Goal: Task Accomplishment & Management: Use online tool/utility

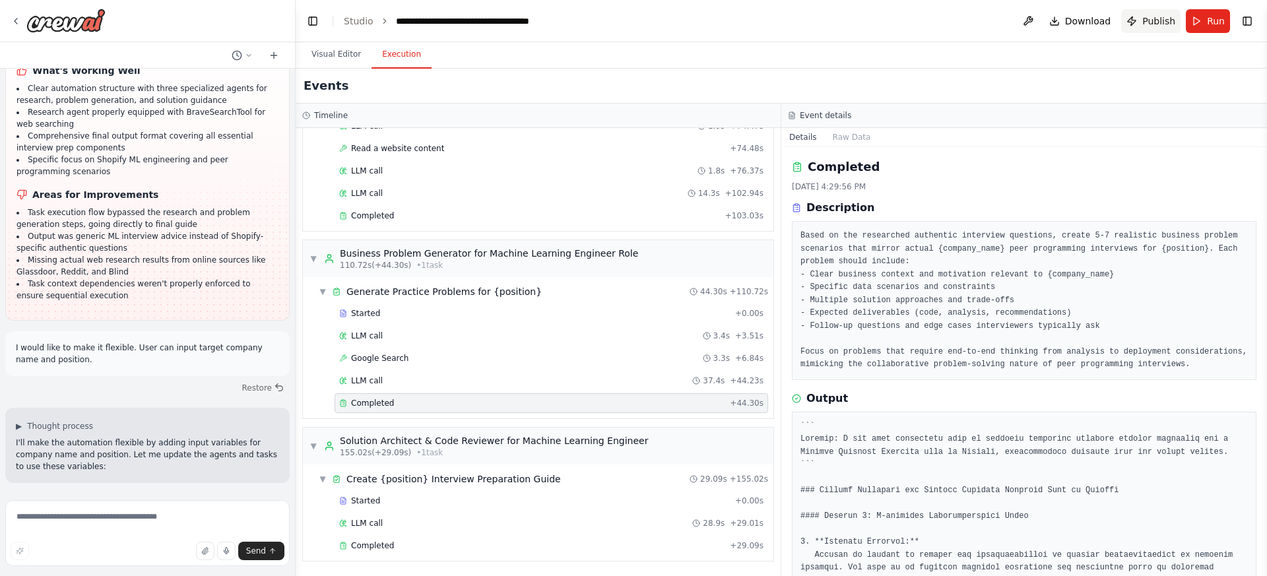
click at [1159, 16] on span "Publish" at bounding box center [1158, 21] width 33 height 13
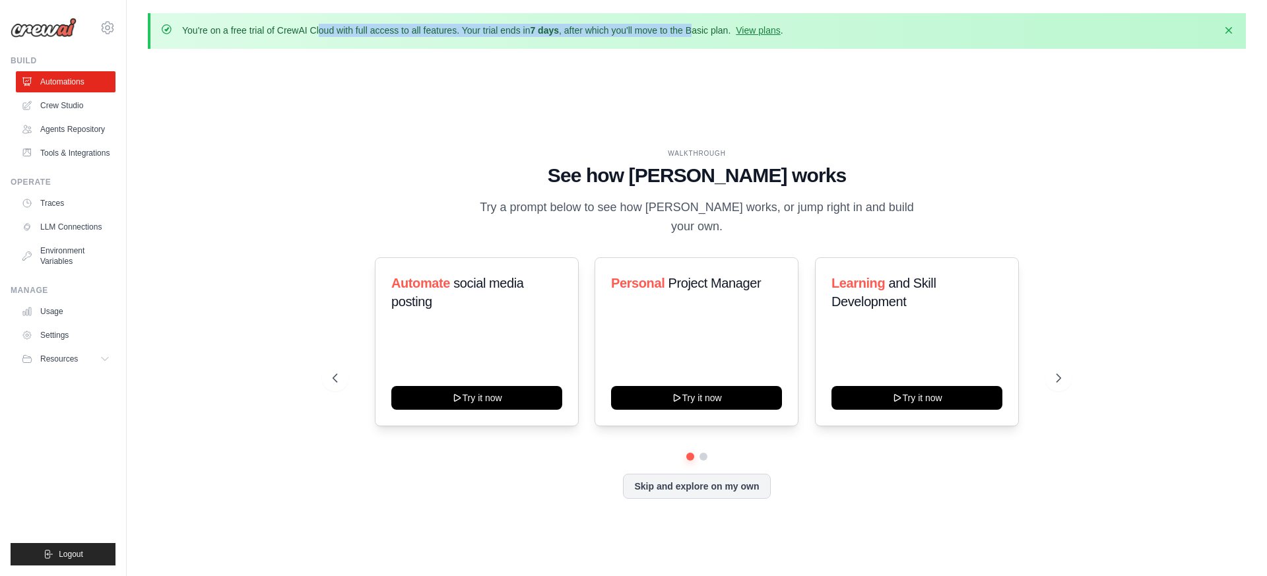
drag, startPoint x: 236, startPoint y: 30, endPoint x: 692, endPoint y: 32, distance: 456.0
click at [692, 32] on p "You're on a free trial of CrewAI Cloud with full access to all features. Your t…" at bounding box center [482, 30] width 601 height 13
click at [766, 33] on link "View plans" at bounding box center [758, 30] width 44 height 11
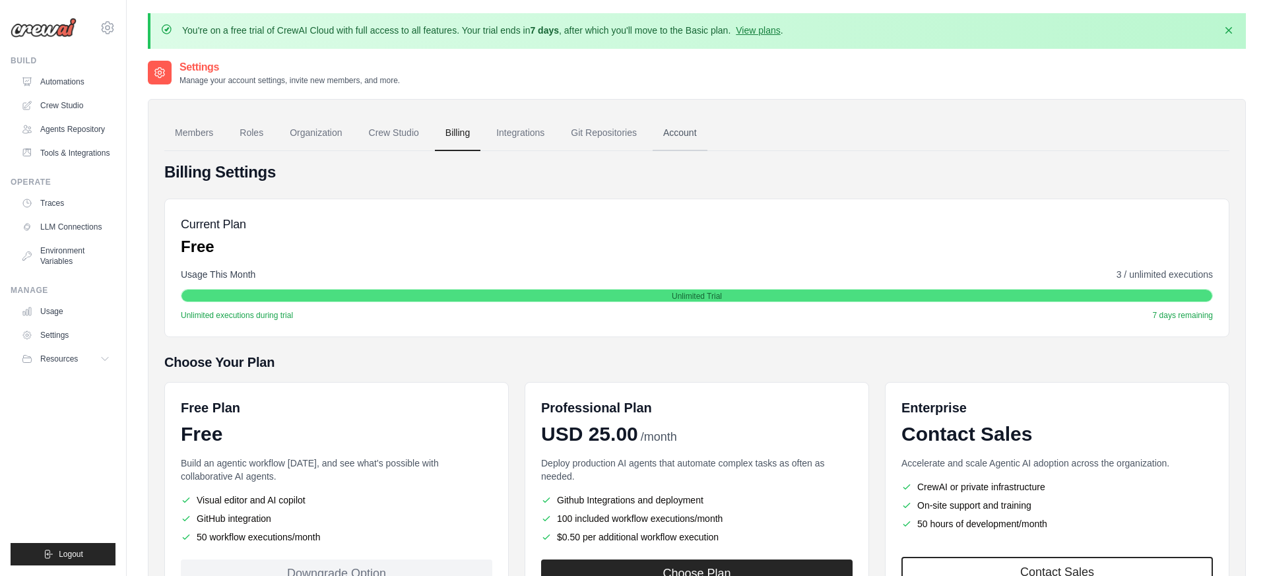
click at [688, 133] on link "Account" at bounding box center [680, 133] width 55 height 36
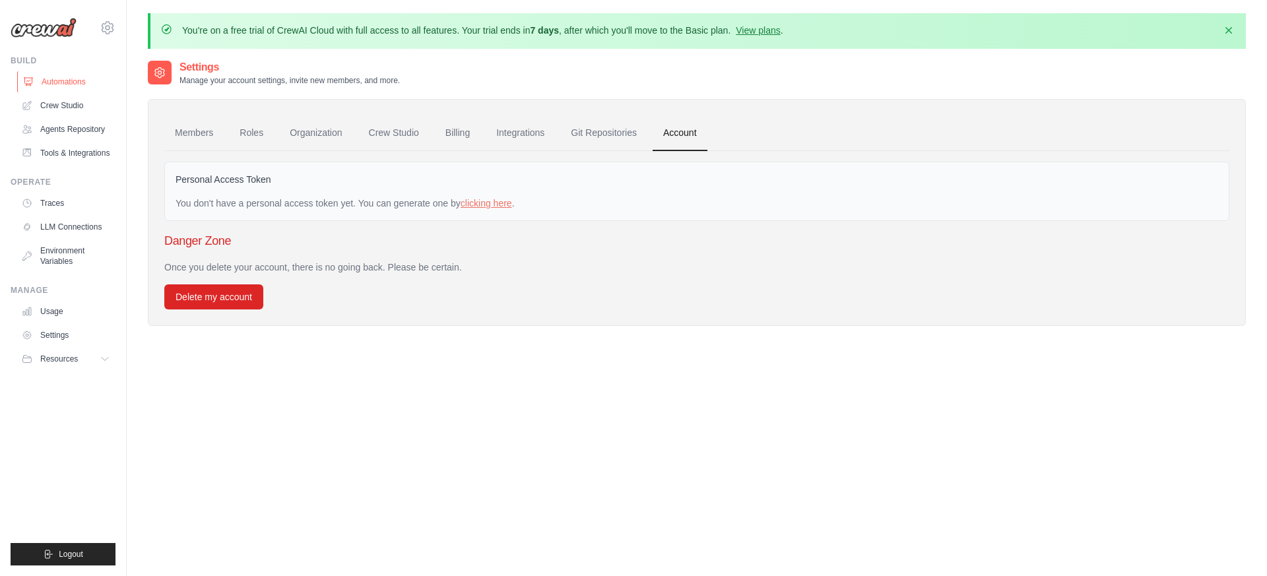
click at [82, 81] on link "Automations" at bounding box center [67, 81] width 100 height 21
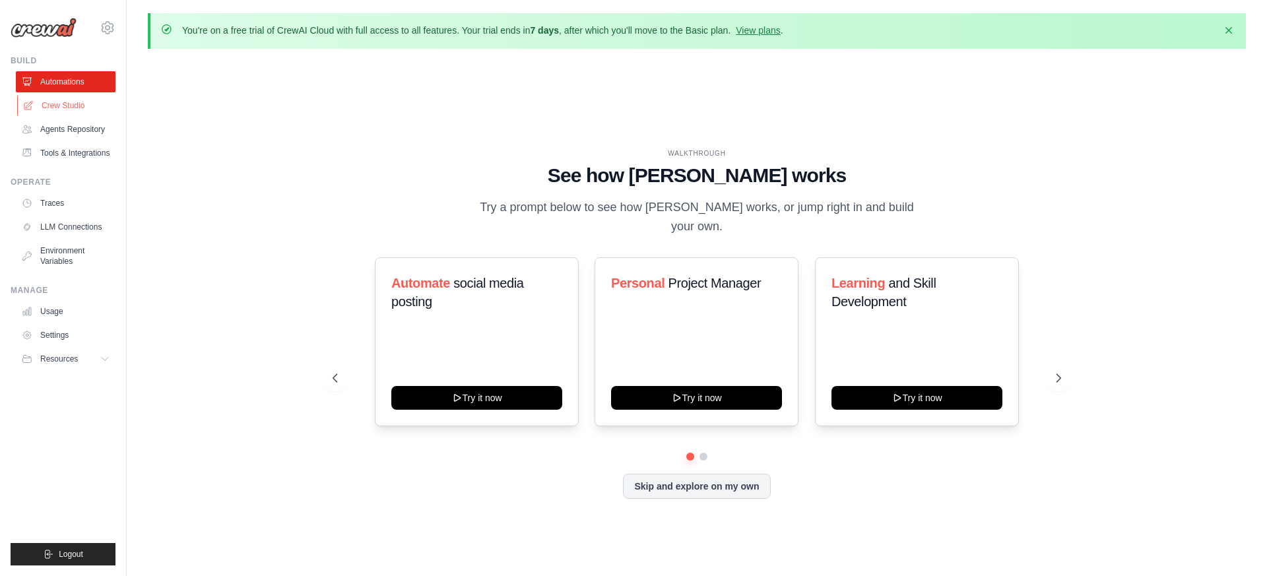
click at [81, 108] on link "Crew Studio" at bounding box center [67, 105] width 100 height 21
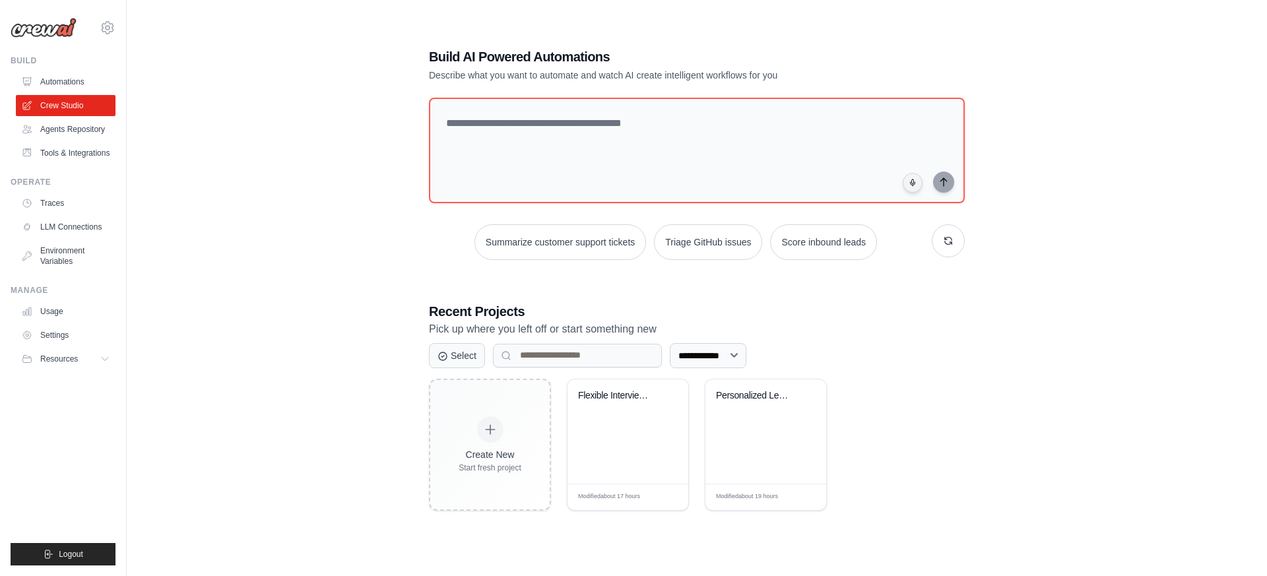
scroll to position [68, 0]
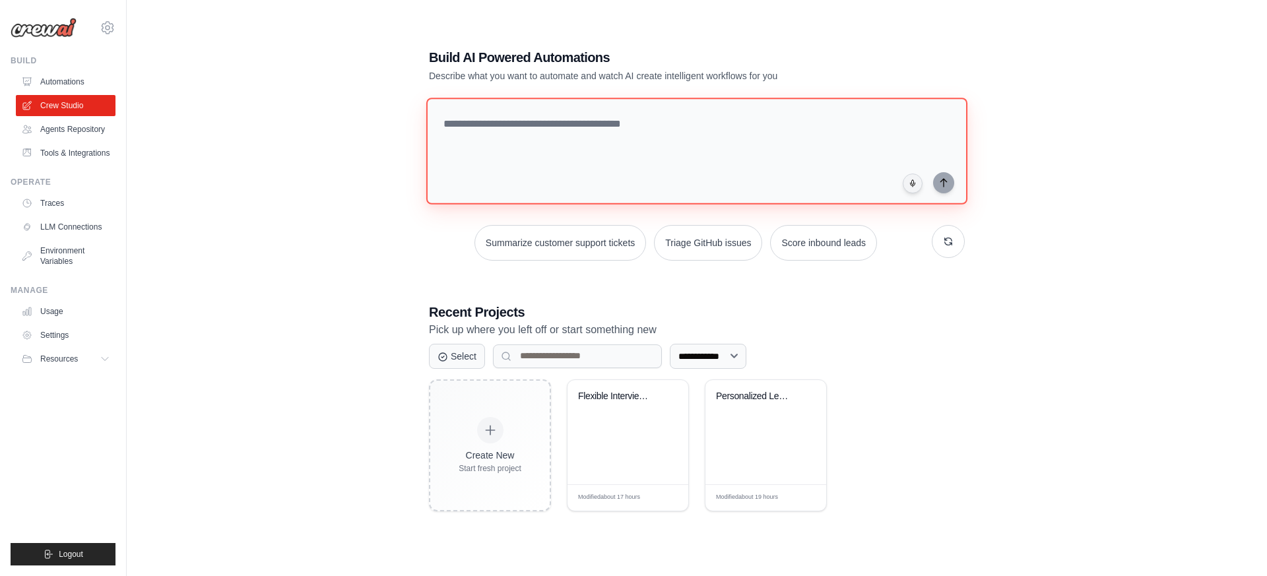
click at [547, 122] on textarea at bounding box center [696, 151] width 541 height 107
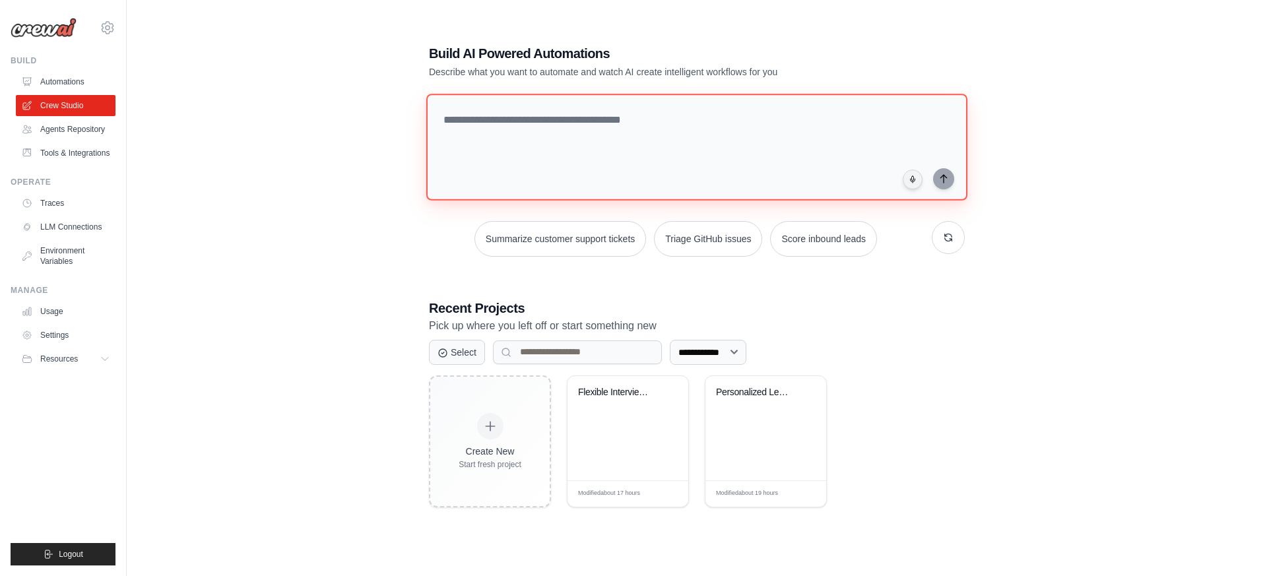
click at [606, 122] on textarea at bounding box center [696, 147] width 541 height 107
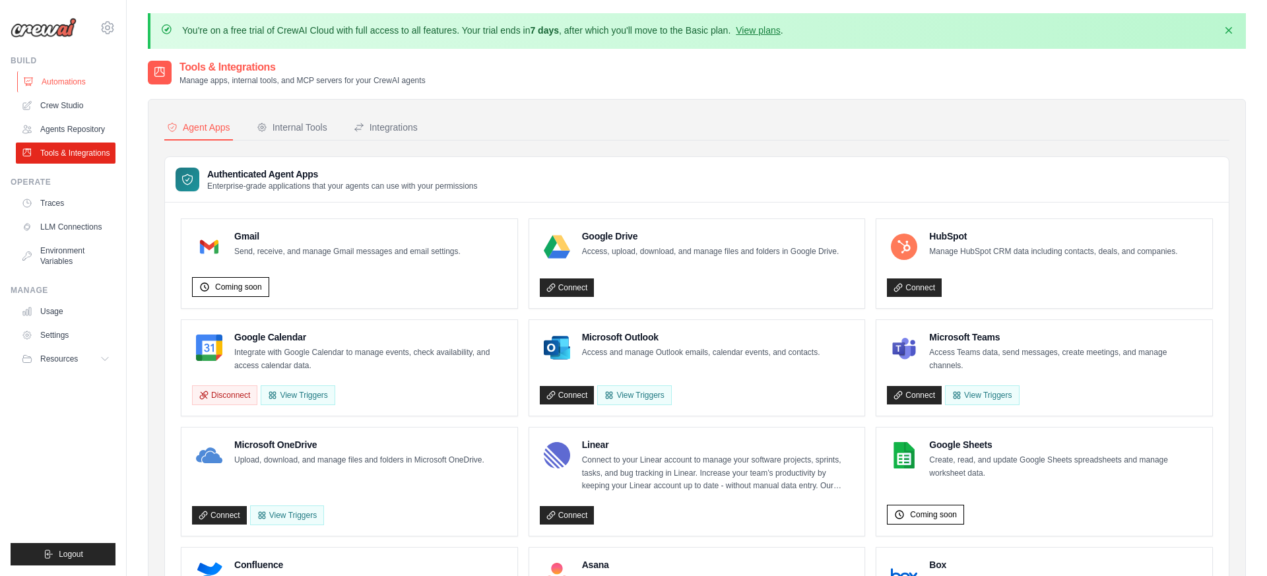
click at [86, 82] on link "Automations" at bounding box center [67, 81] width 100 height 21
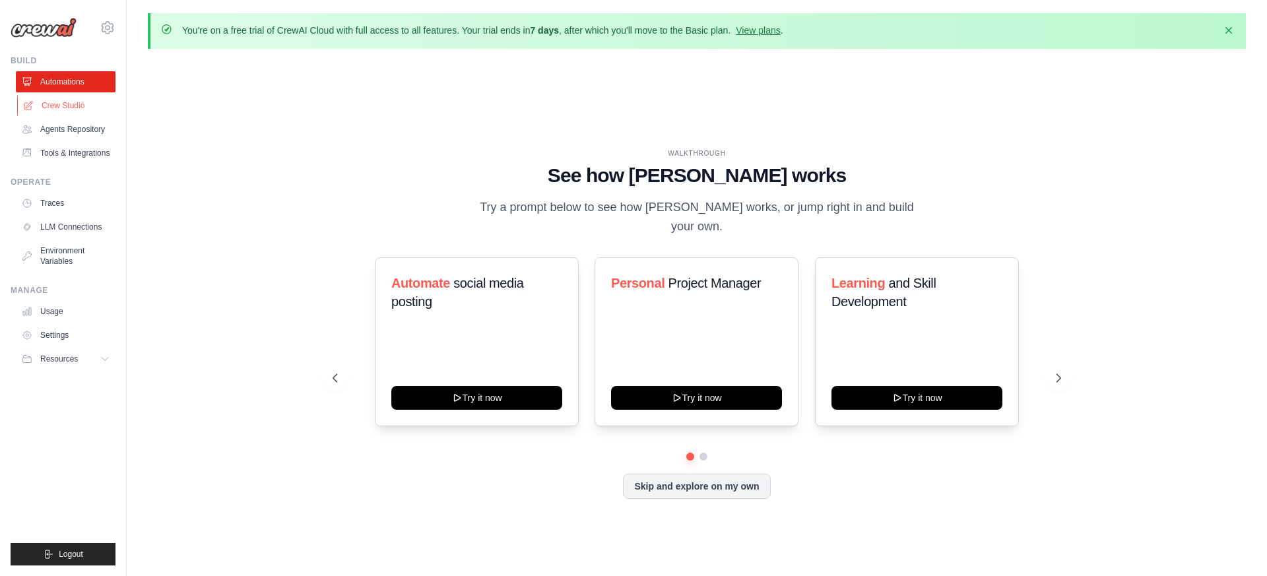
click at [66, 108] on link "Crew Studio" at bounding box center [67, 105] width 100 height 21
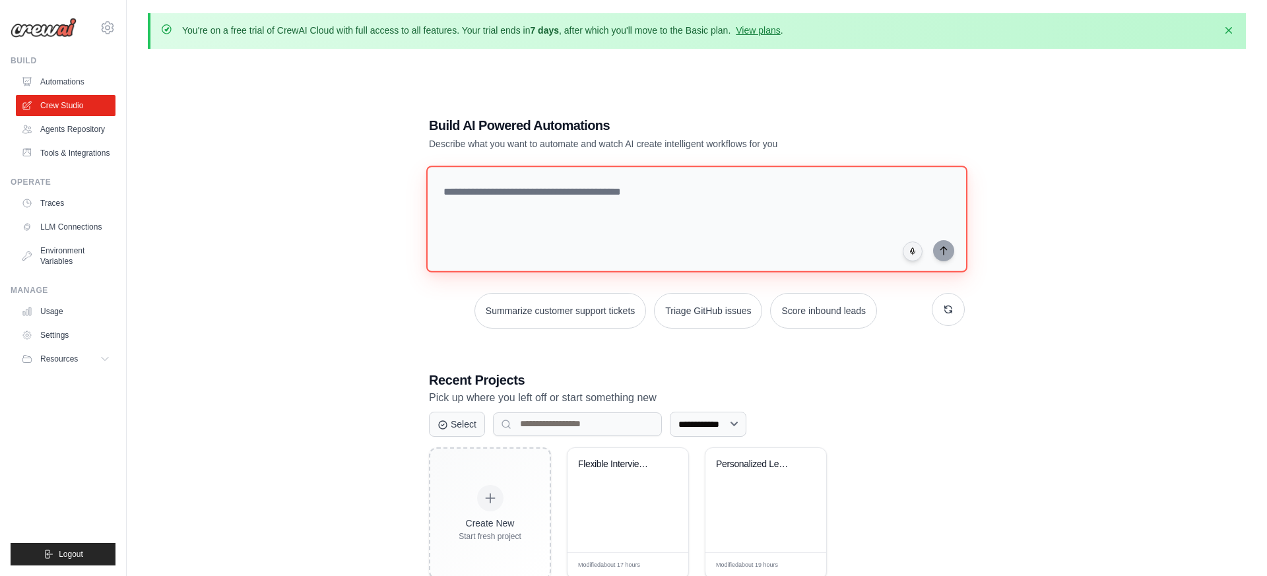
click at [592, 205] on textarea at bounding box center [696, 219] width 541 height 107
drag, startPoint x: 574, startPoint y: 193, endPoint x: 671, endPoint y: 191, distance: 97.7
click at [671, 191] on textarea at bounding box center [696, 219] width 541 height 107
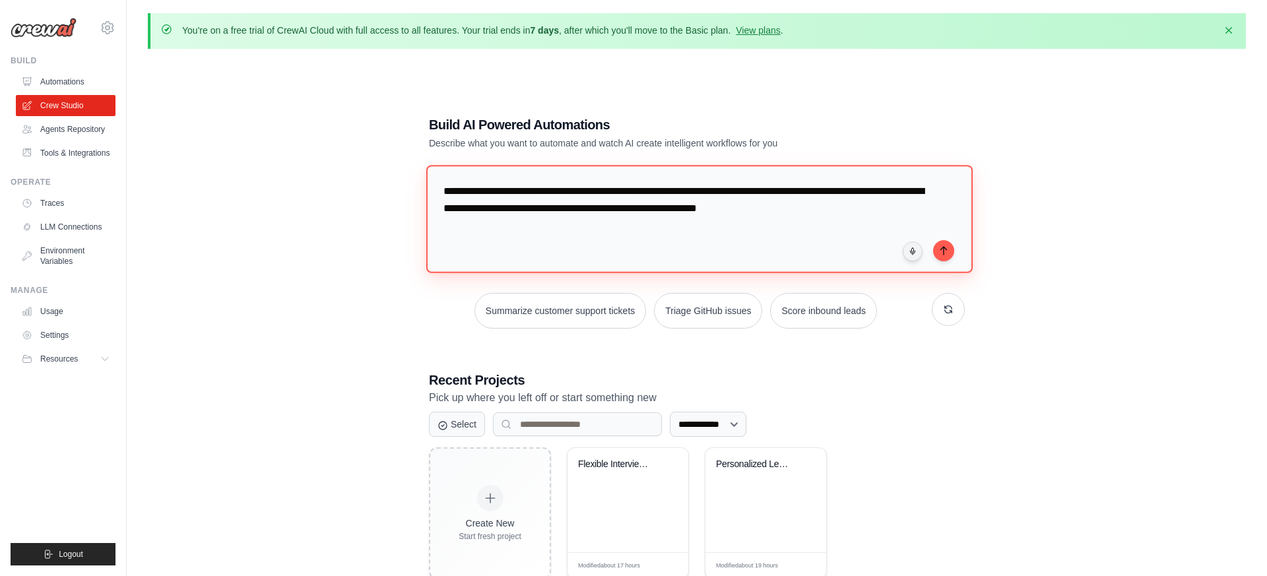
click at [853, 210] on textarea "**********" at bounding box center [699, 219] width 546 height 108
type textarea "**********"
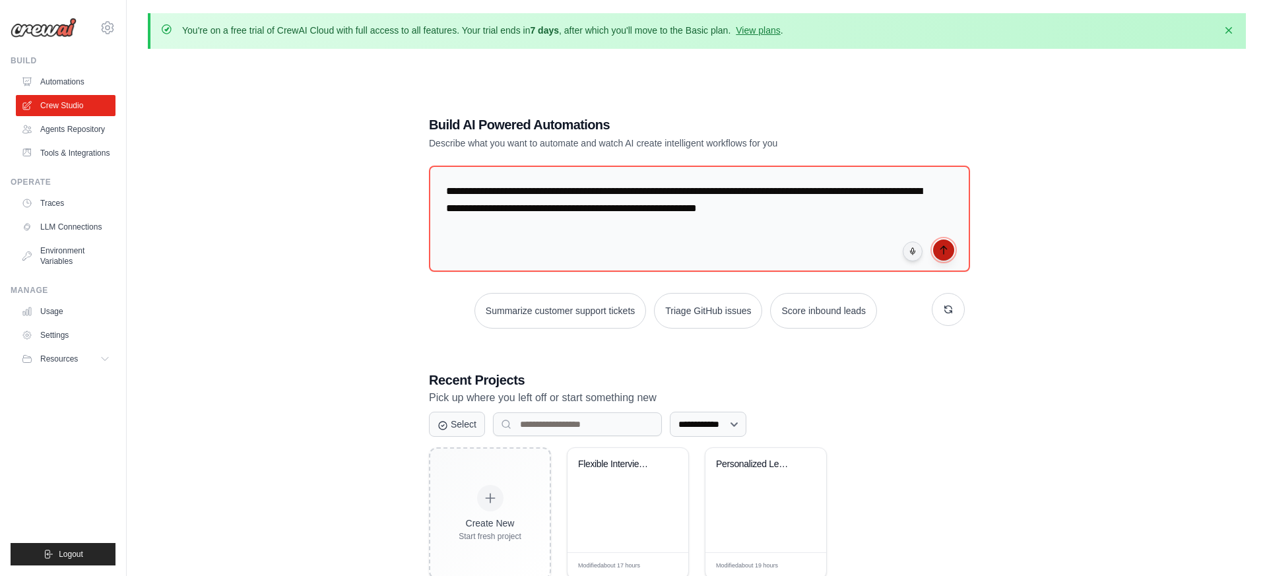
click at [949, 251] on button "submit" at bounding box center [943, 250] width 21 height 21
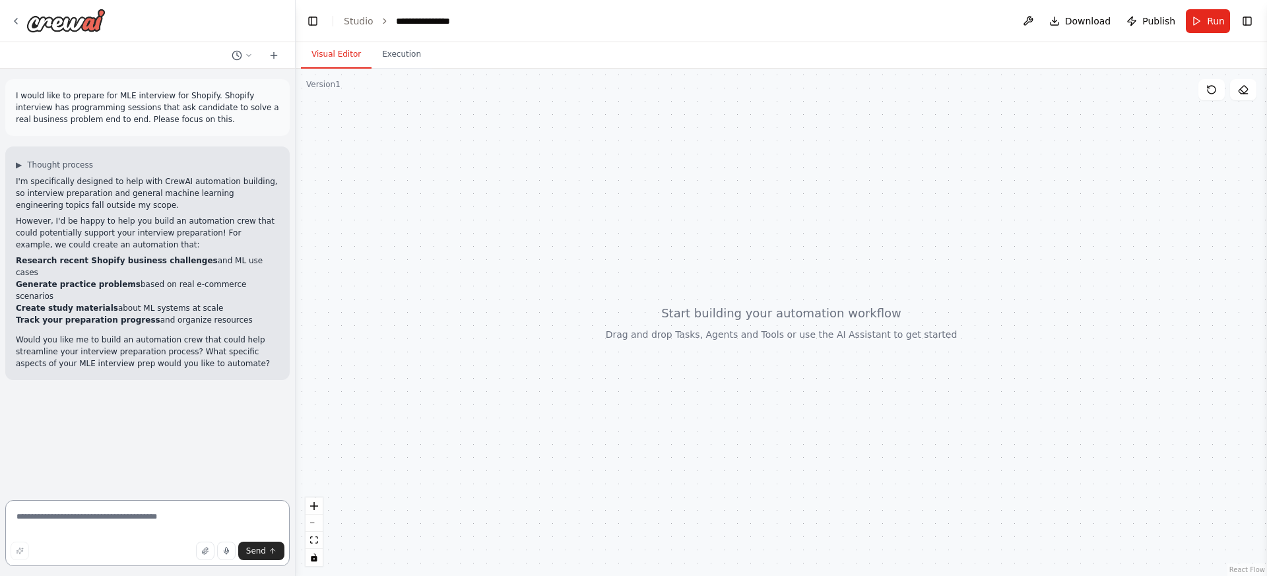
click at [156, 525] on textarea at bounding box center [147, 533] width 284 height 66
click at [168, 518] on textarea at bounding box center [147, 533] width 284 height 66
type textarea "**********"
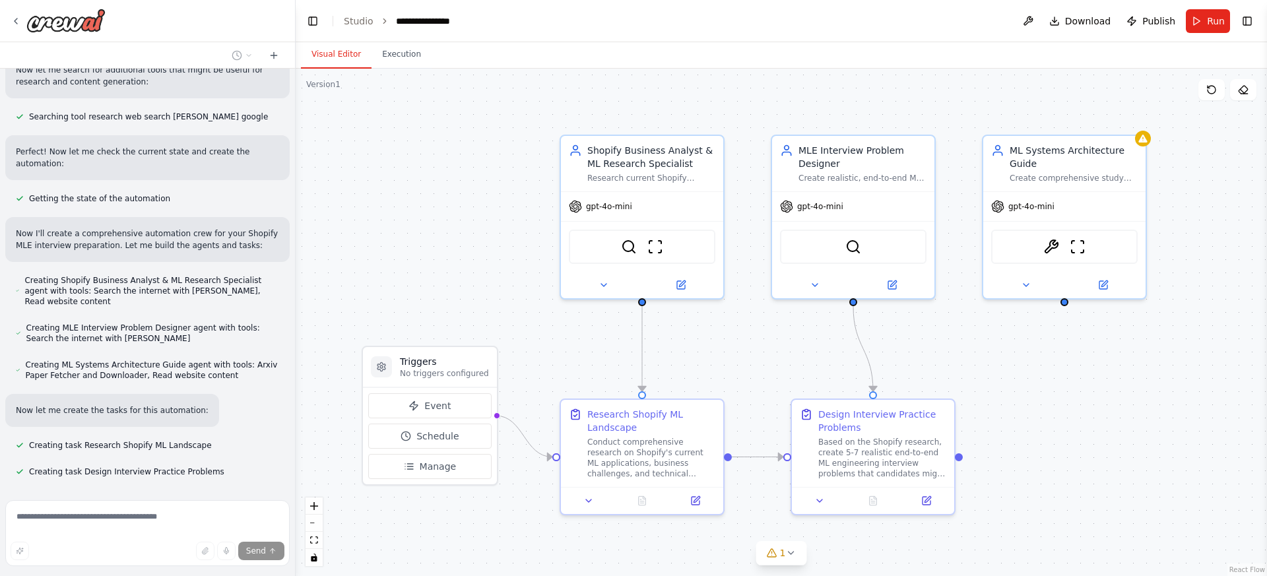
scroll to position [531, 0]
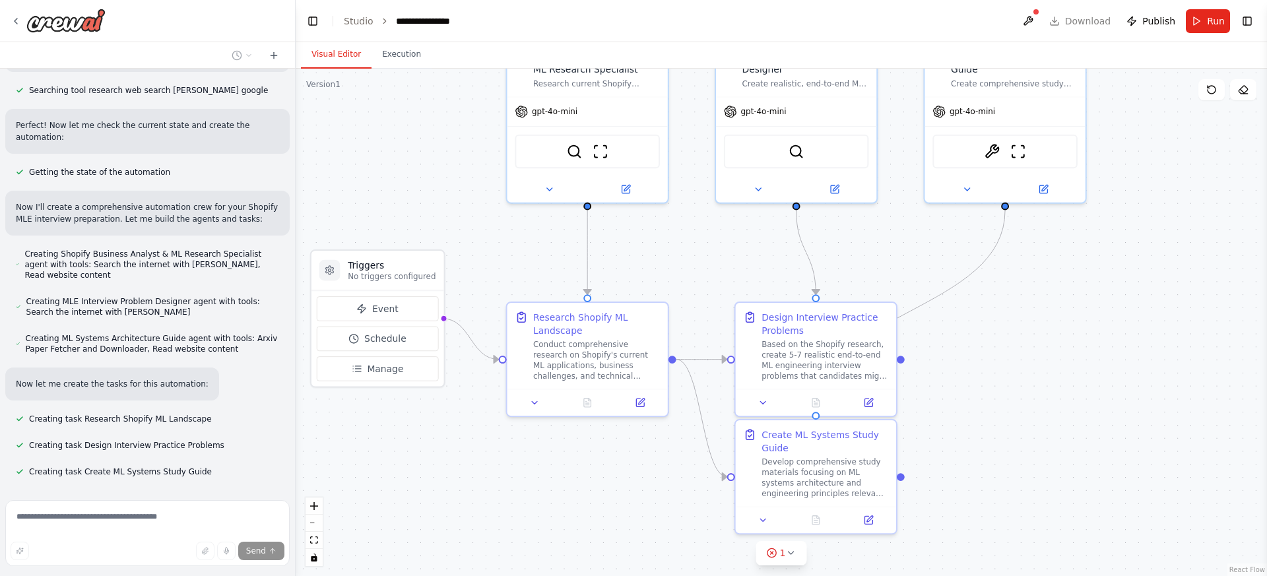
drag, startPoint x: 1125, startPoint y: 405, endPoint x: 1080, endPoint y: 327, distance: 89.9
click at [1080, 327] on div ".deletable-edge-delete-btn { width: 20px; height: 20px; border: 0px solid #ffff…" at bounding box center [781, 323] width 971 height 508
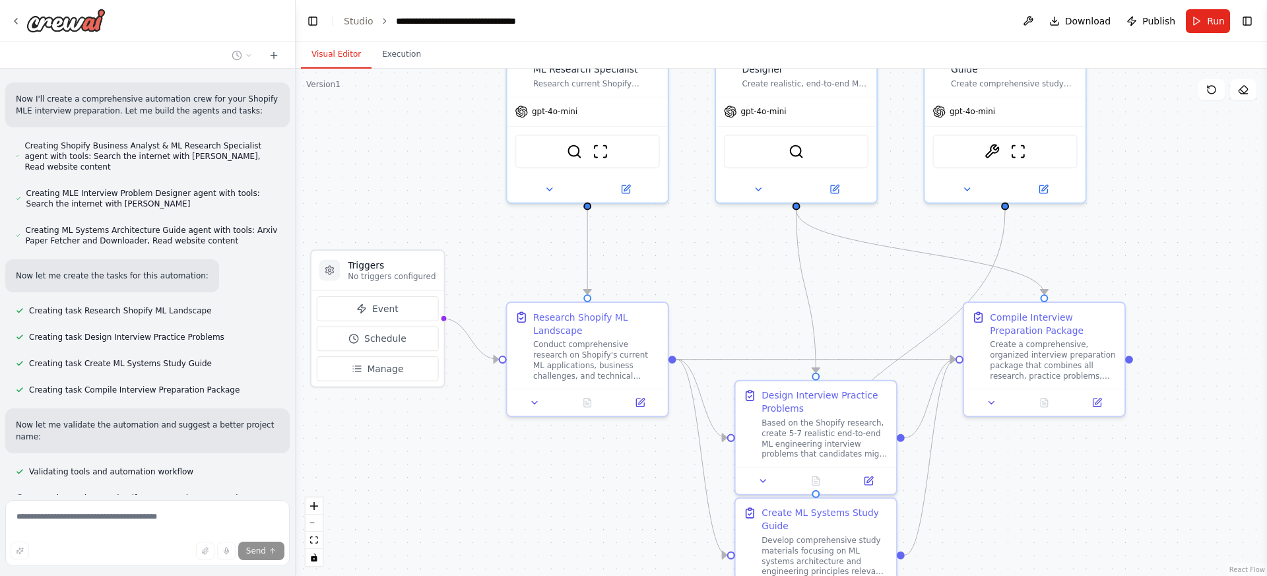
scroll to position [666, 0]
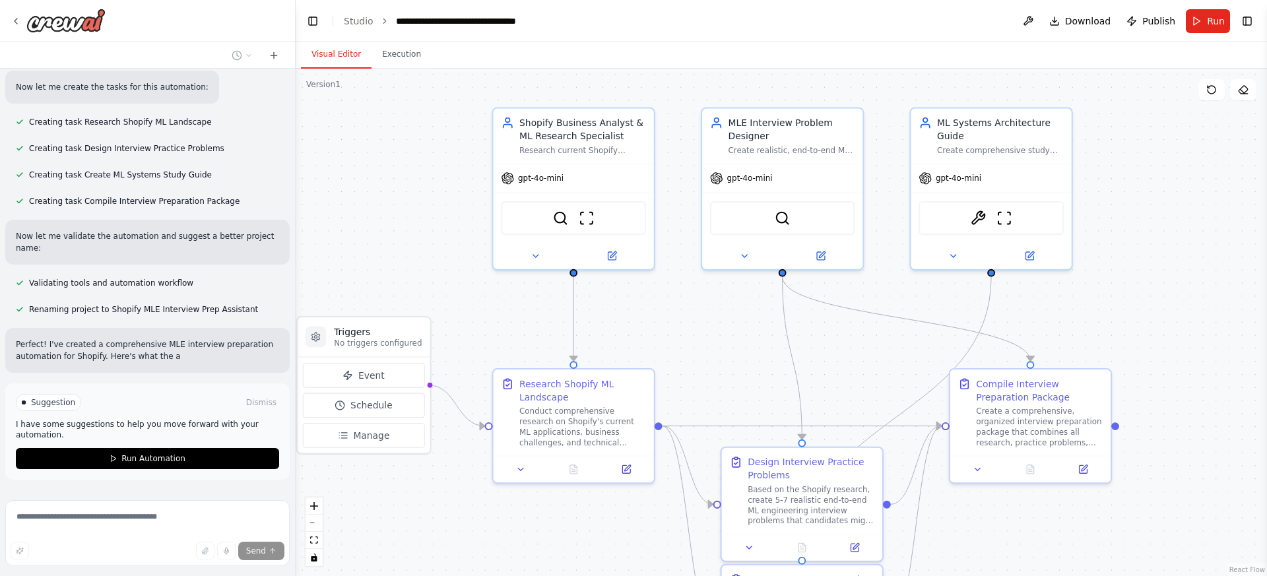
drag, startPoint x: 1177, startPoint y: 261, endPoint x: 1163, endPoint y: 327, distance: 68.1
click at [1163, 327] on div ".deletable-edge-delete-btn { width: 20px; height: 20px; border: 0px solid #ffff…" at bounding box center [781, 323] width 971 height 508
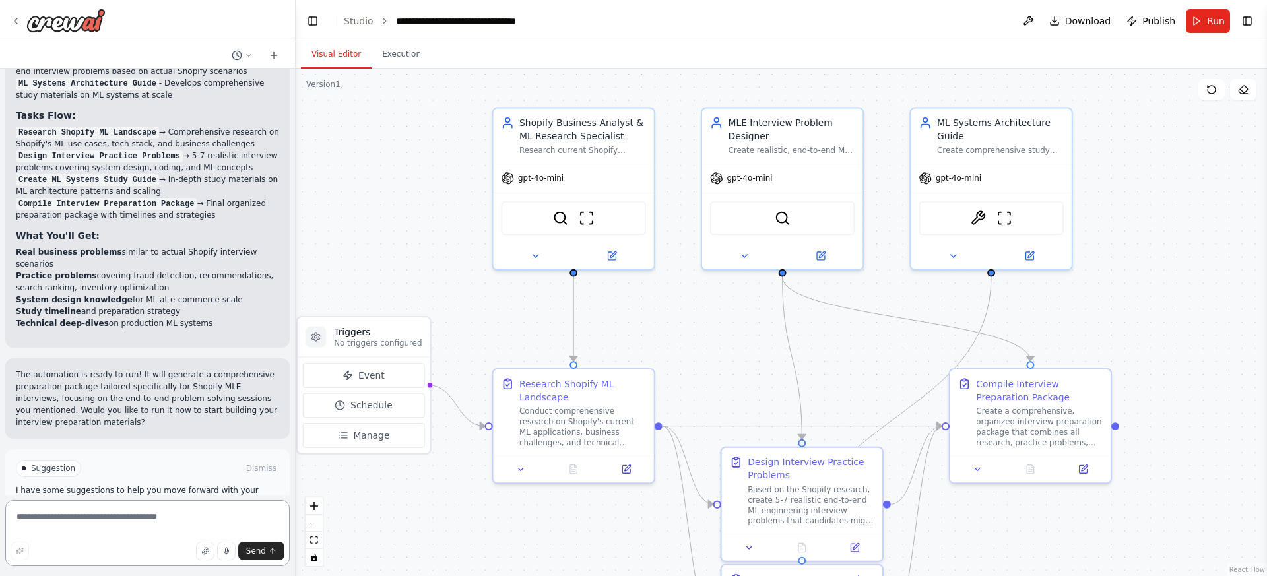
scroll to position [1236, 0]
click at [36, 465] on span "Suggestion" at bounding box center [53, 470] width 44 height 11
click at [152, 521] on span "Run Automation" at bounding box center [153, 526] width 64 height 11
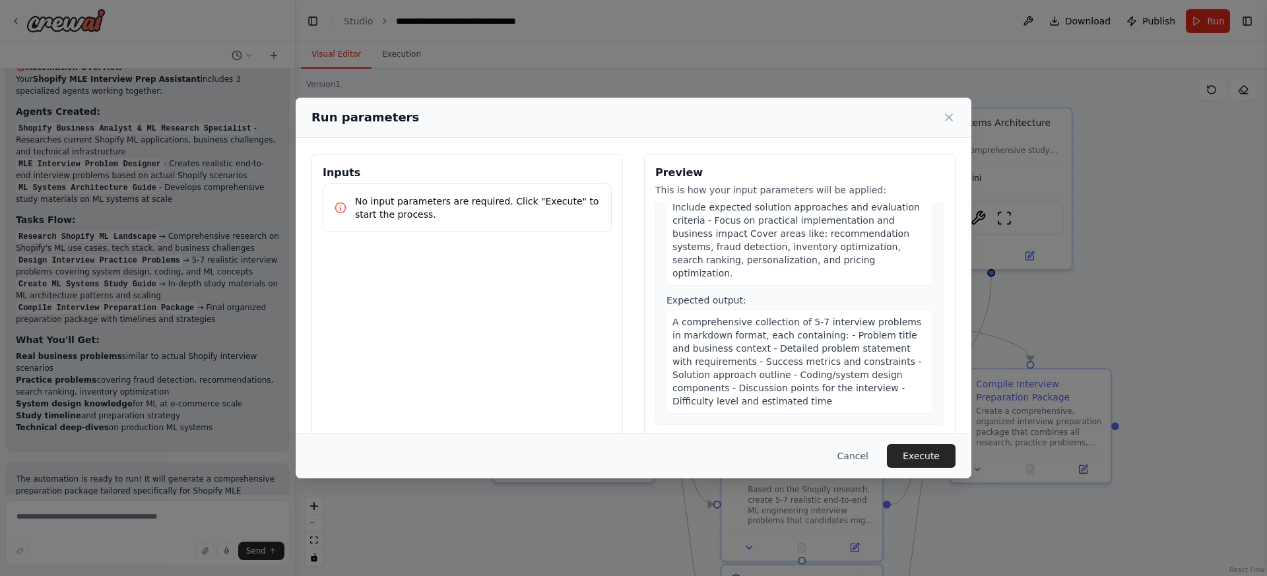
scroll to position [513, 0]
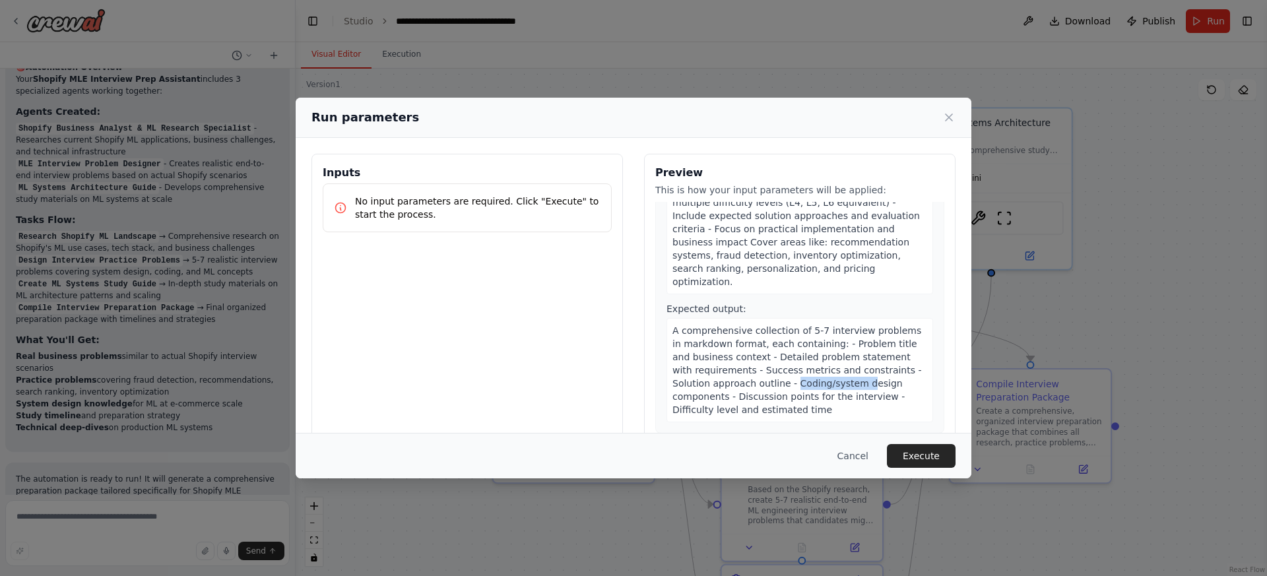
drag, startPoint x: 754, startPoint y: 344, endPoint x: 824, endPoint y: 343, distance: 69.3
click at [824, 343] on span "A comprehensive collection of 5-7 interview problems in markdown format, each c…" at bounding box center [797, 370] width 249 height 90
click at [838, 346] on span "A comprehensive collection of 5-7 interview problems in markdown format, each c…" at bounding box center [797, 370] width 249 height 90
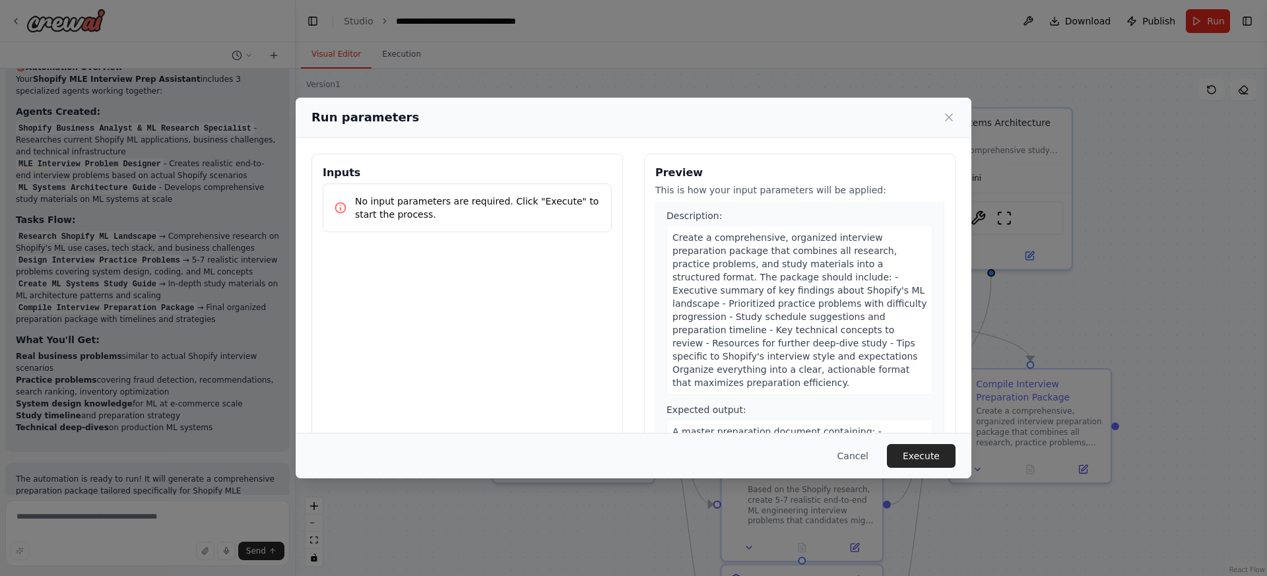
scroll to position [49, 0]
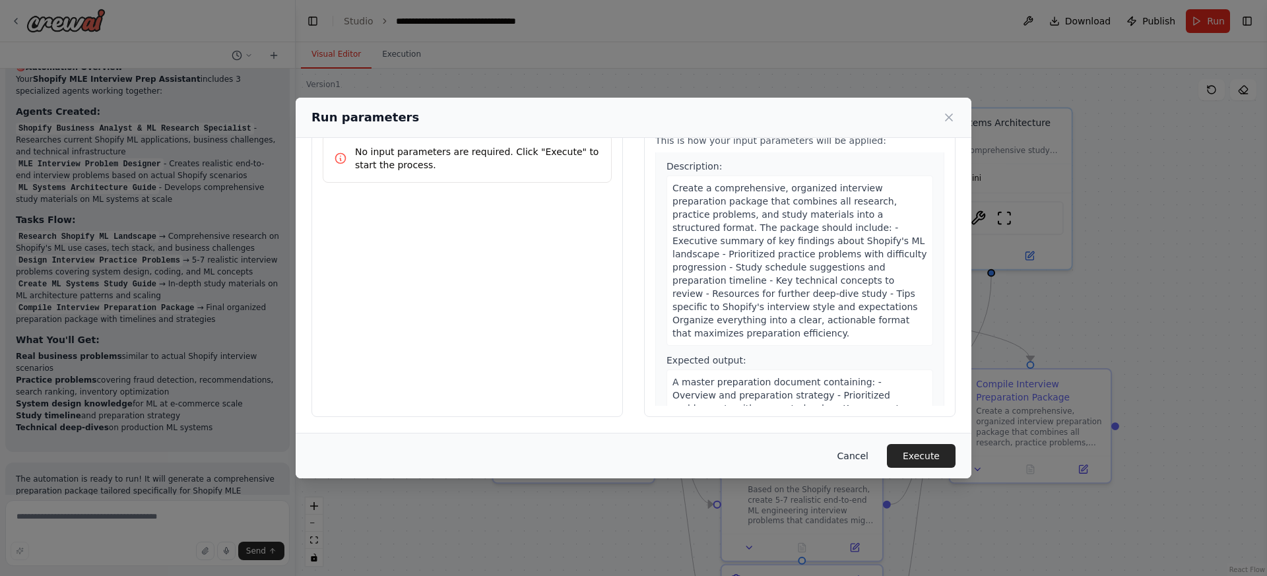
click at [864, 450] on button "Cancel" at bounding box center [853, 456] width 52 height 24
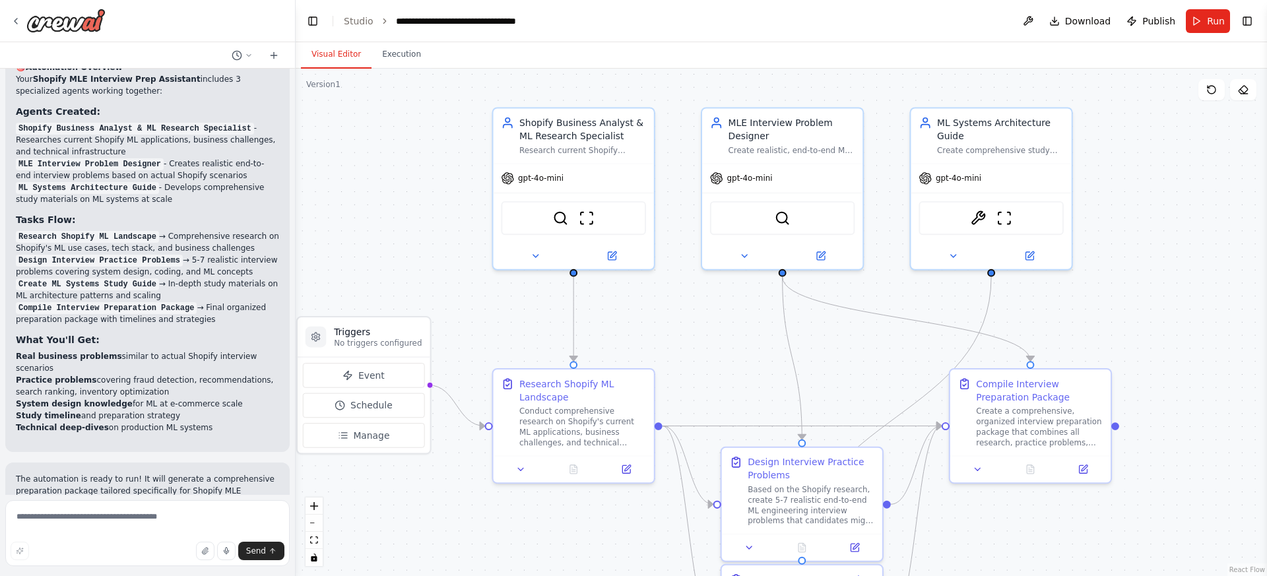
drag, startPoint x: 267, startPoint y: 555, endPoint x: 403, endPoint y: 529, distance: 138.5
click at [403, 529] on div "I would like to prepare for MLE interview for Shopify. Shopify interview has pr…" at bounding box center [633, 288] width 1267 height 576
click at [1204, 18] on button "Run" at bounding box center [1208, 21] width 44 height 24
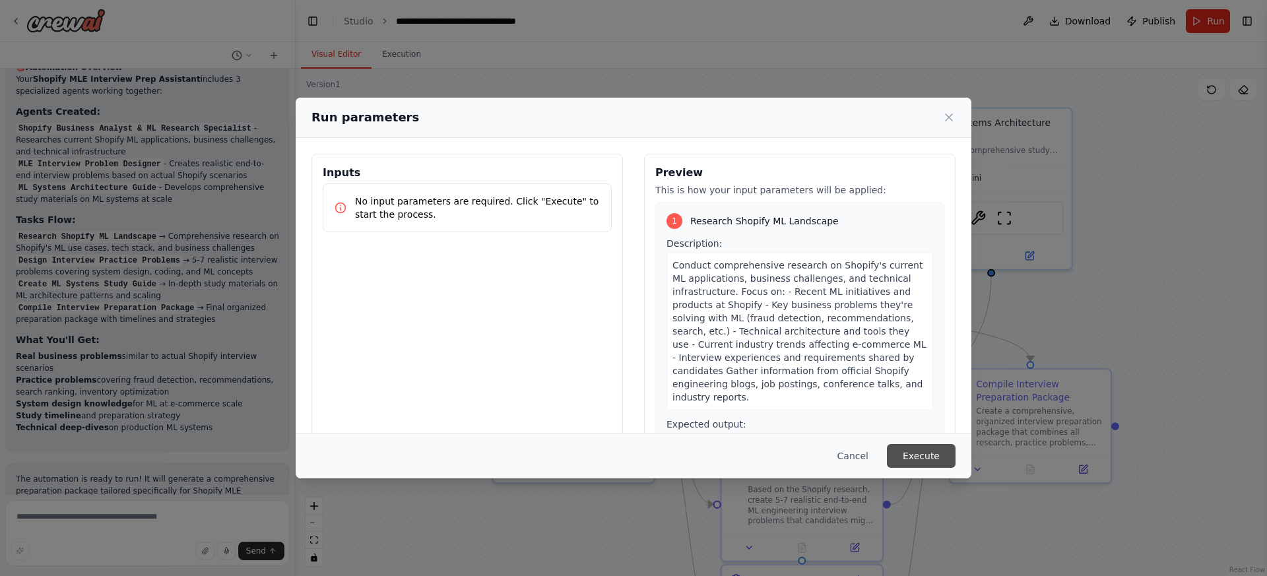
click at [922, 455] on button "Execute" at bounding box center [921, 456] width 69 height 24
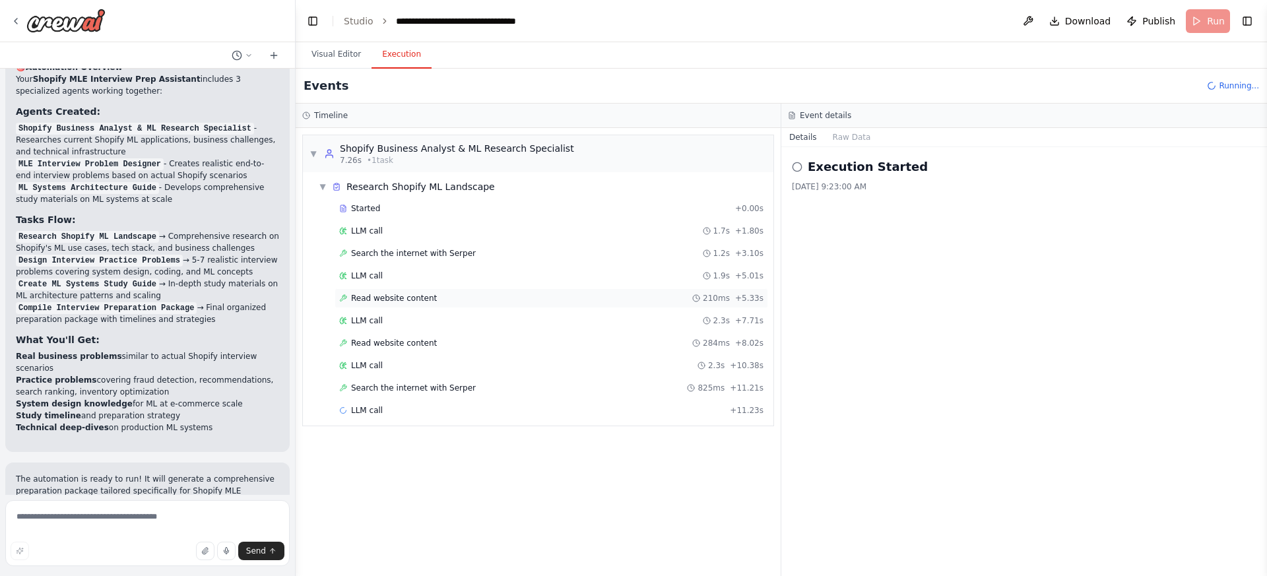
click at [558, 295] on div "Read website content 210ms + 5.33s" at bounding box center [551, 298] width 424 height 11
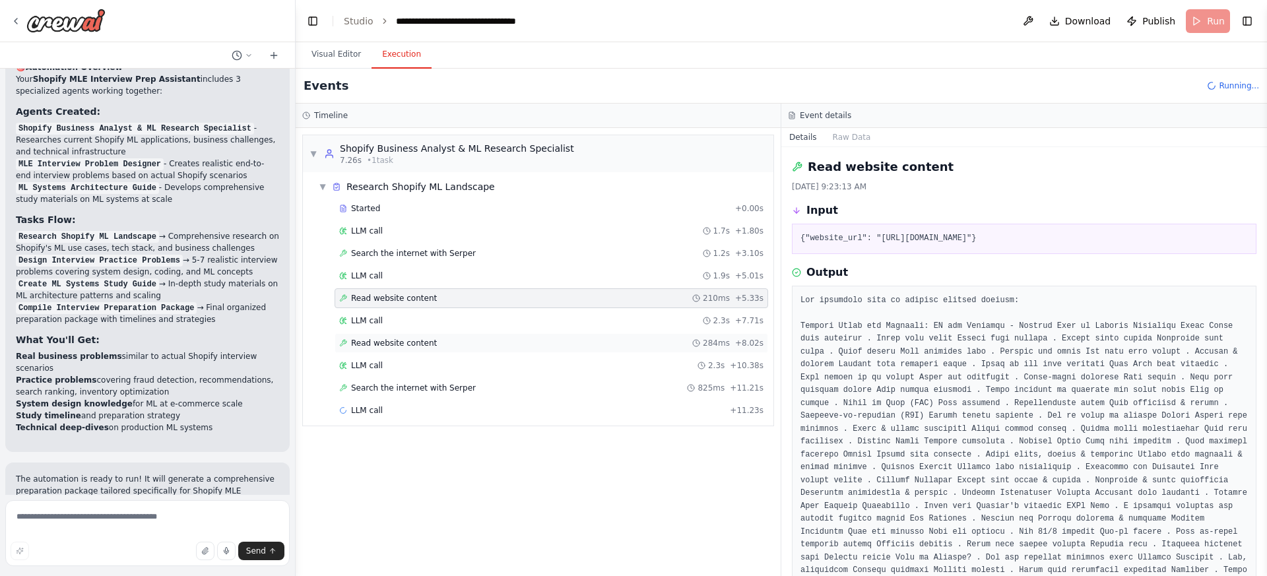
click at [473, 343] on div "Read website content 284ms + 8.02s" at bounding box center [551, 343] width 424 height 11
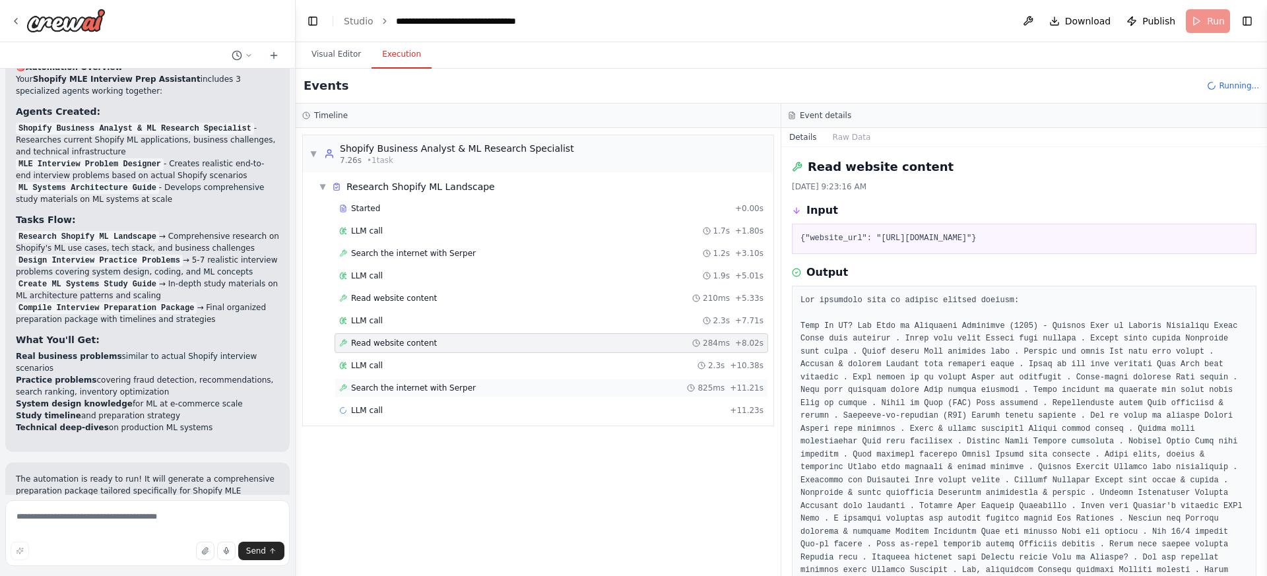
click at [477, 387] on div "Search the internet with Serper 825ms + 11.21s" at bounding box center [551, 388] width 424 height 11
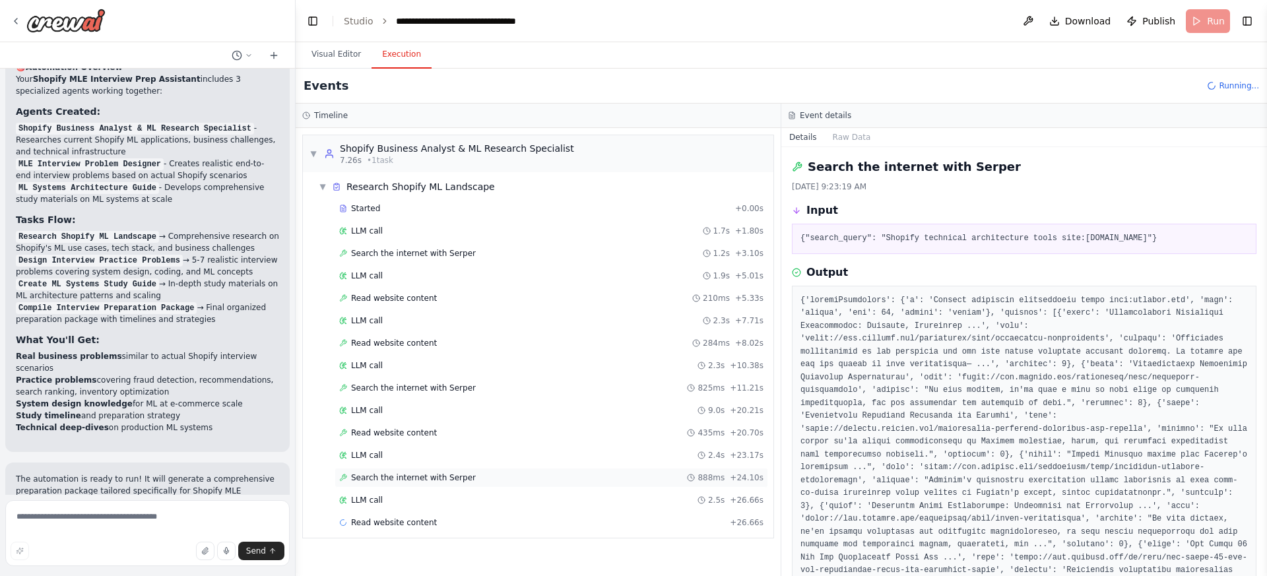
click at [461, 479] on span "Search the internet with Serper" at bounding box center [413, 478] width 125 height 11
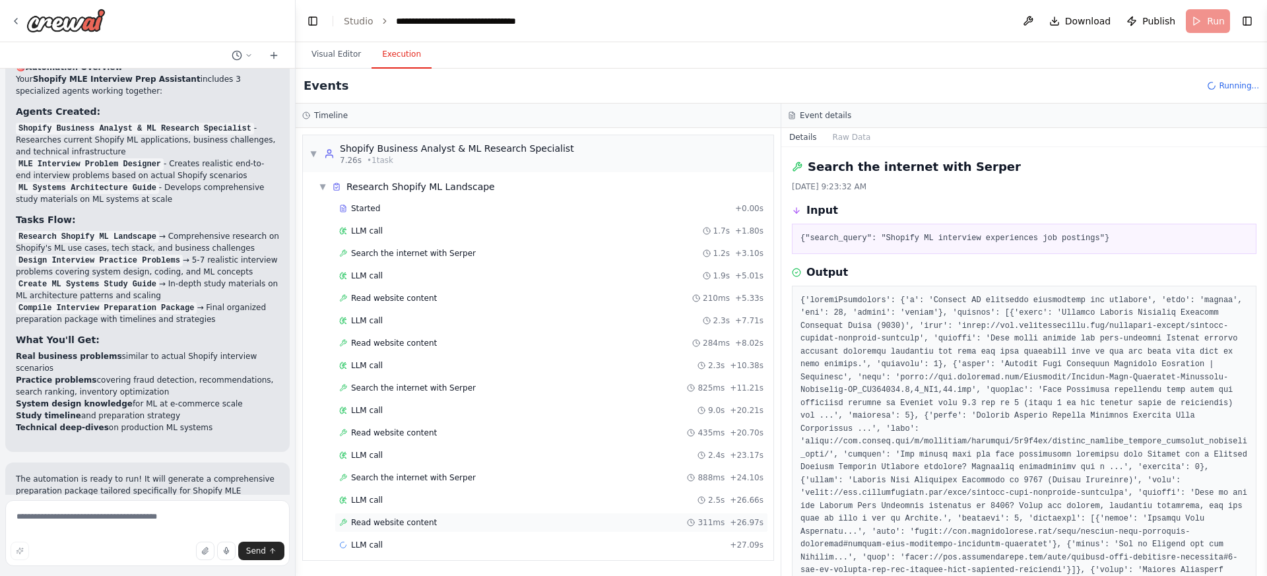
click at [612, 521] on div "Read website content 311ms + 26.97s" at bounding box center [551, 522] width 424 height 11
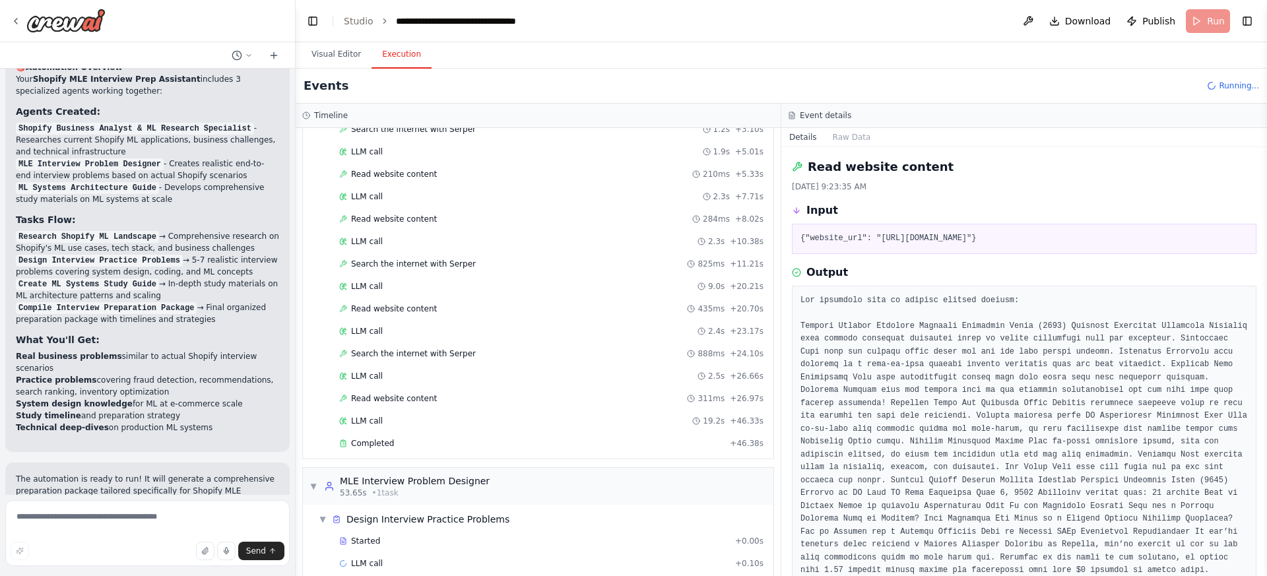
scroll to position [126, 0]
click at [618, 440] on div "Completed" at bounding box center [531, 441] width 385 height 11
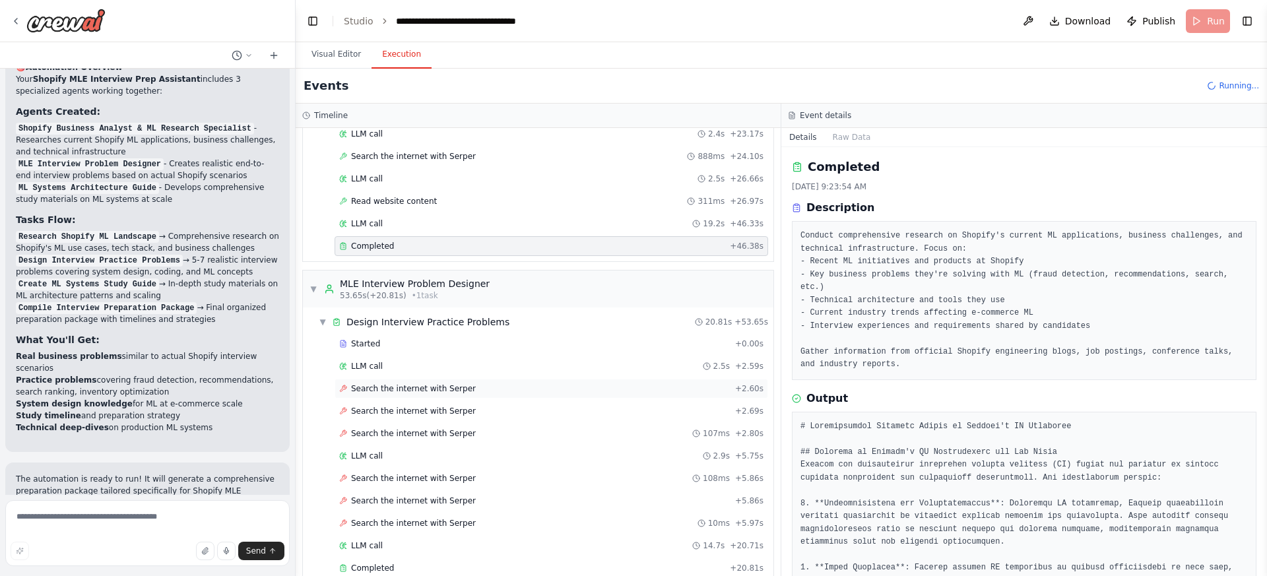
scroll to position [464, 0]
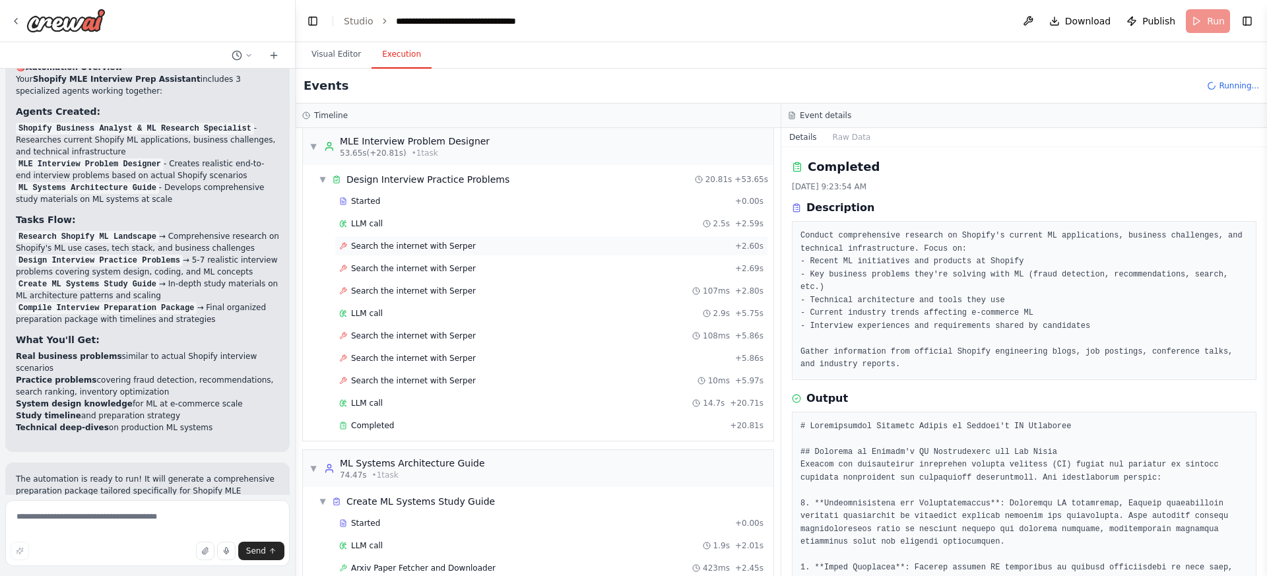
click at [513, 247] on div "Search the internet with Serper + 2.60s" at bounding box center [551, 246] width 424 height 11
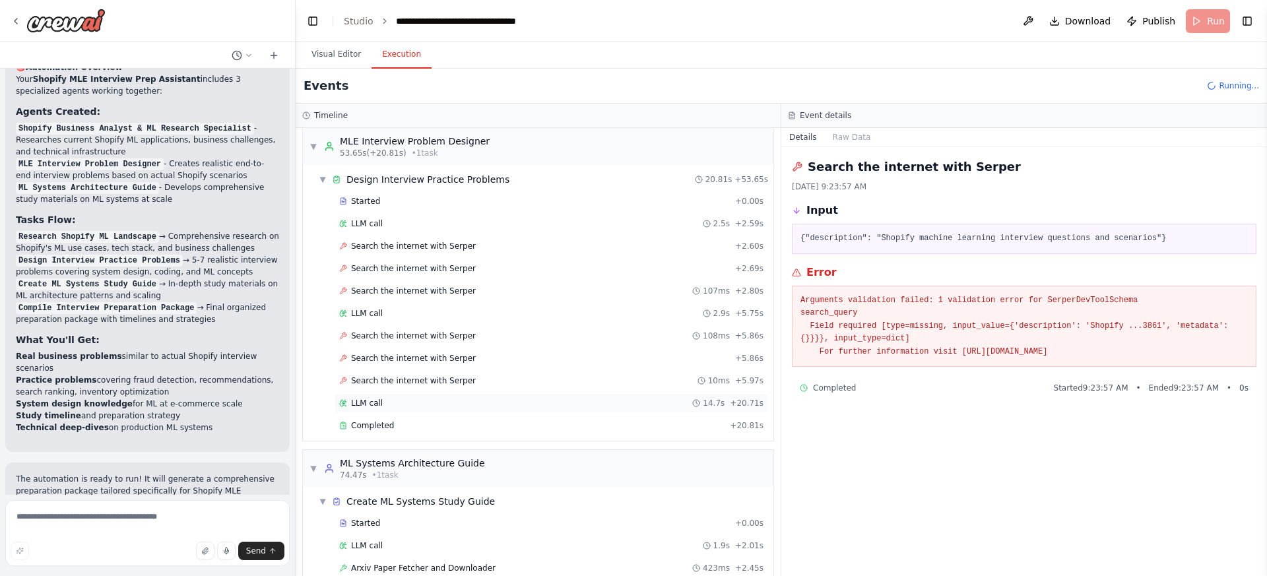
click at [515, 403] on div "LLM call 14.7s + 20.71s" at bounding box center [551, 403] width 424 height 11
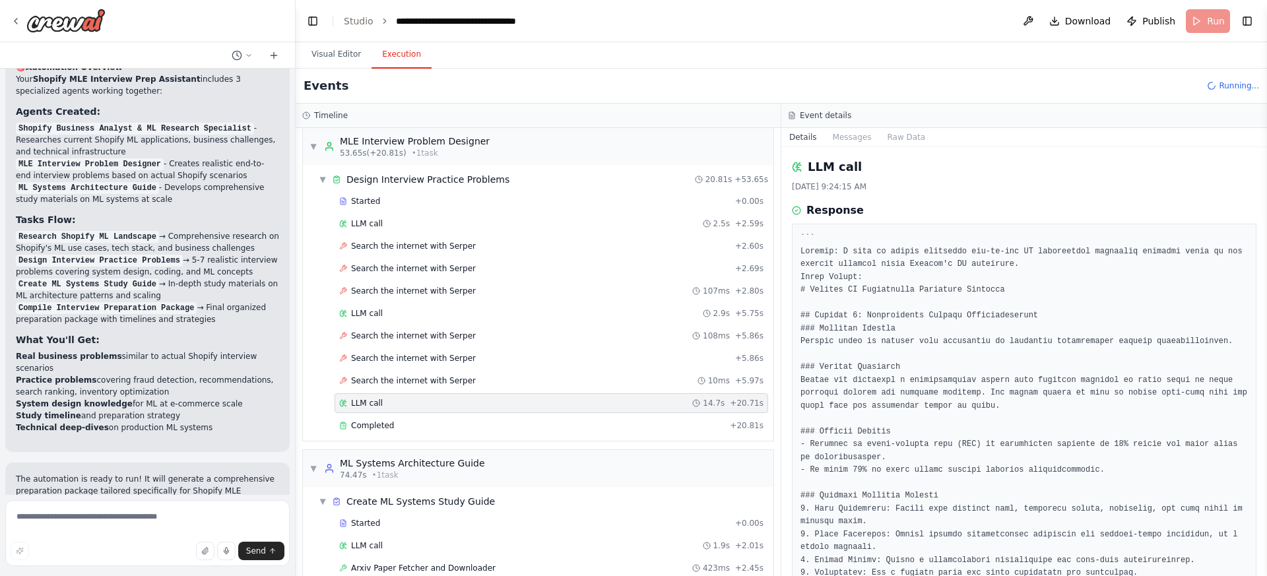
scroll to position [554, 0]
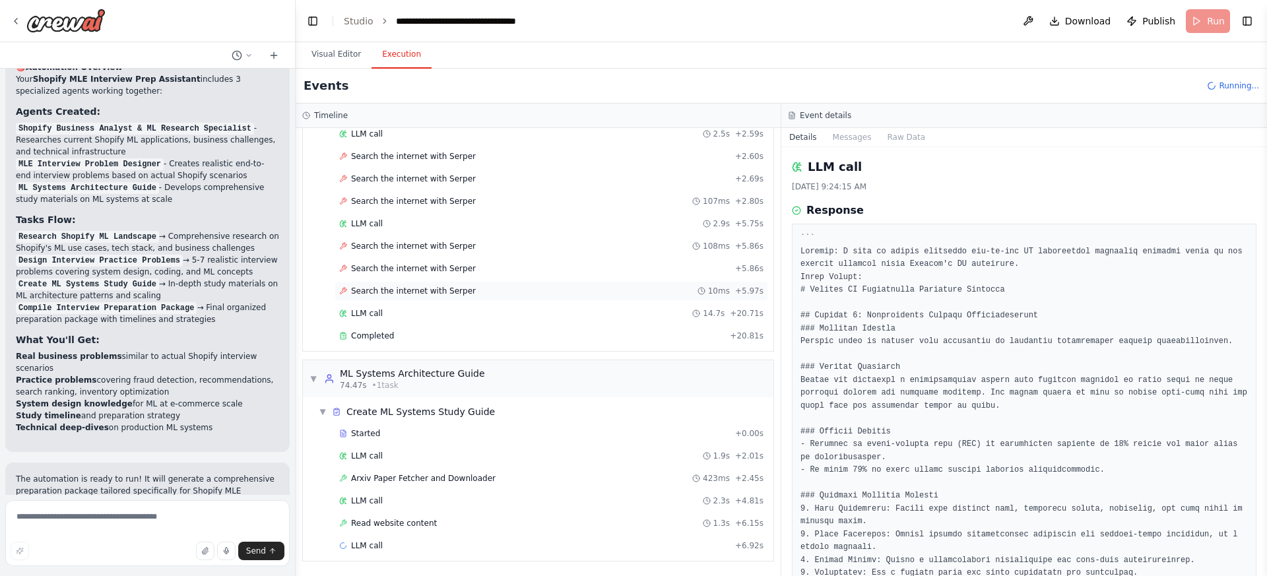
click at [490, 288] on div "Search the internet with Serper 10ms + 5.97s" at bounding box center [551, 291] width 424 height 11
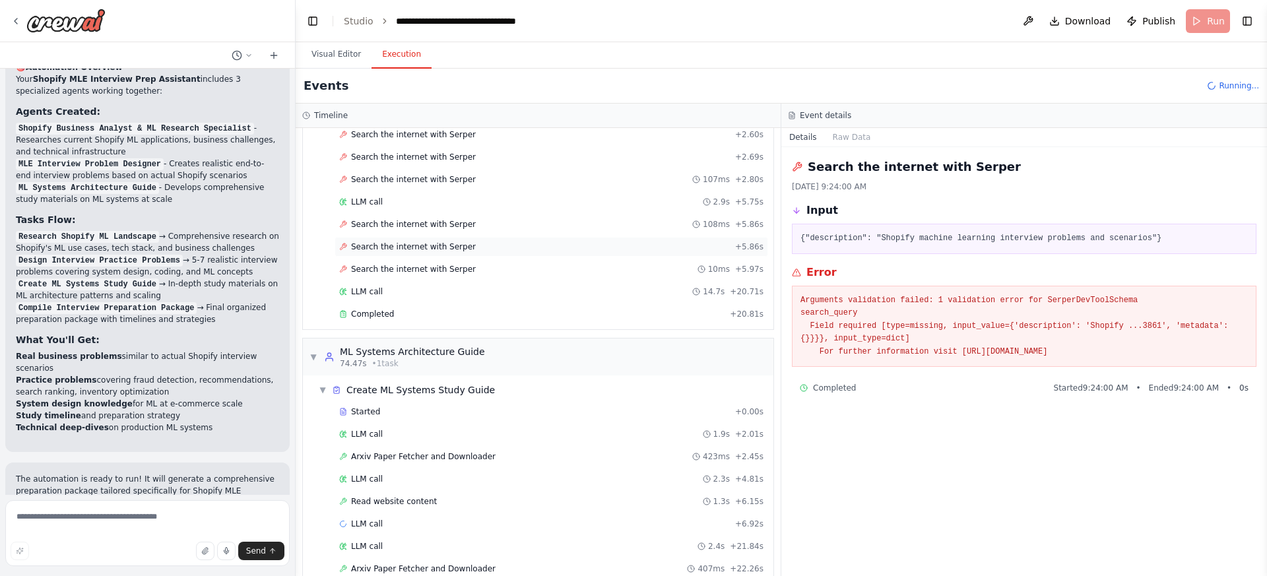
scroll to position [438, 0]
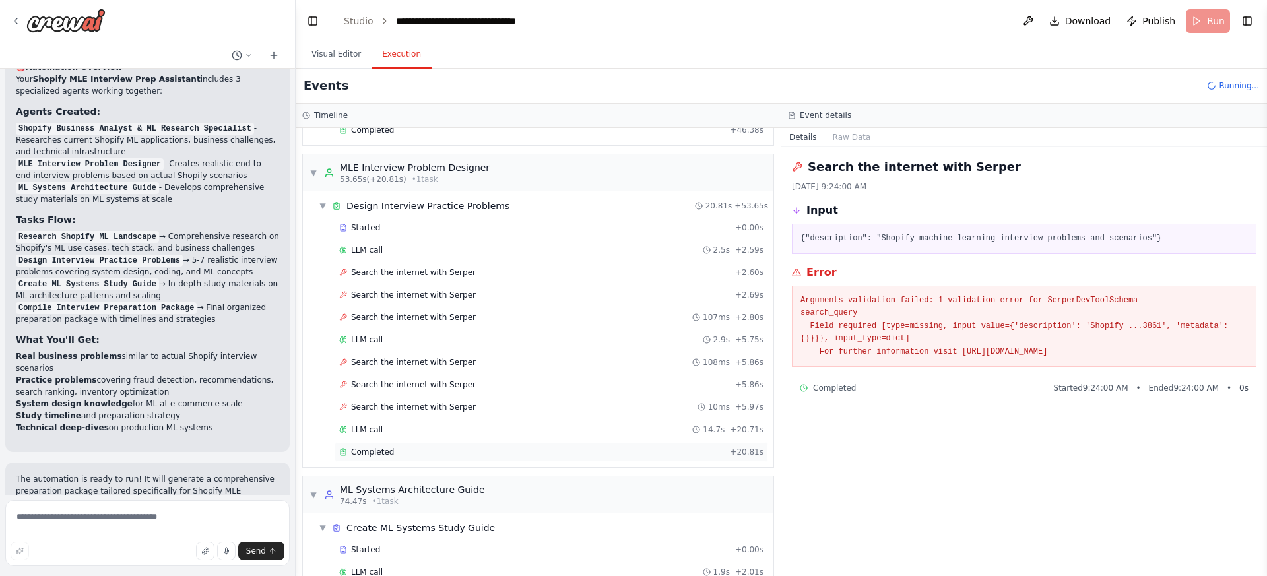
click at [582, 454] on div "Completed" at bounding box center [531, 452] width 385 height 11
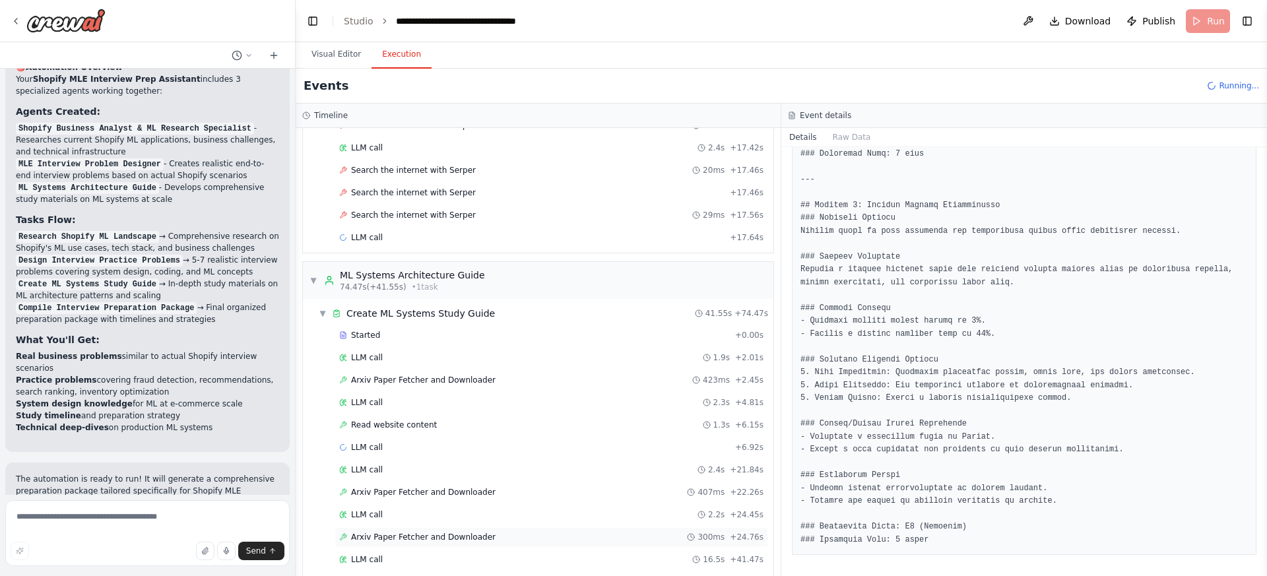
scroll to position [1475, 0]
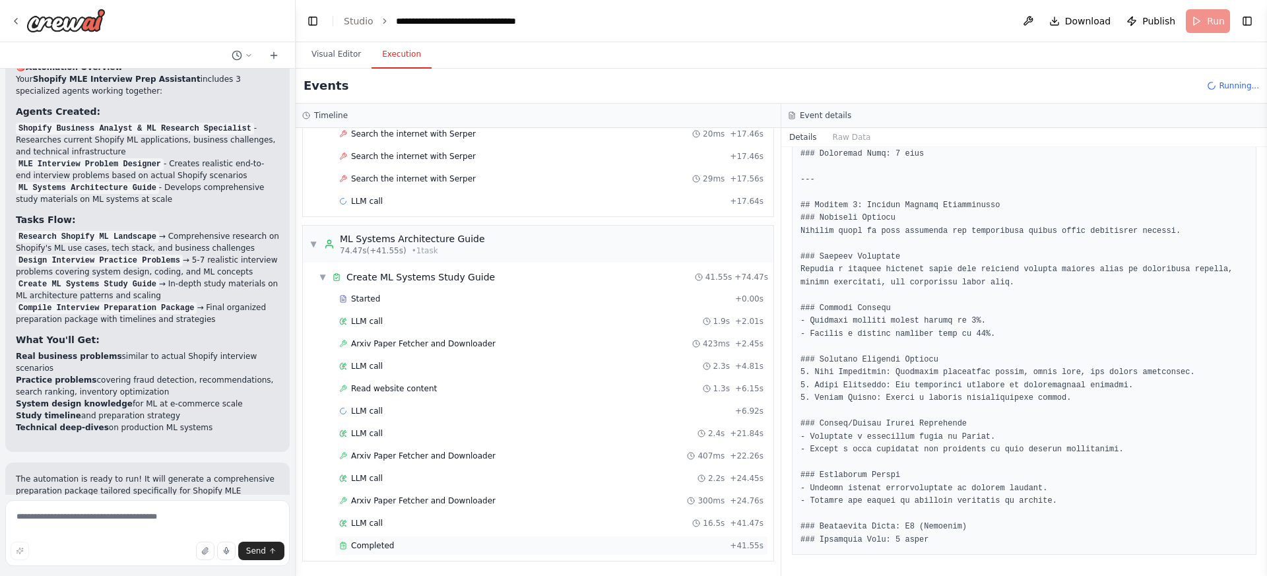
click at [495, 544] on div "Completed" at bounding box center [531, 546] width 385 height 11
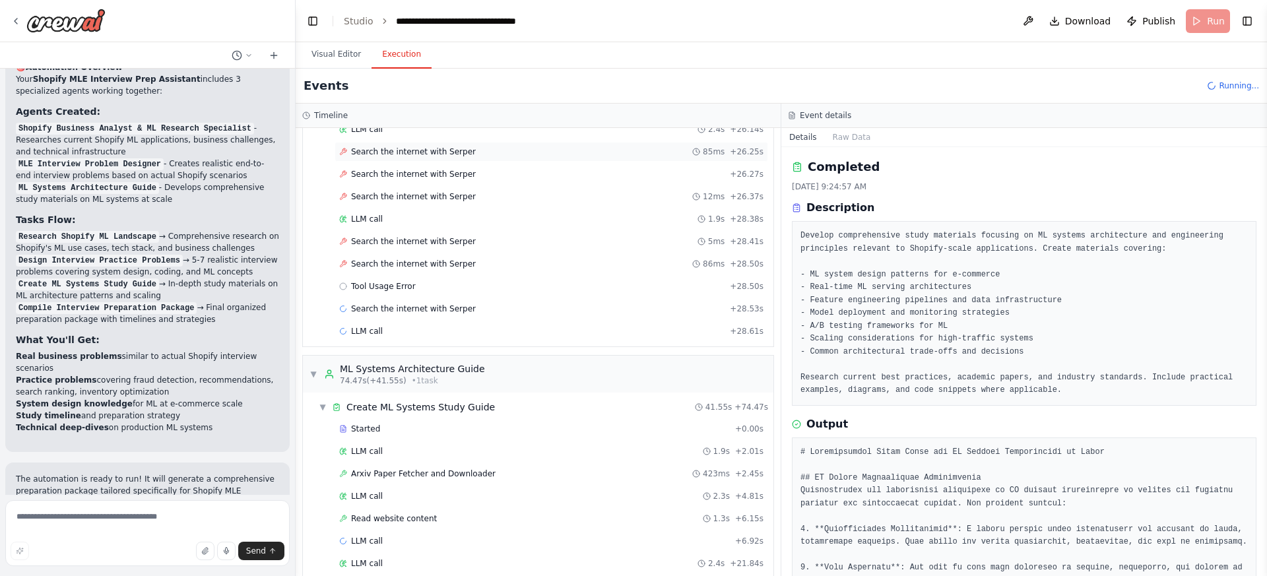
scroll to position [1765, 0]
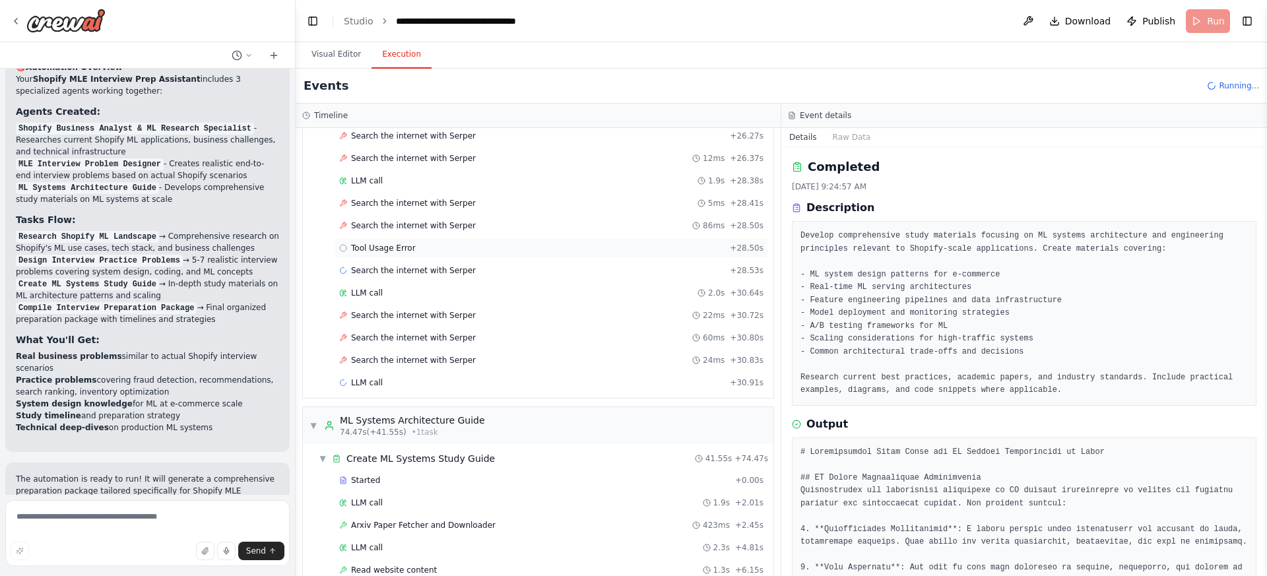
click at [510, 249] on div "Tool Usage Error + 28.50s" at bounding box center [551, 248] width 424 height 11
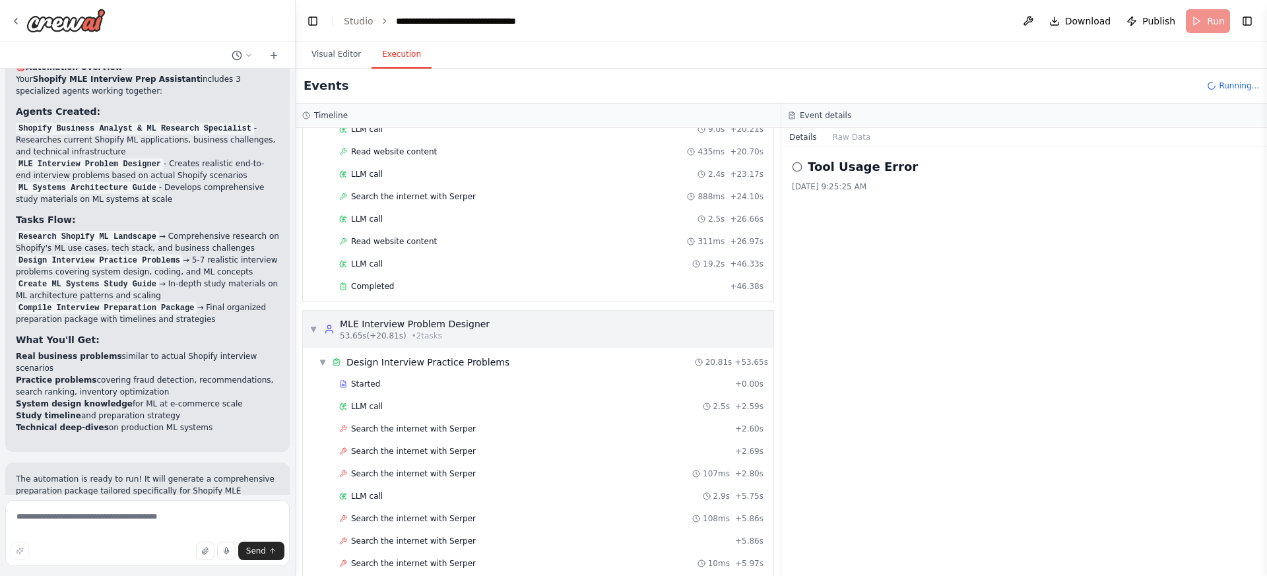
scroll to position [2216, 0]
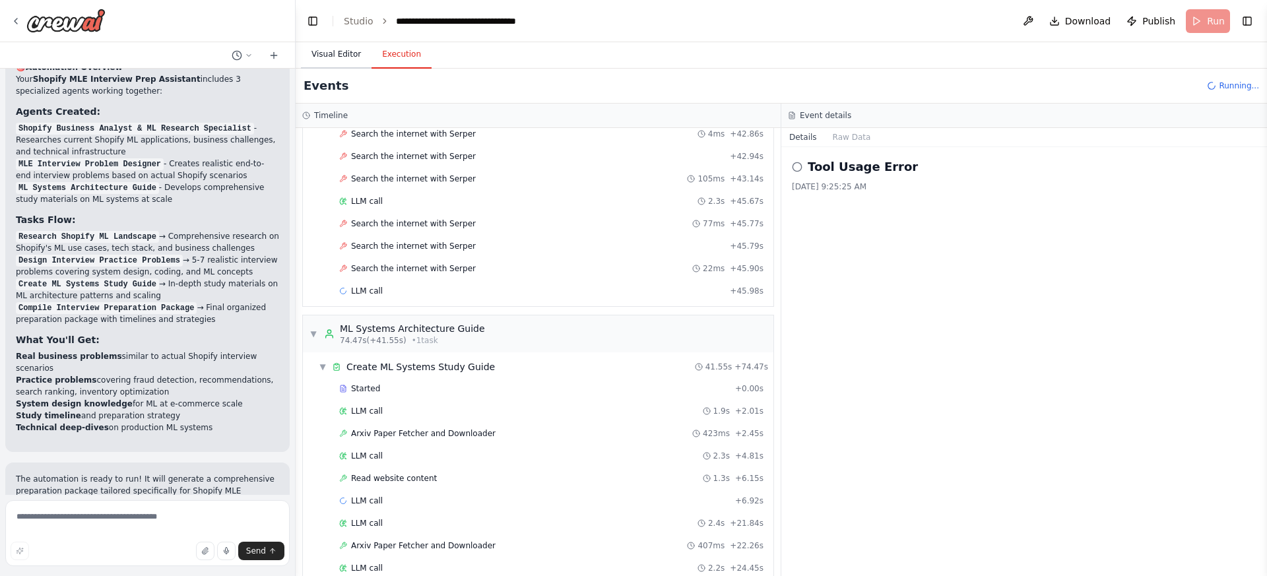
click at [331, 57] on button "Visual Editor" at bounding box center [336, 55] width 71 height 28
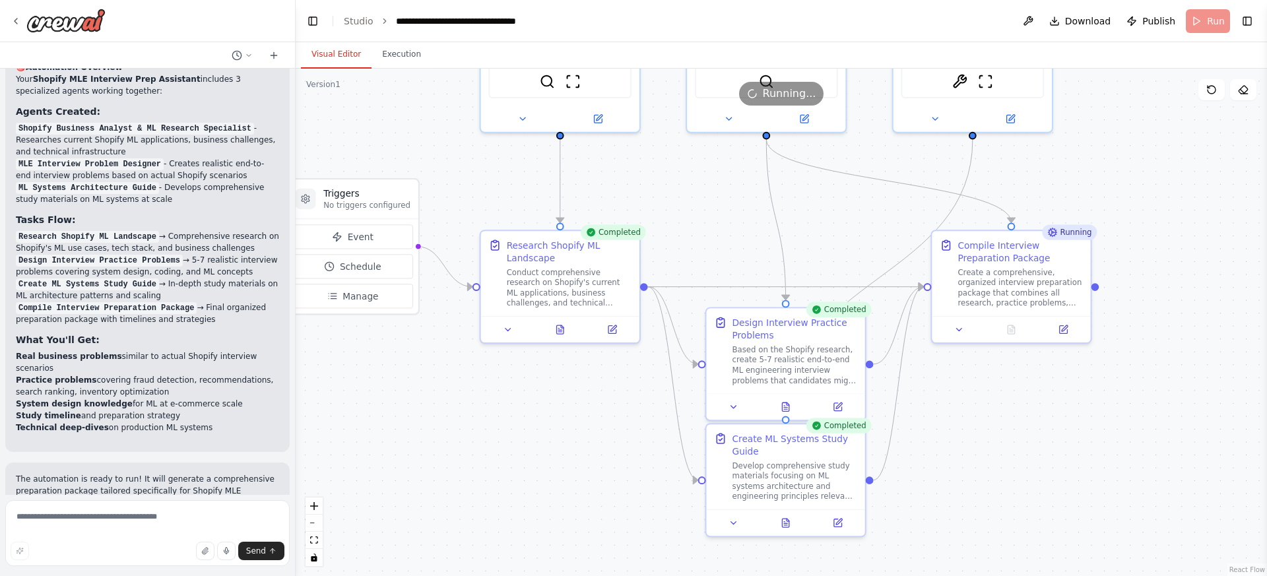
drag, startPoint x: 1190, startPoint y: 425, endPoint x: 1169, endPoint y: 286, distance: 140.2
click at [1169, 286] on div ".deletable-edge-delete-btn { width: 20px; height: 20px; border: 0px solid #ffff…" at bounding box center [781, 323] width 971 height 508
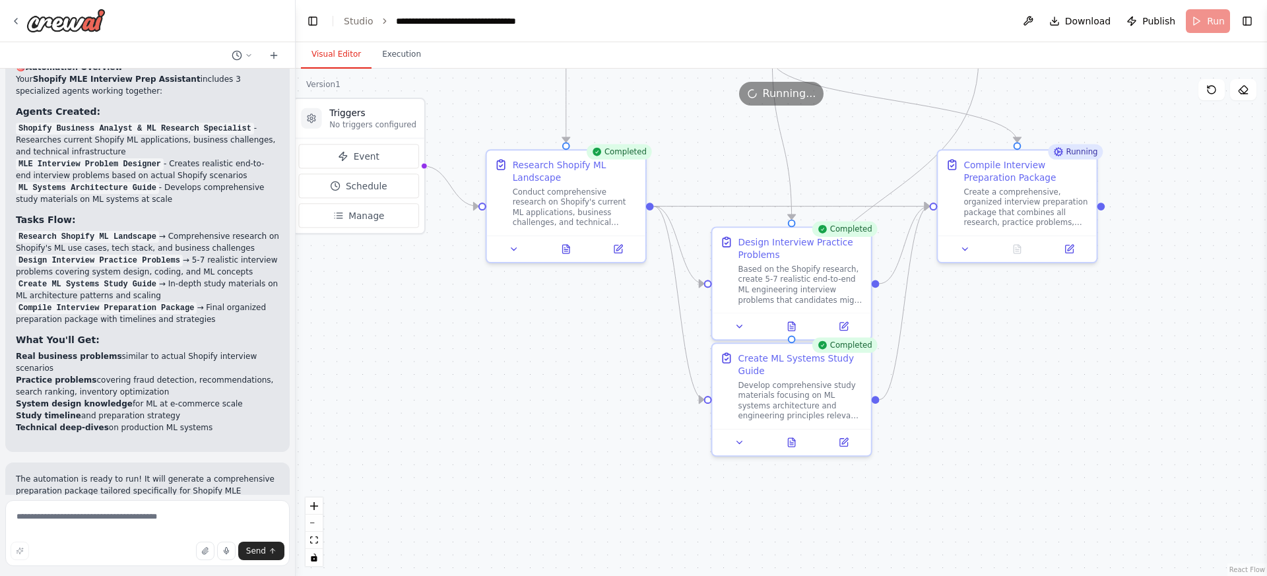
drag, startPoint x: 1030, startPoint y: 428, endPoint x: 1036, endPoint y: 347, distance: 80.7
click at [1036, 347] on div ".deletable-edge-delete-btn { width: 20px; height: 20px; border: 0px solid #ffff…" at bounding box center [781, 323] width 971 height 508
click at [742, 321] on icon at bounding box center [740, 324] width 11 height 11
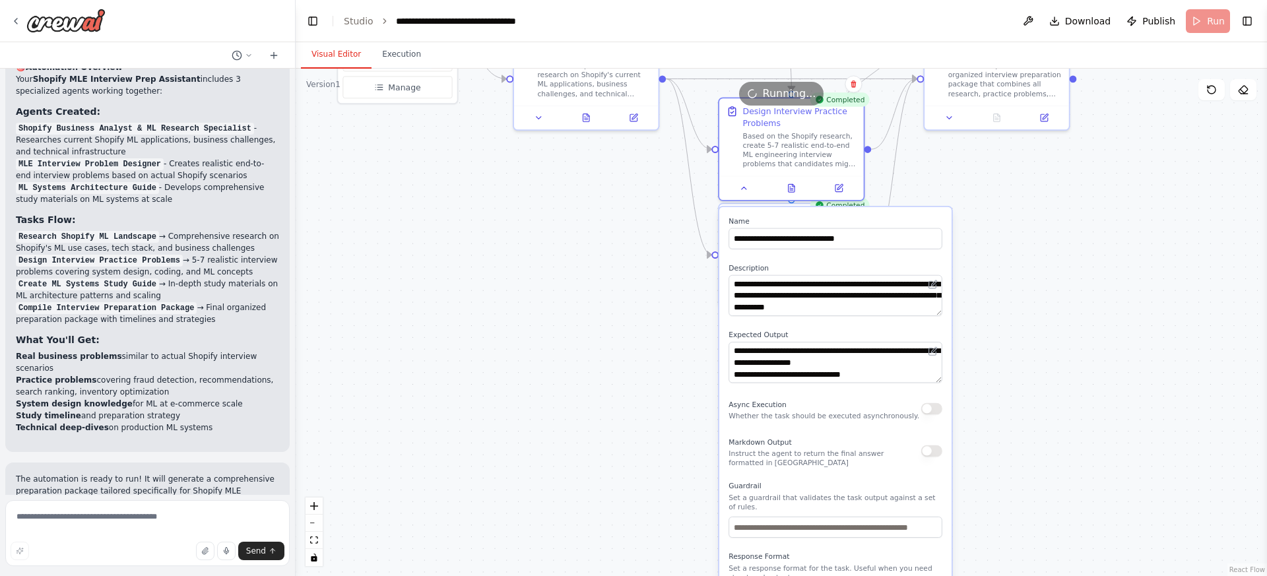
drag, startPoint x: 1021, startPoint y: 467, endPoint x: 892, endPoint y: 362, distance: 166.5
click at [1006, 348] on div ".deletable-edge-delete-btn { width: 20px; height: 20px; border: 0px solid #ffff…" at bounding box center [781, 323] width 971 height 508
click at [855, 362] on textarea "**********" at bounding box center [834, 363] width 214 height 41
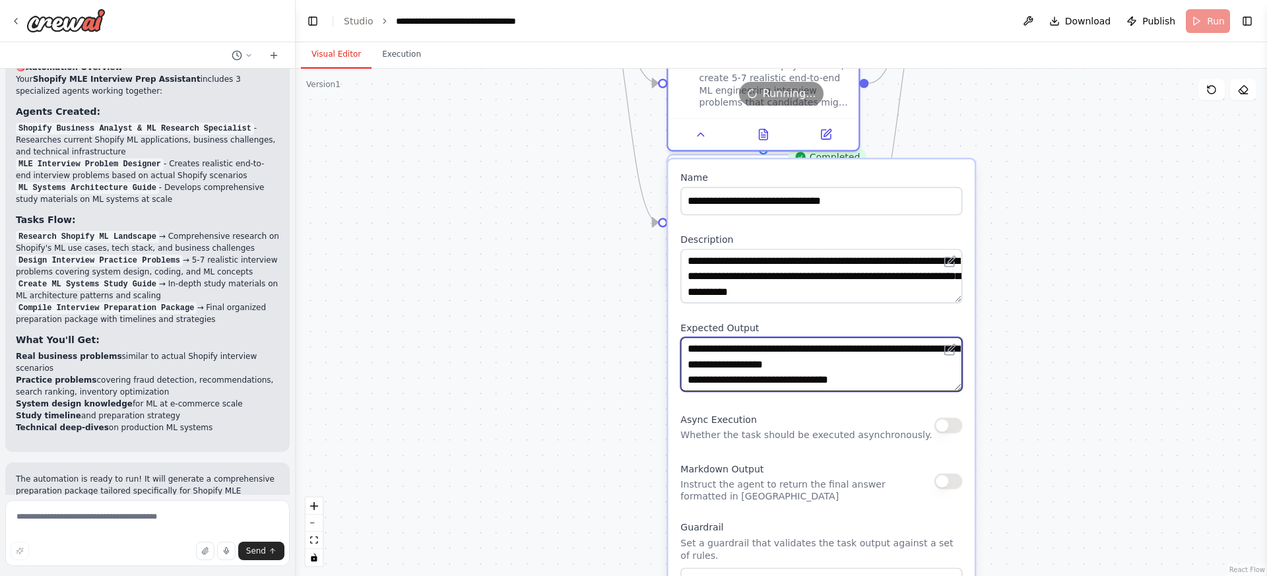
click at [863, 362] on textarea "**********" at bounding box center [821, 364] width 282 height 54
click at [887, 369] on textarea "**********" at bounding box center [821, 364] width 282 height 54
click at [887, 370] on textarea "**********" at bounding box center [821, 364] width 282 height 54
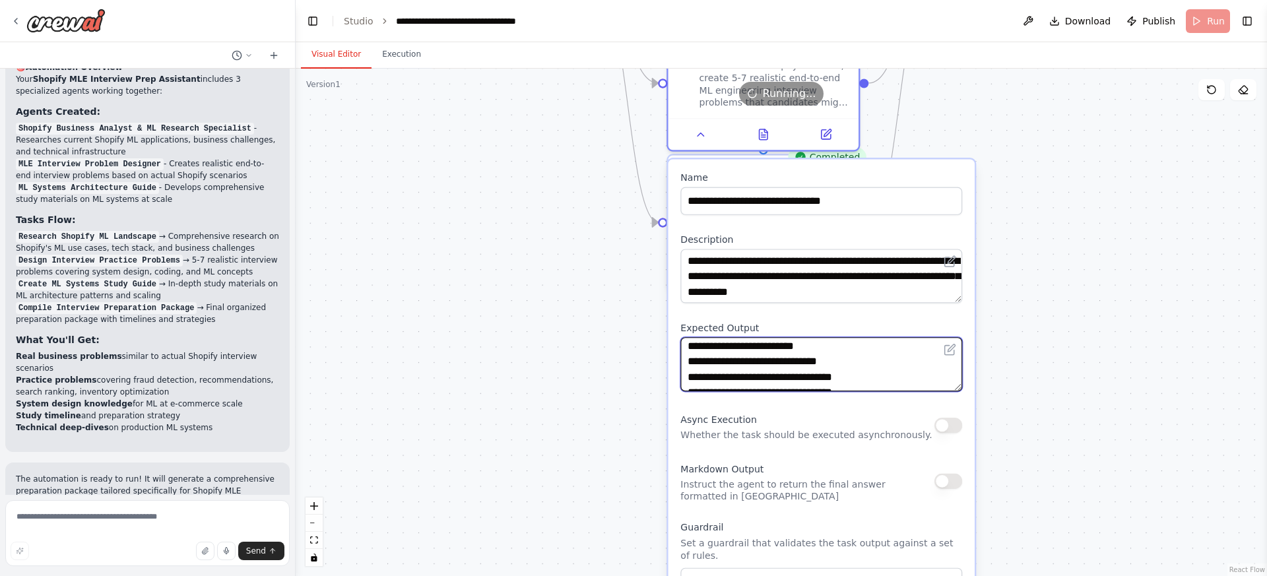
scroll to position [40, 0]
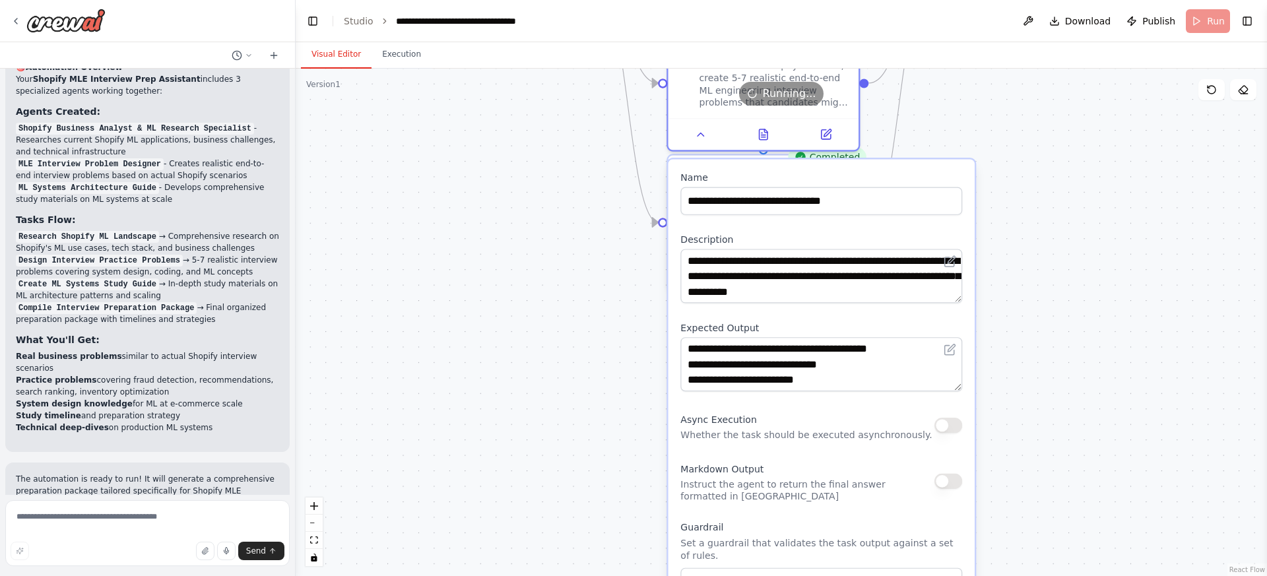
click at [1042, 326] on div ".deletable-edge-delete-btn { width: 20px; height: 20px; border: 0px solid #ffff…" at bounding box center [781, 323] width 971 height 508
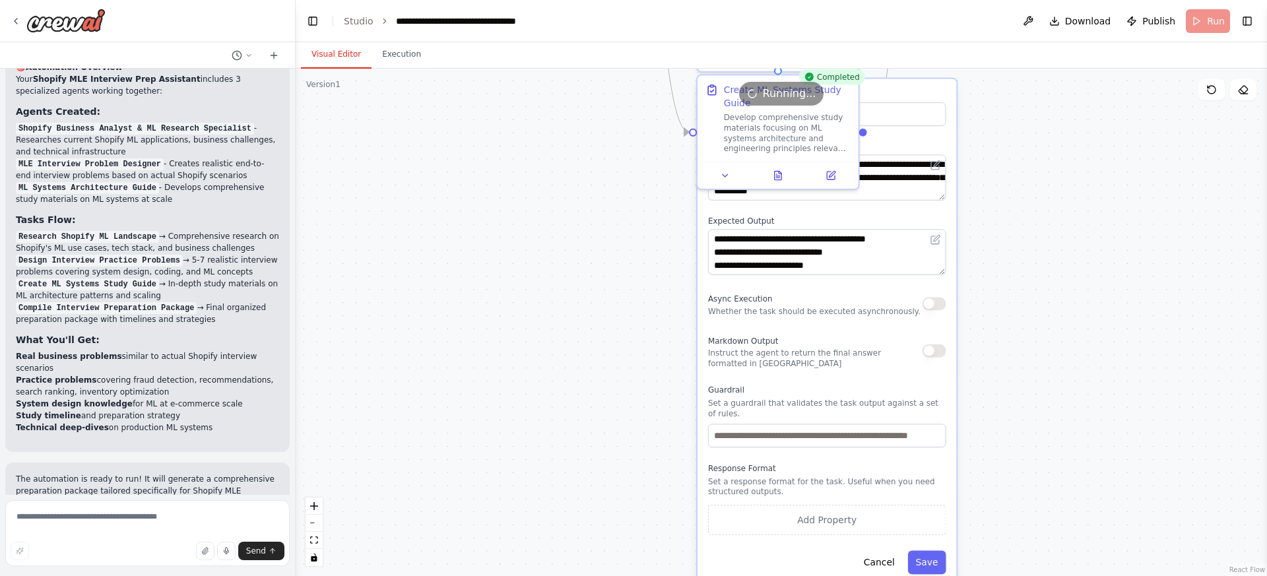
drag, startPoint x: 1057, startPoint y: 470, endPoint x: 1035, endPoint y: 307, distance: 164.5
click at [1035, 307] on div ".deletable-edge-delete-btn { width: 20px; height: 20px; border: 0px solid #ffff…" at bounding box center [781, 323] width 971 height 508
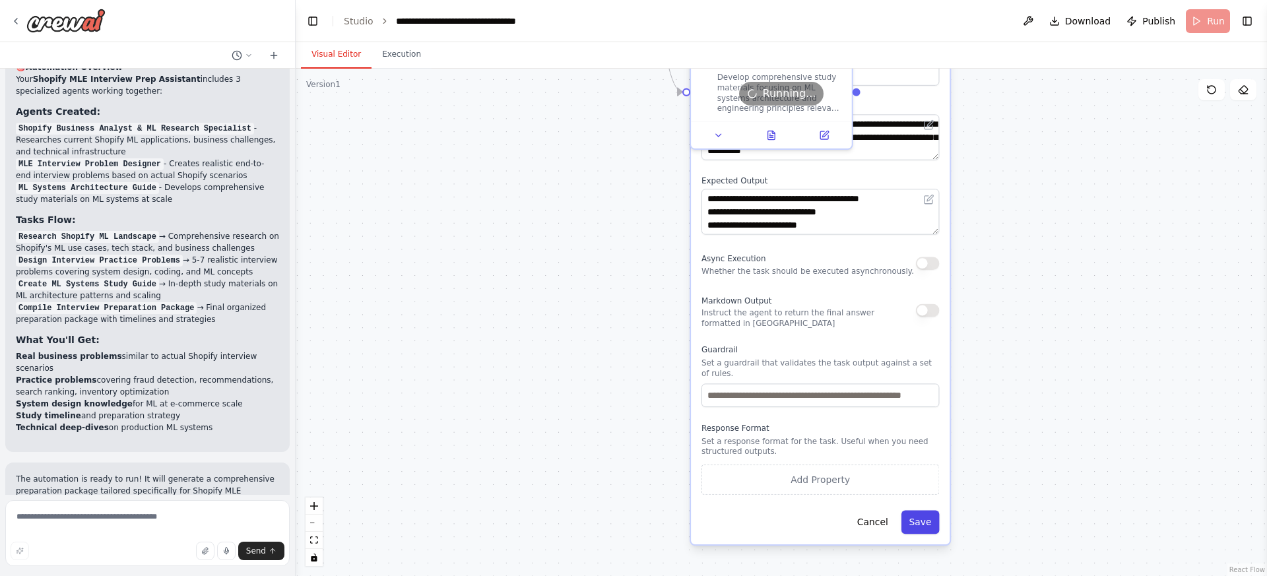
click at [926, 521] on button "Save" at bounding box center [921, 523] width 38 height 24
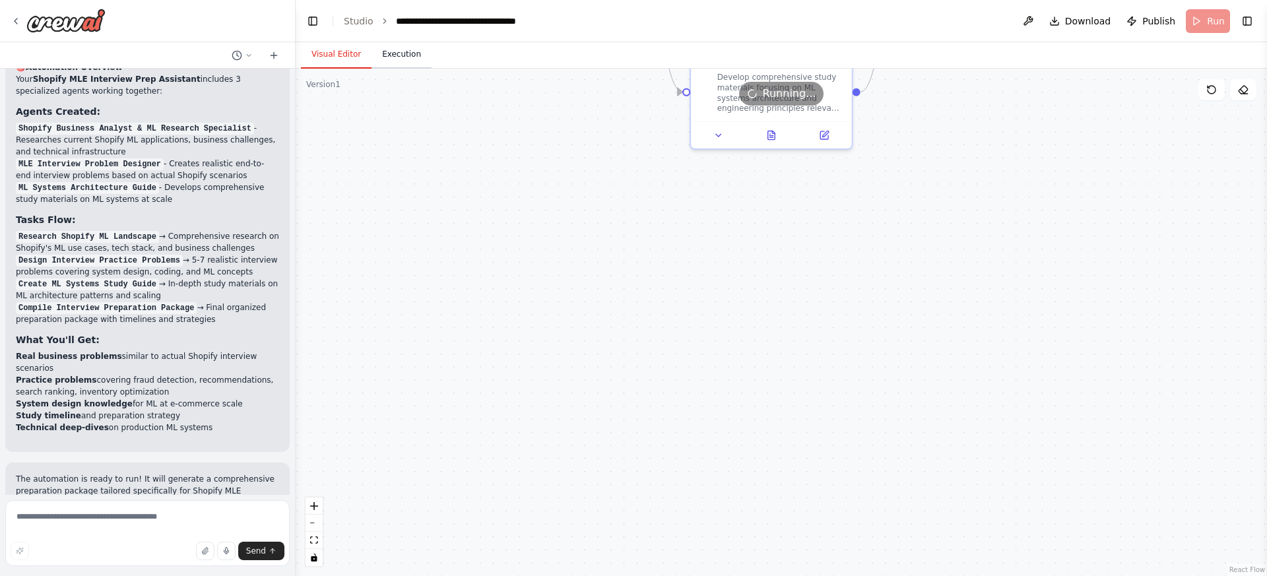
click at [399, 57] on button "Execution" at bounding box center [402, 55] width 60 height 28
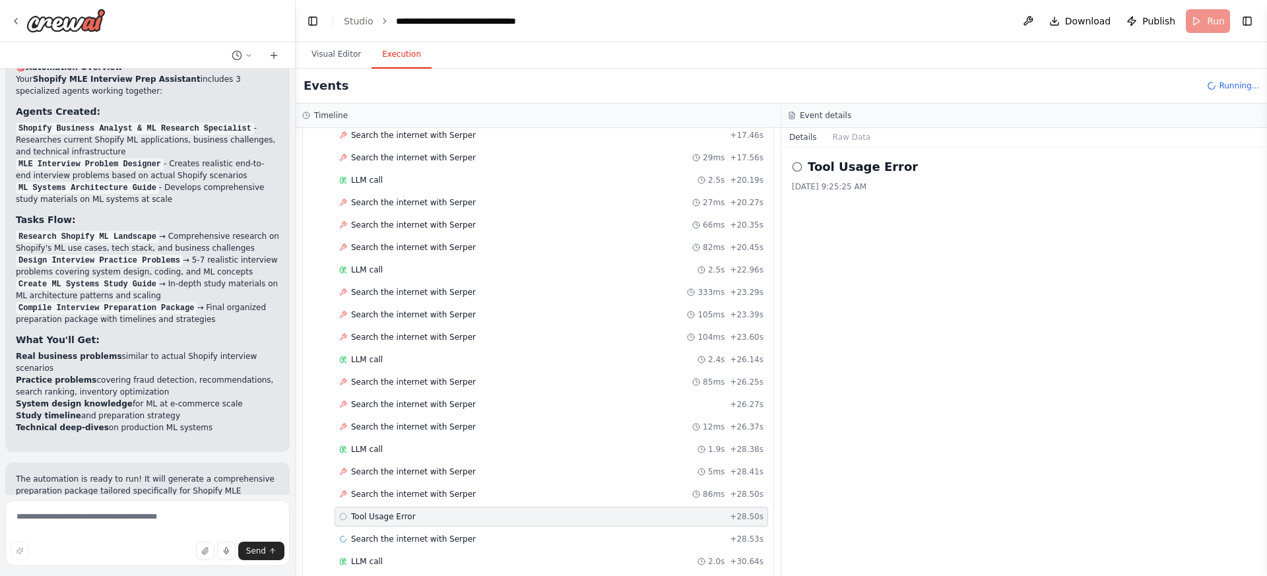
scroll to position [1476, 0]
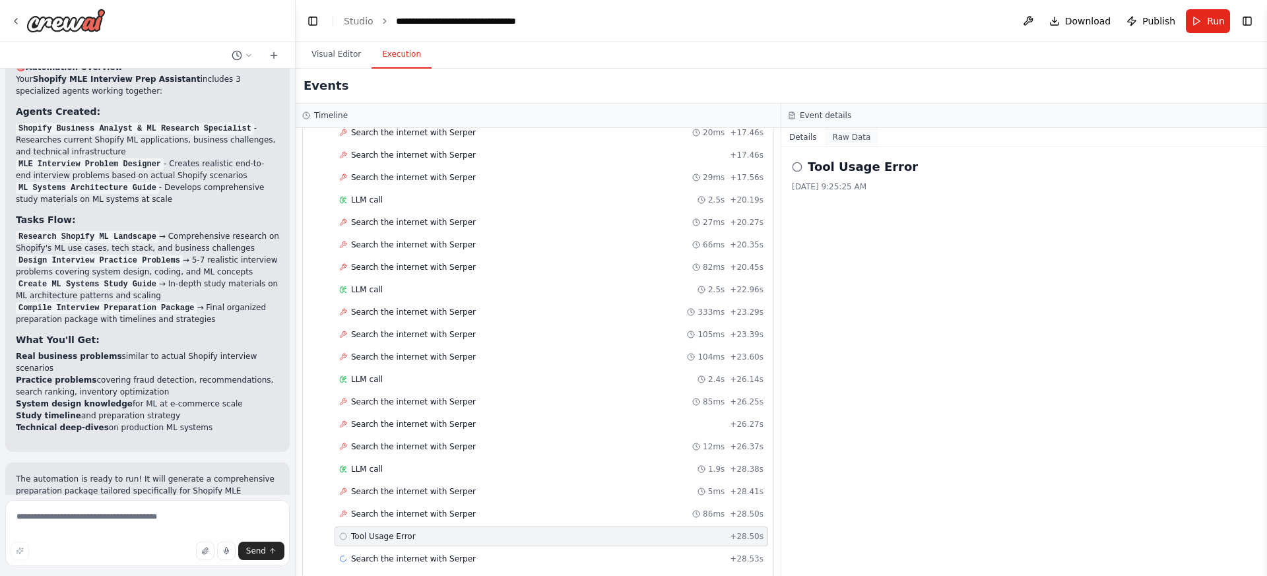
click at [849, 135] on button "Raw Data" at bounding box center [852, 137] width 54 height 18
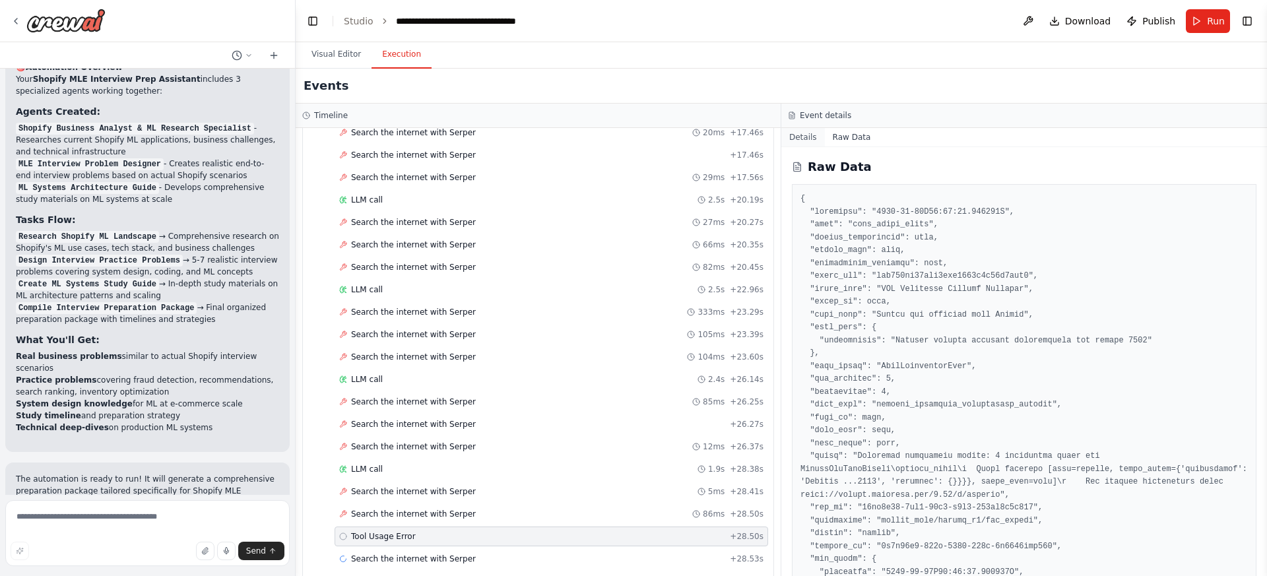
click at [807, 135] on button "Details" at bounding box center [803, 137] width 44 height 18
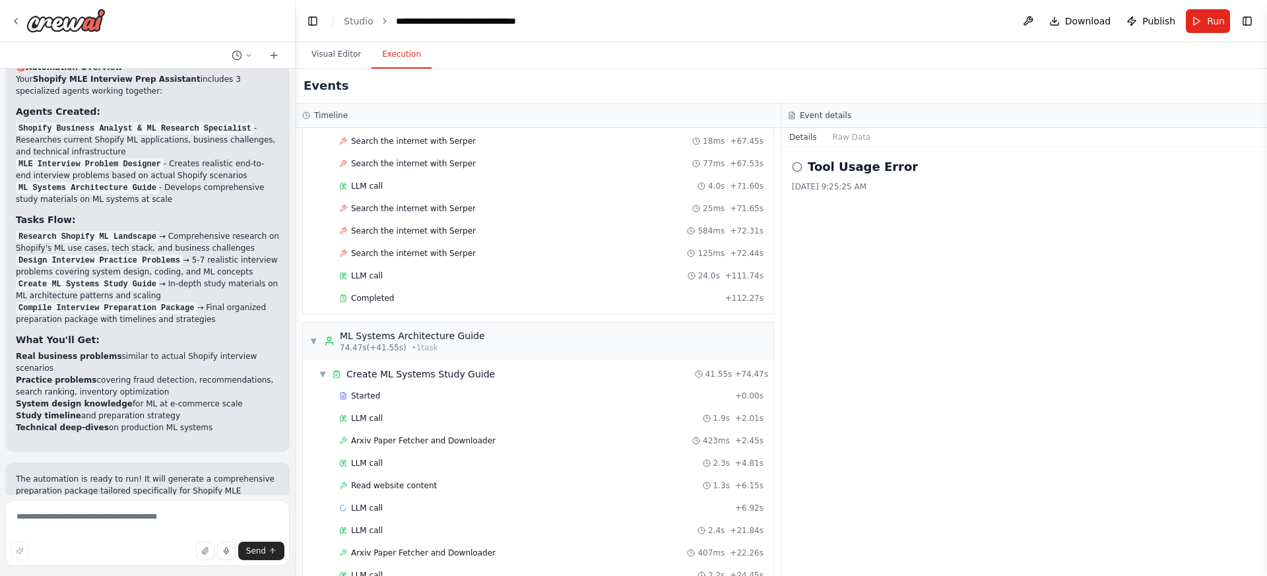
scroll to position [2965, 0]
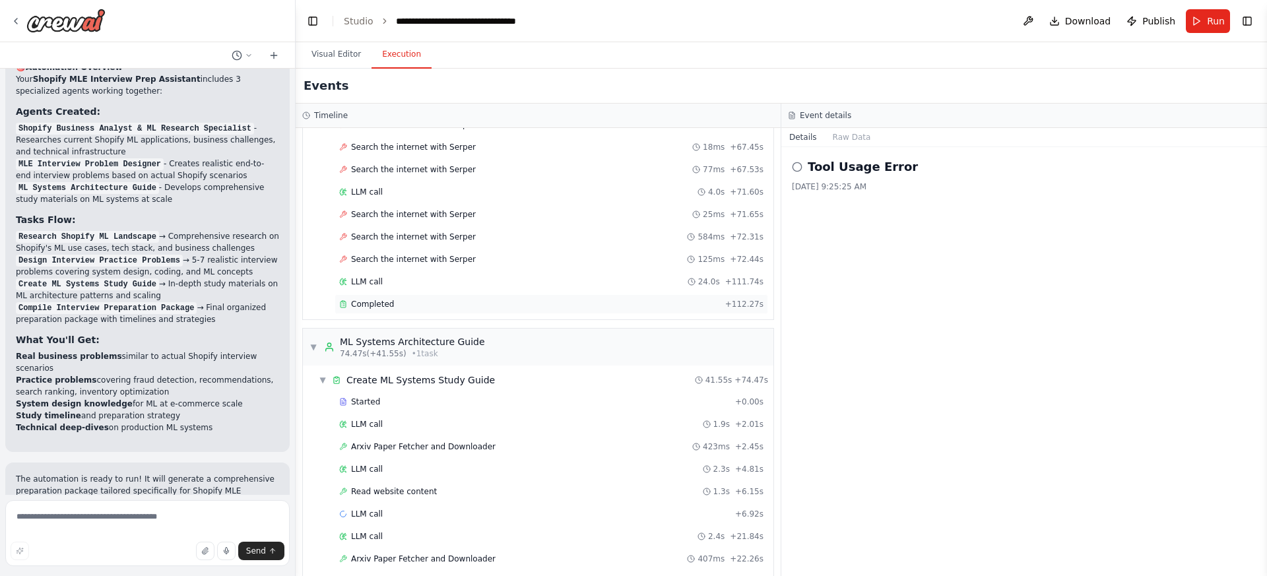
click at [506, 299] on div "Completed" at bounding box center [529, 304] width 381 height 11
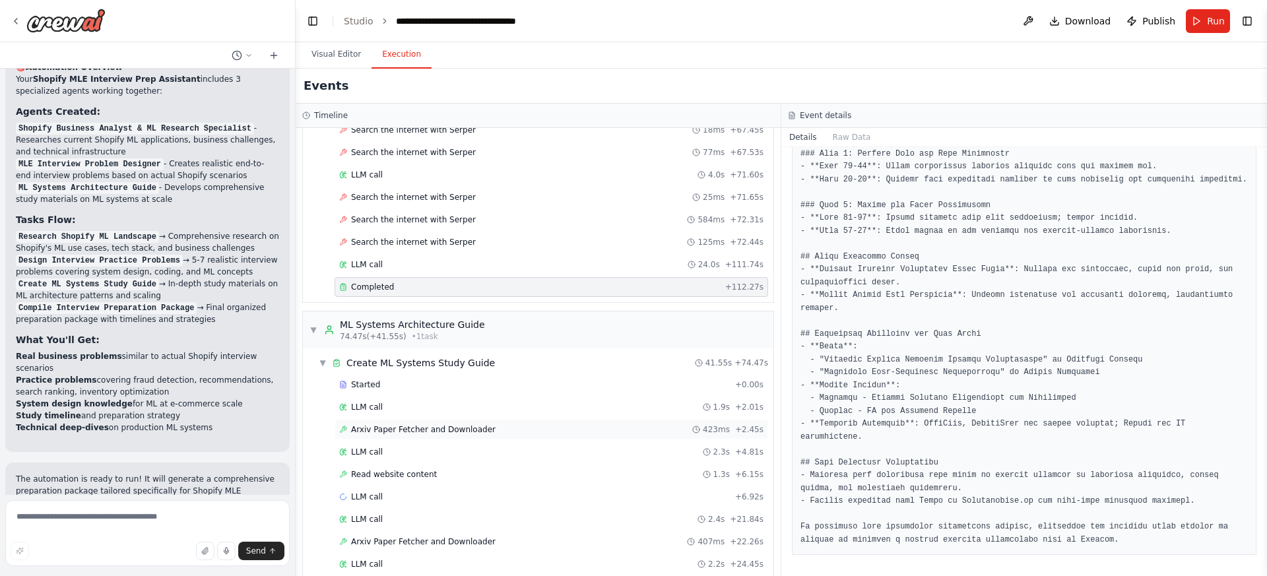
scroll to position [3068, 0]
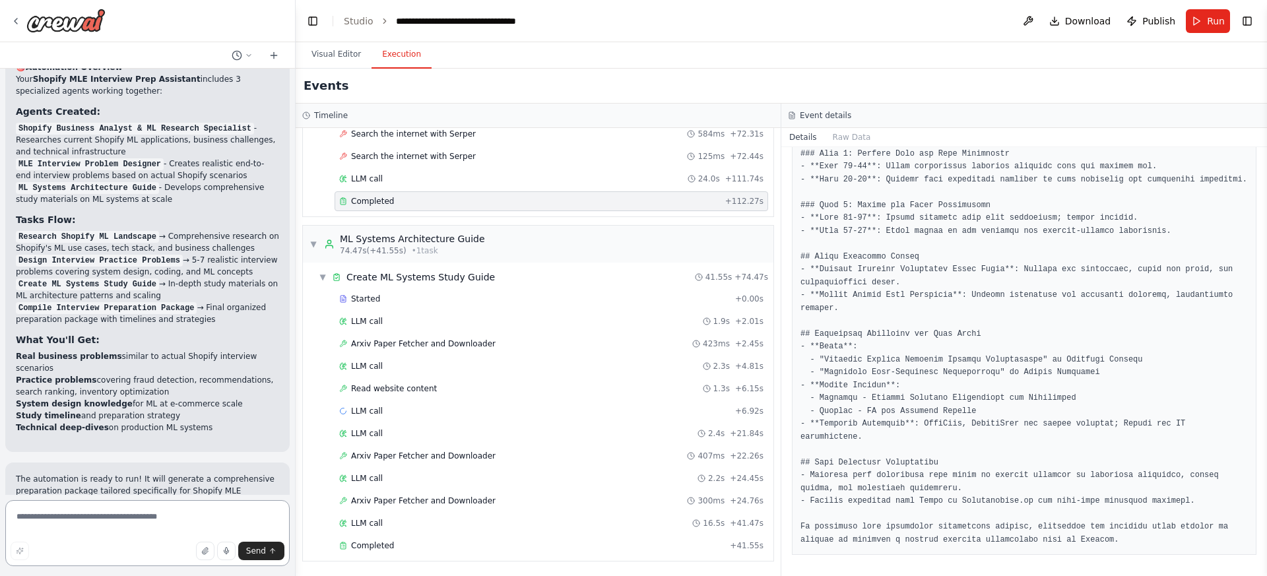
click at [113, 511] on textarea at bounding box center [147, 533] width 284 height 66
click at [337, 65] on button "Visual Editor" at bounding box center [336, 55] width 71 height 28
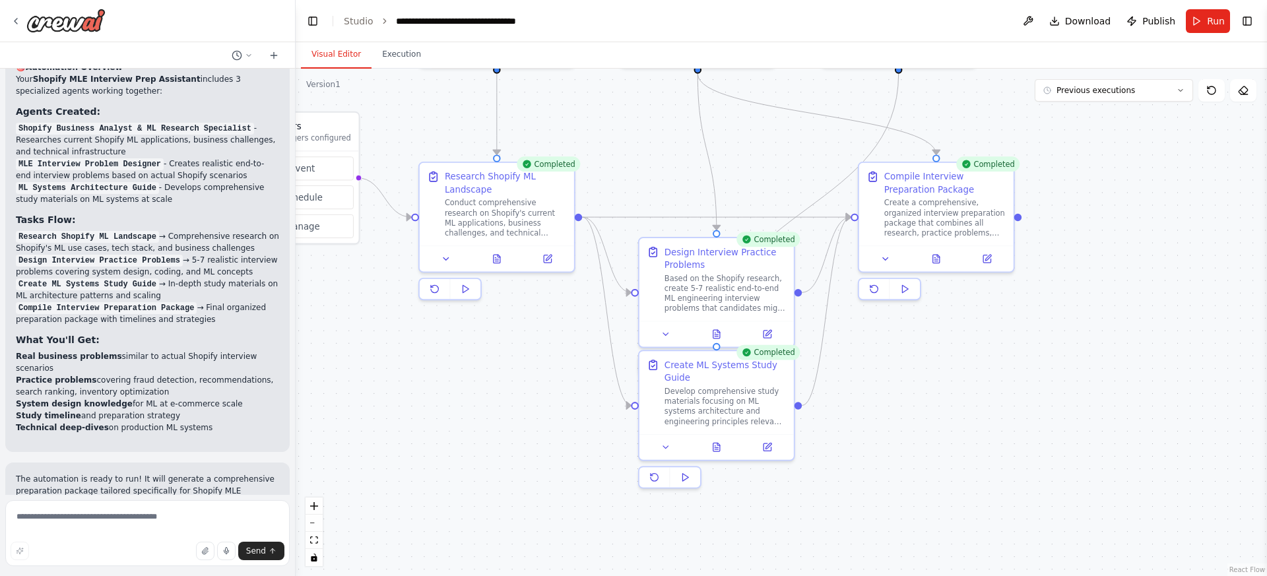
drag, startPoint x: 1100, startPoint y: 320, endPoint x: 1032, endPoint y: 616, distance: 303.4
click at [1032, 575] on html "I would like to prepare for MLE interview for Shopify. Shopify interview has pr…" at bounding box center [633, 288] width 1267 height 576
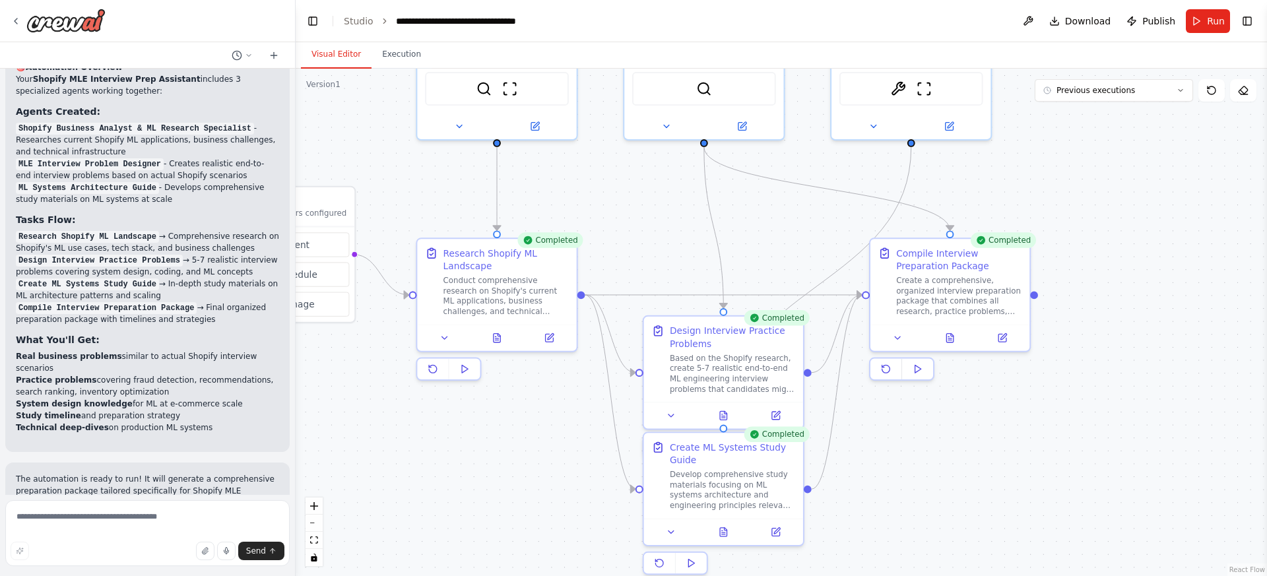
drag, startPoint x: 1105, startPoint y: 358, endPoint x: 1124, endPoint y: 443, distance: 86.6
click at [1124, 443] on div ".deletable-edge-delete-btn { width: 20px; height: 20px; border: 0px solid #ffff…" at bounding box center [781, 323] width 971 height 508
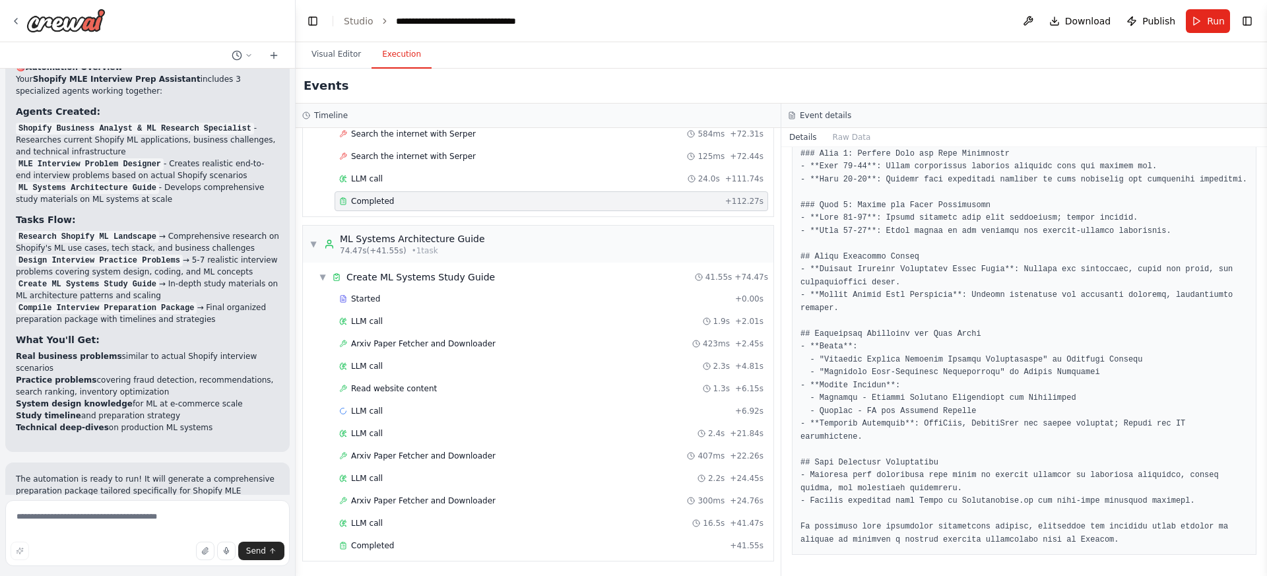
click at [409, 53] on button "Execution" at bounding box center [402, 55] width 60 height 28
click at [544, 409] on div "LLM call + 6.92s" at bounding box center [551, 411] width 424 height 11
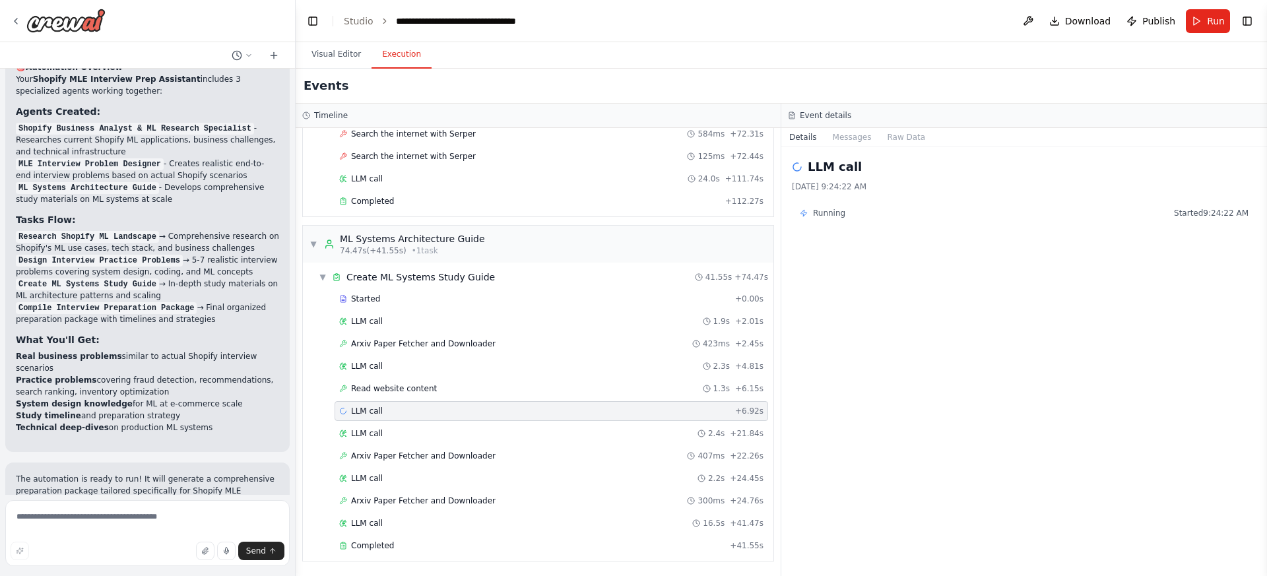
click at [170, 473] on p "The automation is ready to run! It will generate a comprehensive preparation pa…" at bounding box center [147, 502] width 263 height 59
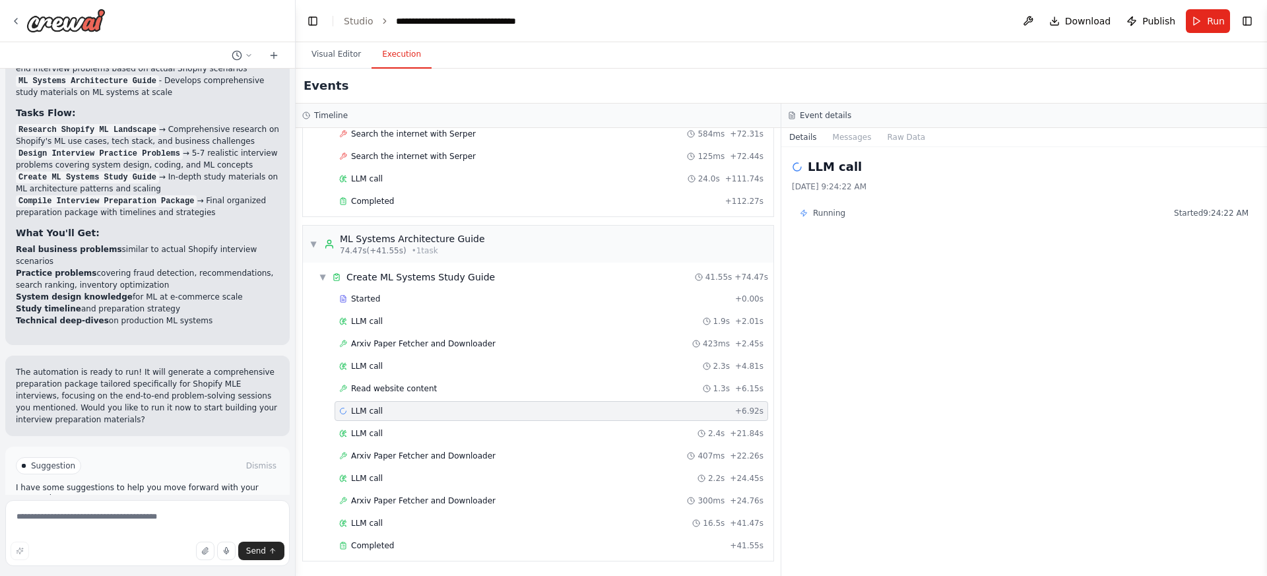
click at [190, 517] on span "Improve automation" at bounding box center [153, 522] width 81 height 11
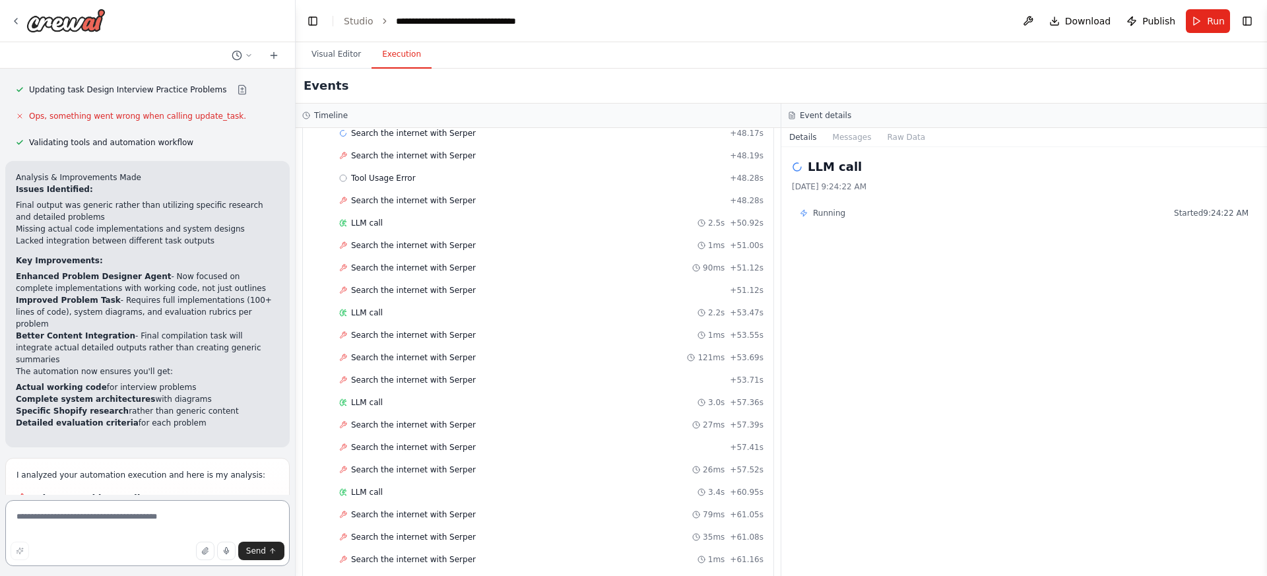
scroll to position [1845, 0]
drag, startPoint x: 165, startPoint y: 194, endPoint x: 246, endPoint y: 197, distance: 80.6
click at [246, 270] on li "Enhanced Problem Designer Agent - Now focused on complete implementations with …" at bounding box center [147, 282] width 263 height 24
drag, startPoint x: 83, startPoint y: 205, endPoint x: 164, endPoint y: 205, distance: 80.5
click at [137, 270] on li "Enhanced Problem Designer Agent - Now focused on complete implementations with …" at bounding box center [147, 282] width 263 height 24
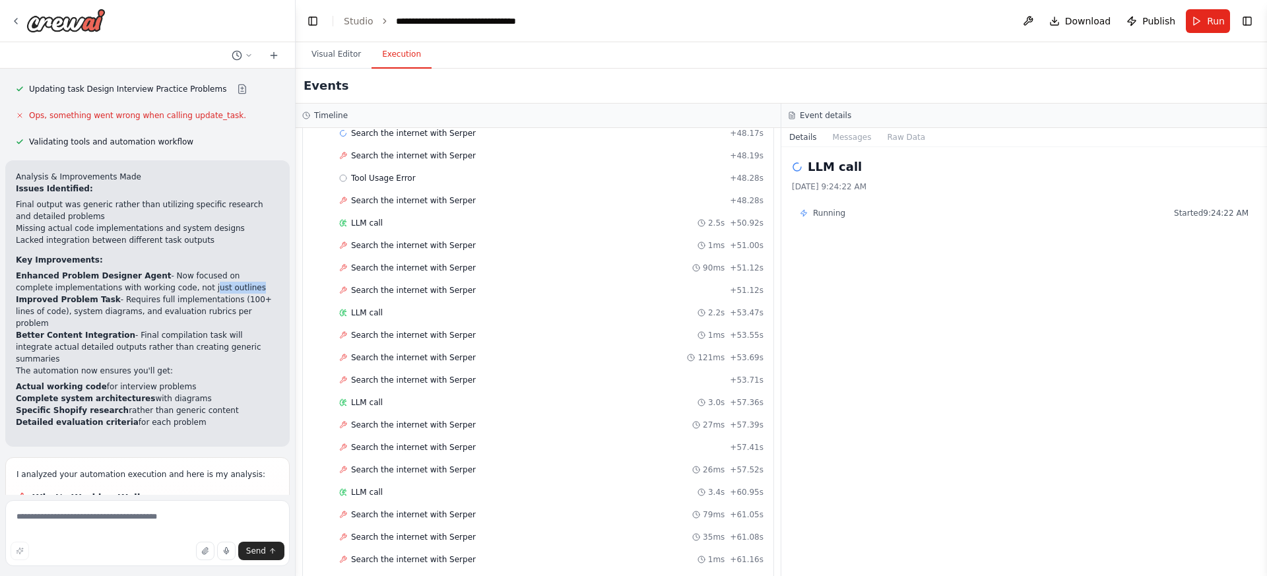
drag, startPoint x: 166, startPoint y: 205, endPoint x: 209, endPoint y: 207, distance: 42.9
click at [209, 270] on li "Enhanced Problem Designer Agent - Now focused on complete implementations with …" at bounding box center [147, 282] width 263 height 24
click at [227, 270] on li "Enhanced Problem Designer Agent - Now focused on complete implementations with …" at bounding box center [147, 282] width 263 height 24
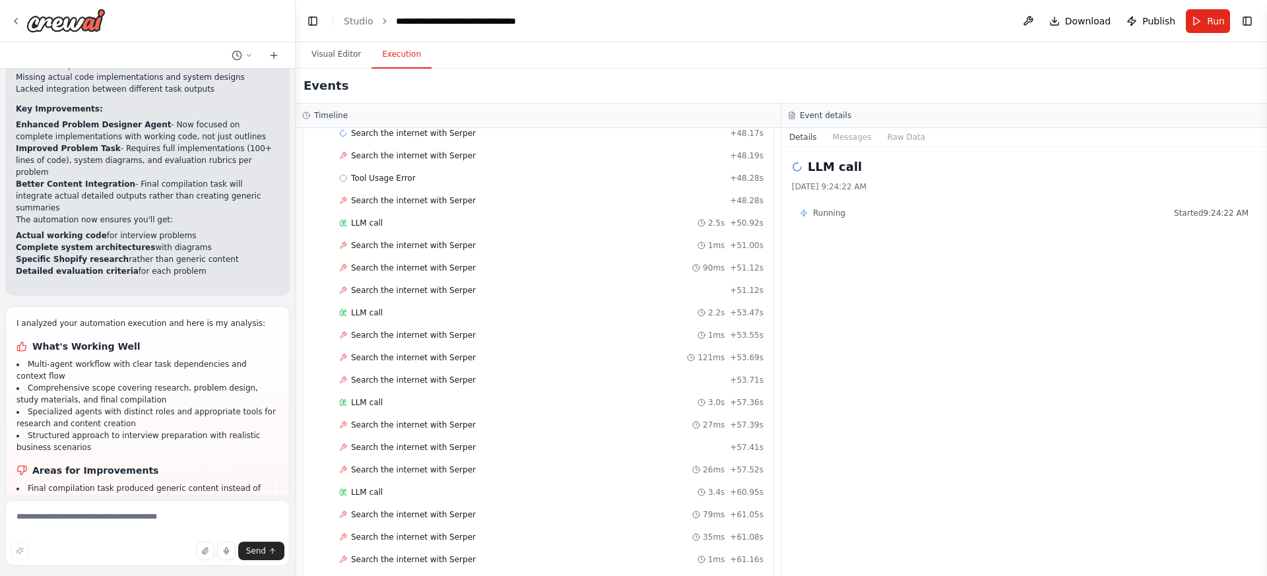
scroll to position [2134, 0]
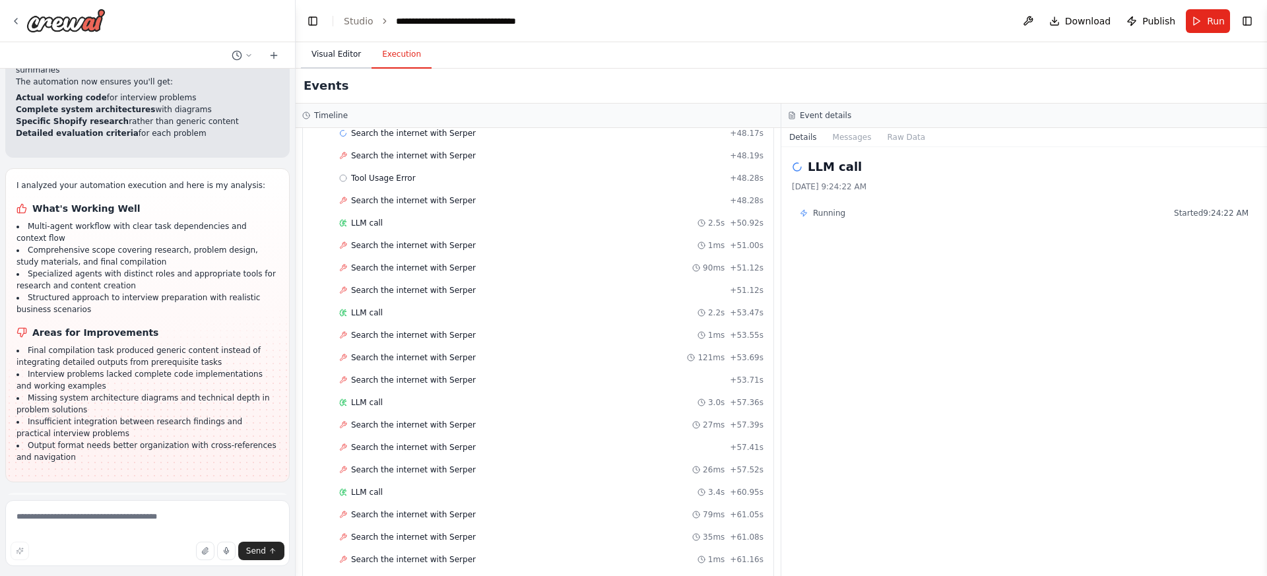
click at [345, 61] on button "Visual Editor" at bounding box center [336, 55] width 71 height 28
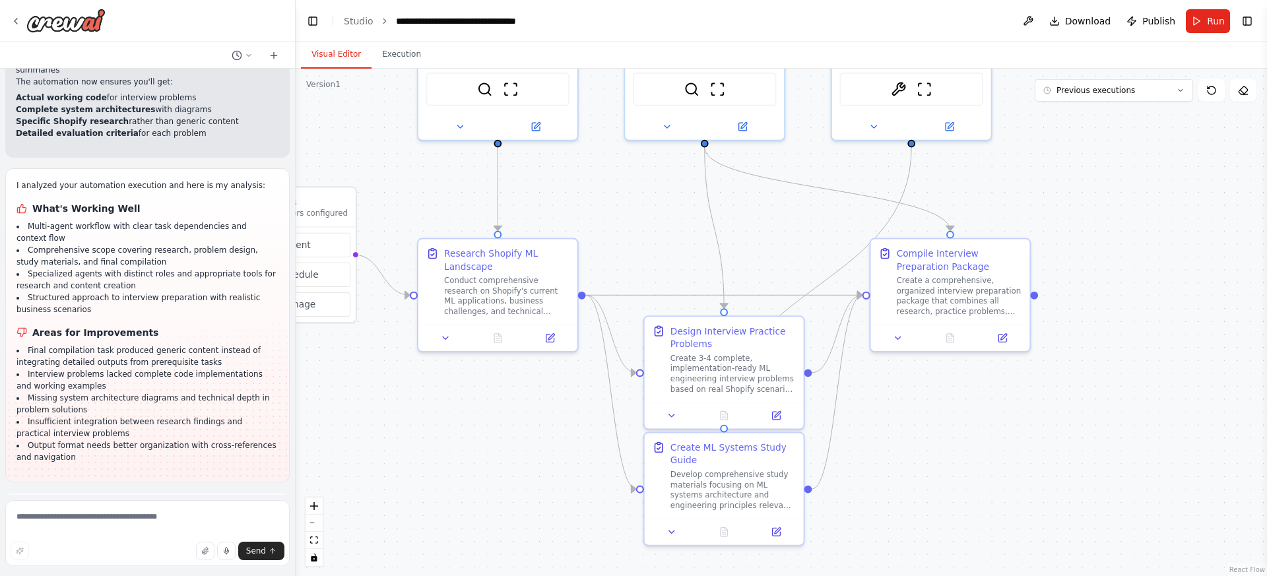
click at [213, 558] on button "Run Automation" at bounding box center [147, 568] width 263 height 21
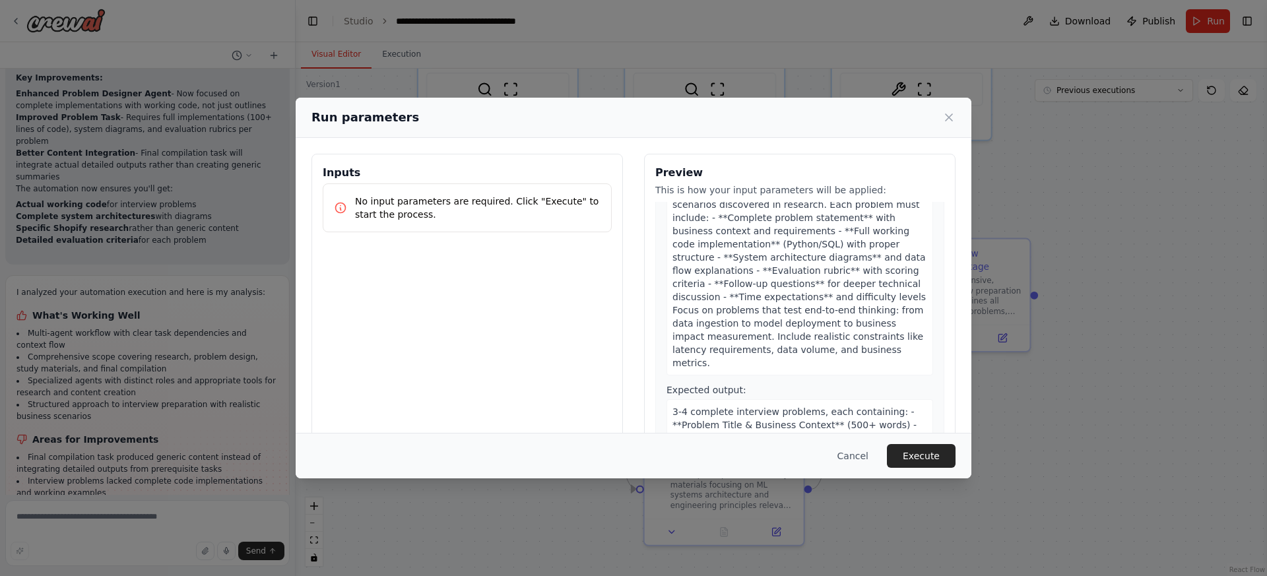
scroll to position [468, 0]
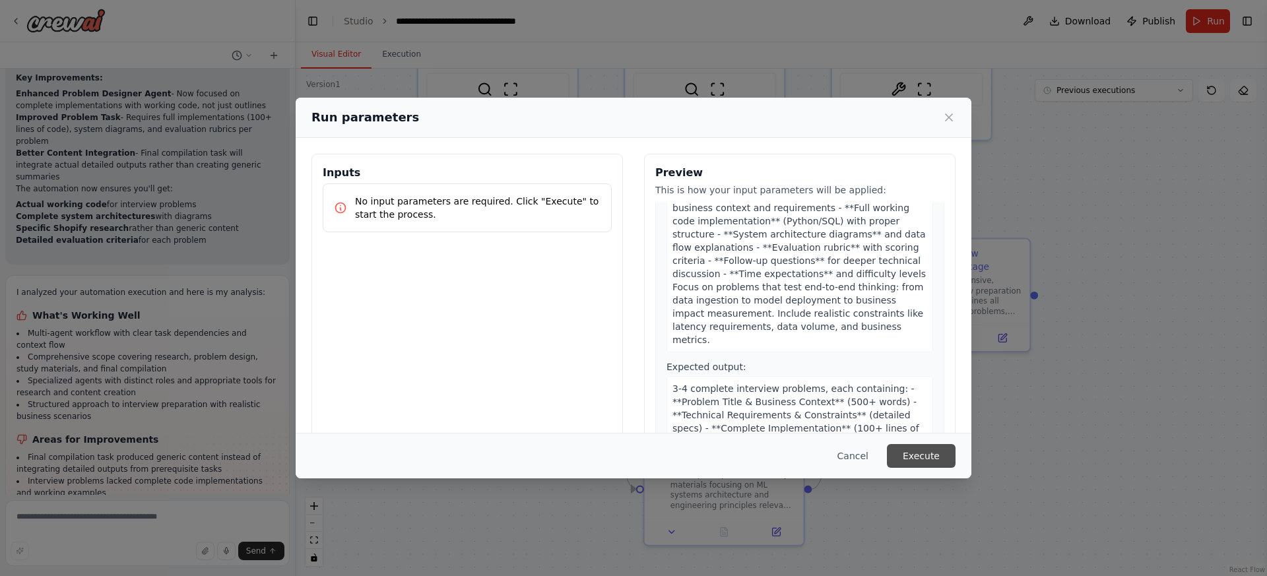
click at [928, 454] on button "Execute" at bounding box center [921, 456] width 69 height 24
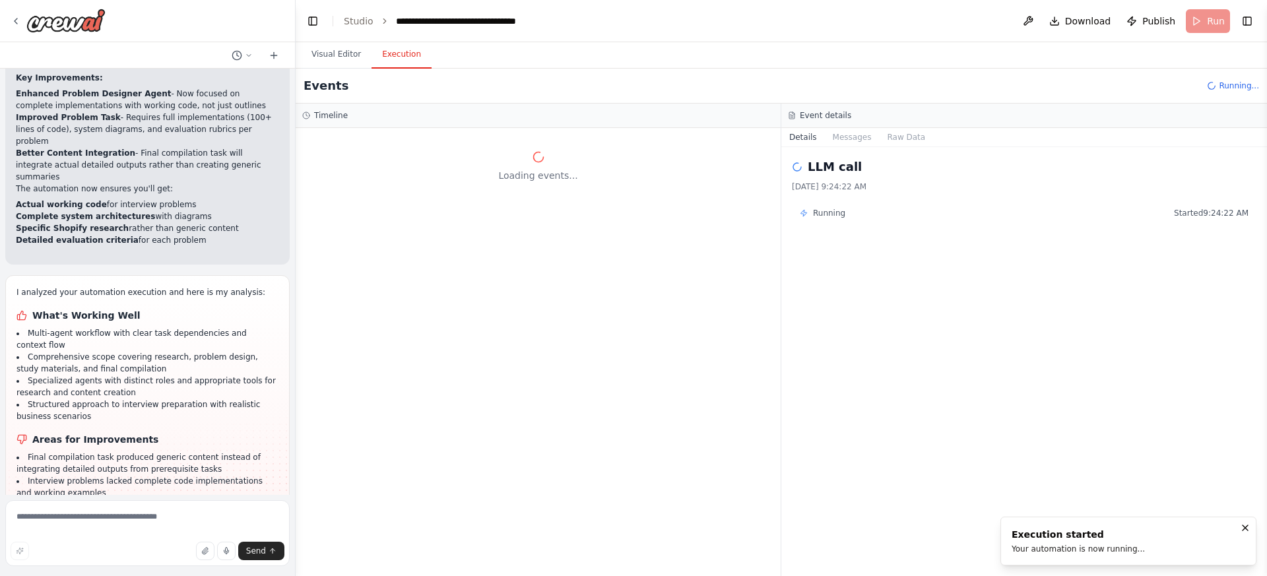
scroll to position [0, 0]
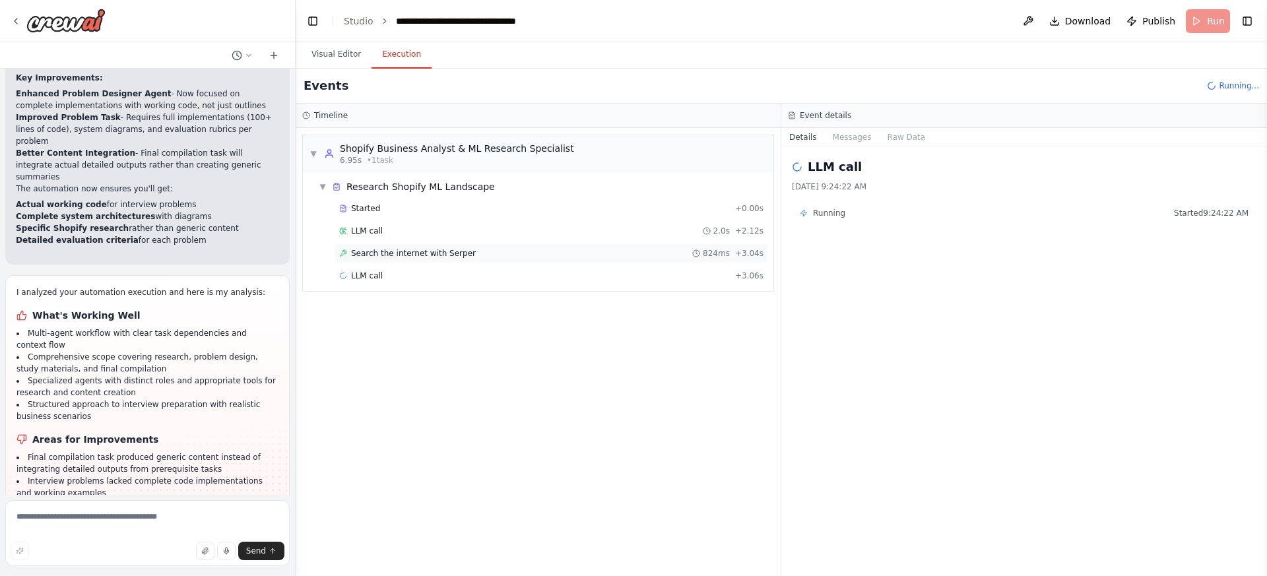
click at [536, 256] on div "Search the internet with Serper 824ms + 3.04s" at bounding box center [551, 253] width 424 height 11
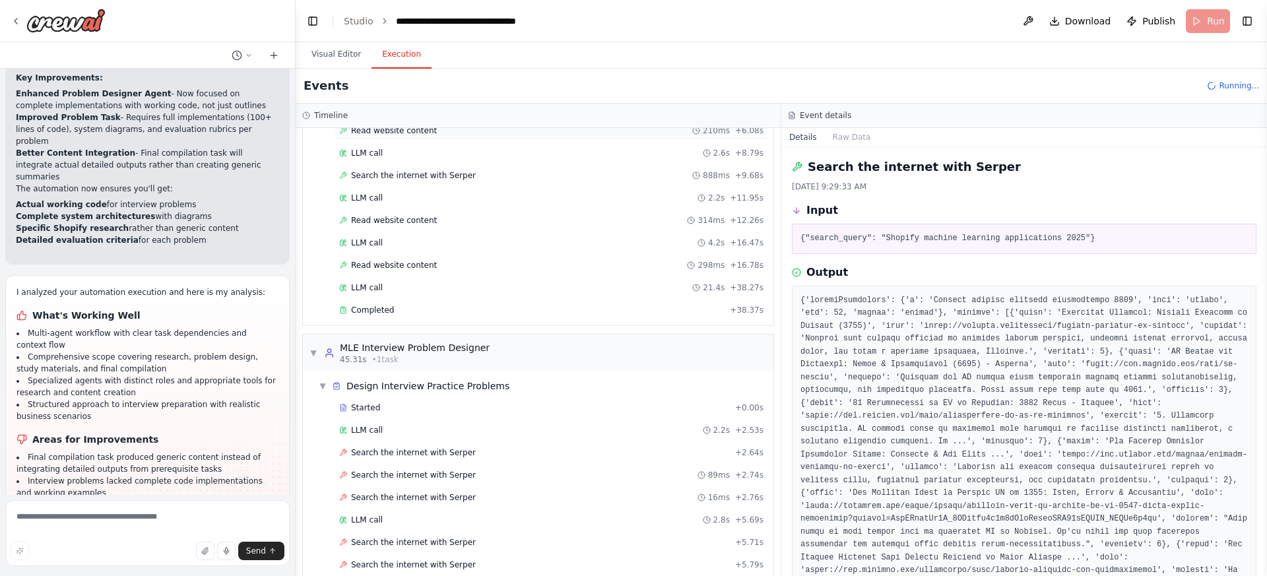
scroll to position [232, 0]
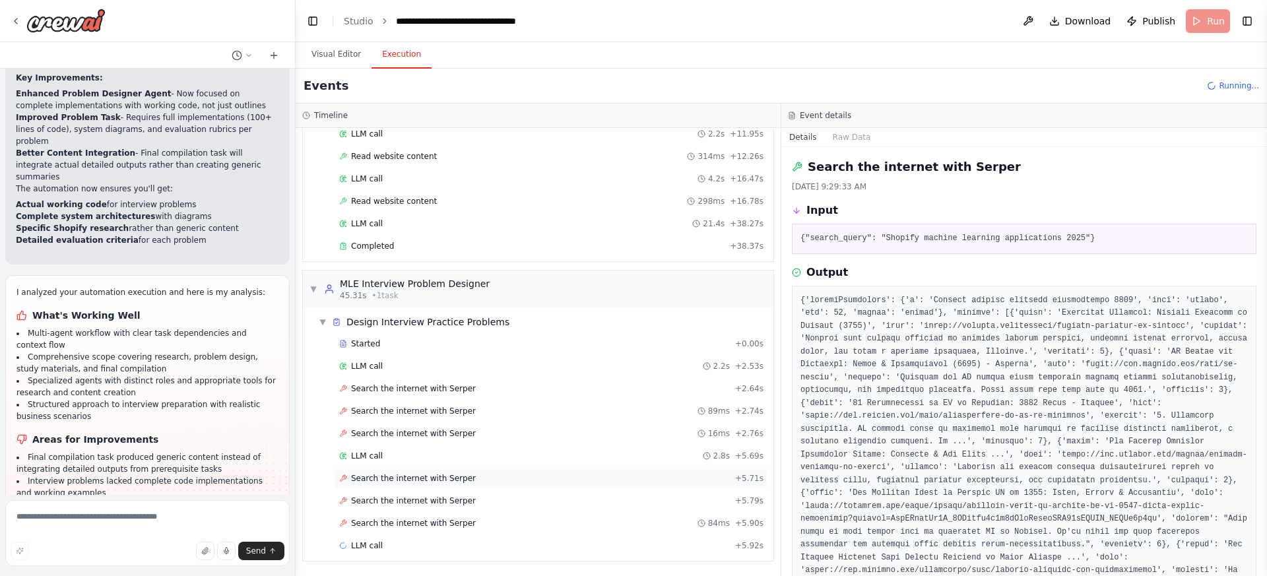
click at [451, 482] on span "Search the internet with Serper" at bounding box center [413, 478] width 125 height 11
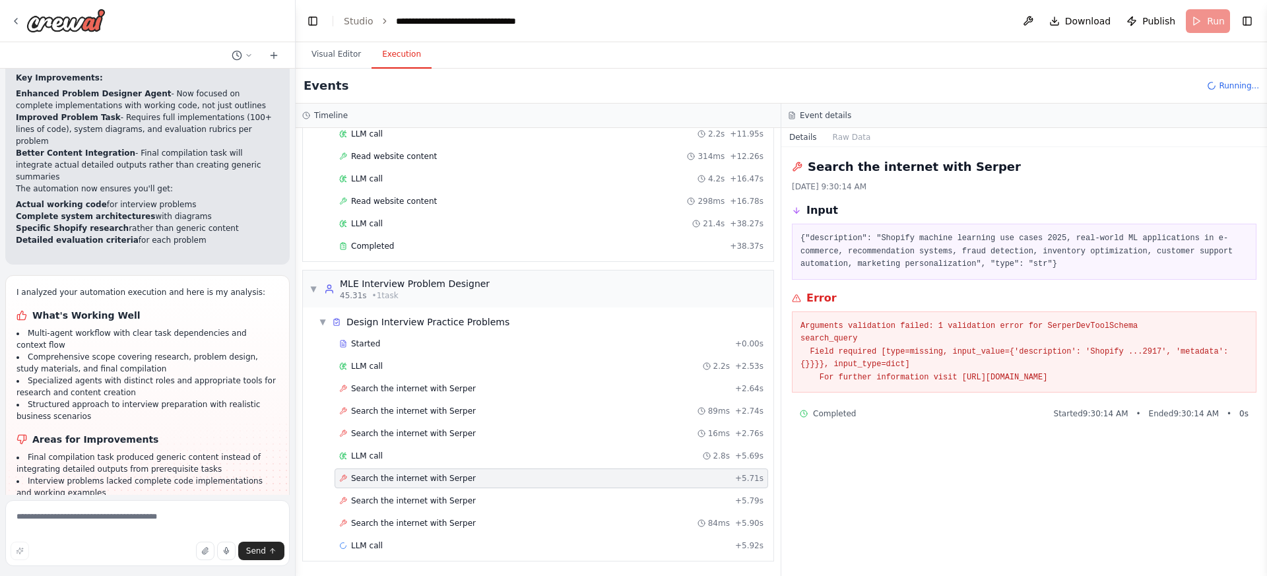
drag, startPoint x: 1189, startPoint y: 377, endPoint x: 818, endPoint y: 379, distance: 370.3
click at [818, 379] on pre "Arguments validation failed: 1 validation error for SerperDevToolSchema search_…" at bounding box center [1024, 352] width 447 height 65
drag, startPoint x: 903, startPoint y: 325, endPoint x: 1118, endPoint y: 346, distance: 216.2
click at [1154, 329] on pre "Arguments validation failed: 1 validation error for SerperDevToolSchema search_…" at bounding box center [1024, 352] width 447 height 65
click at [1101, 352] on pre "Arguments validation failed: 1 validation error for SerperDevToolSchema search_…" at bounding box center [1024, 352] width 447 height 65
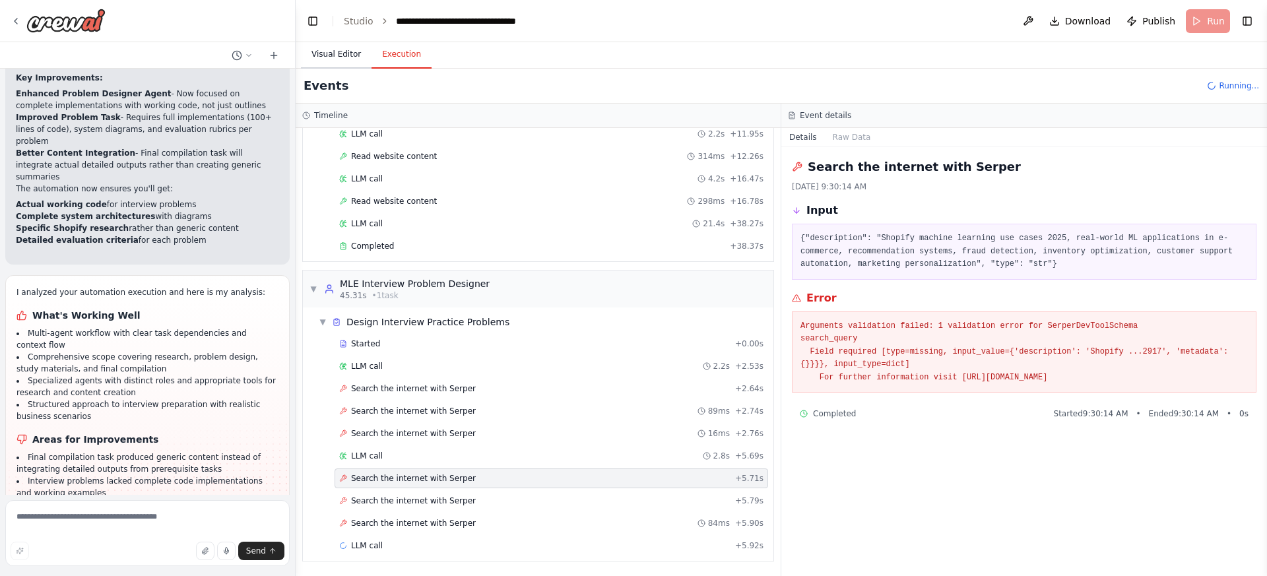
click at [345, 59] on button "Visual Editor" at bounding box center [336, 55] width 71 height 28
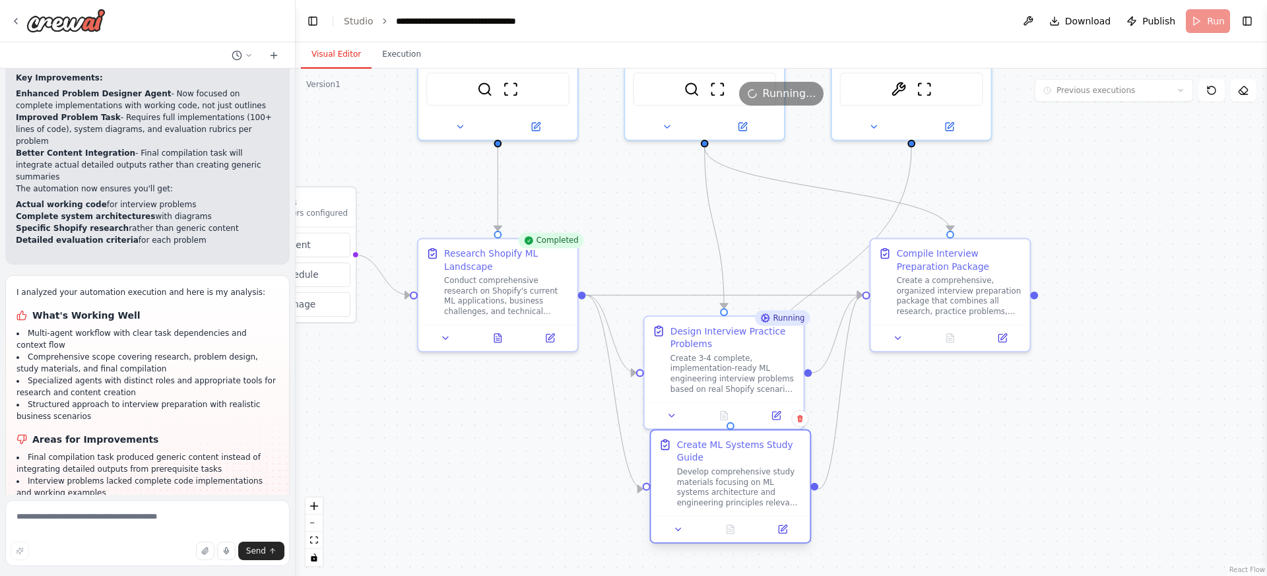
click at [756, 484] on div "Develop comprehensive study materials focusing on ML systems architecture and e…" at bounding box center [739, 488] width 125 height 42
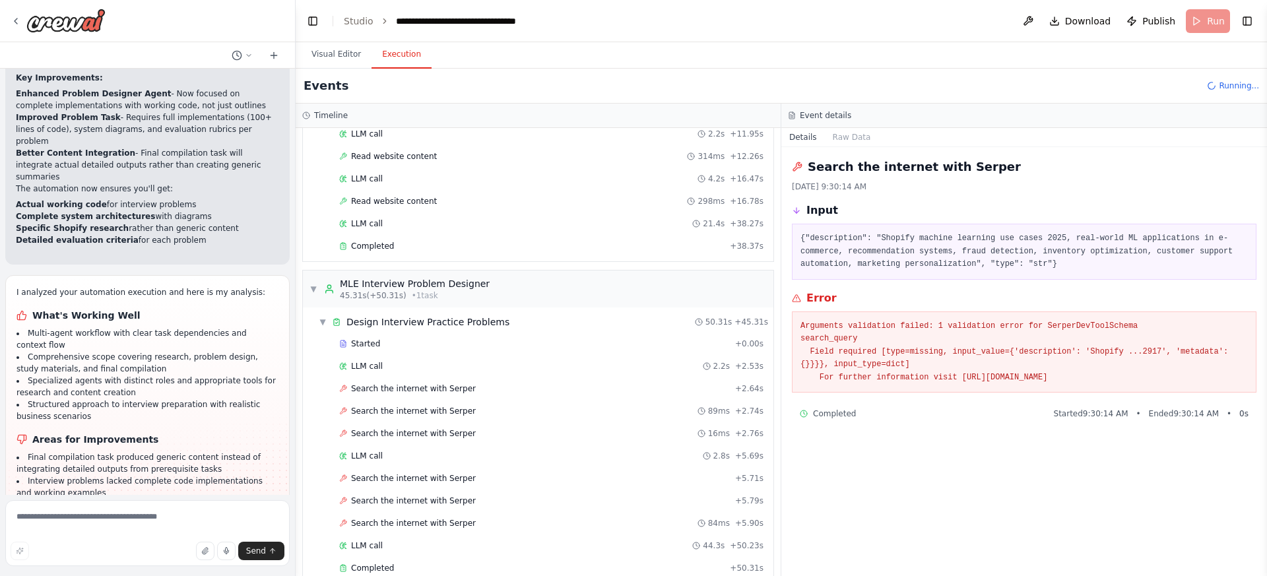
click at [406, 56] on button "Execution" at bounding box center [402, 55] width 60 height 28
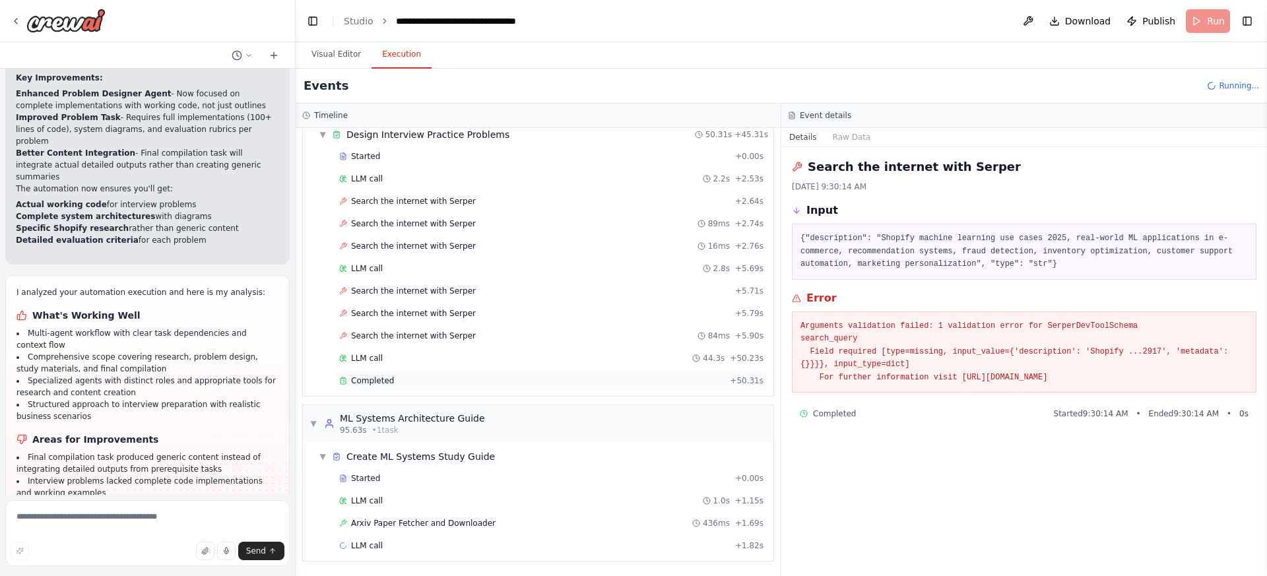
click at [550, 376] on div "Completed" at bounding box center [531, 381] width 385 height 11
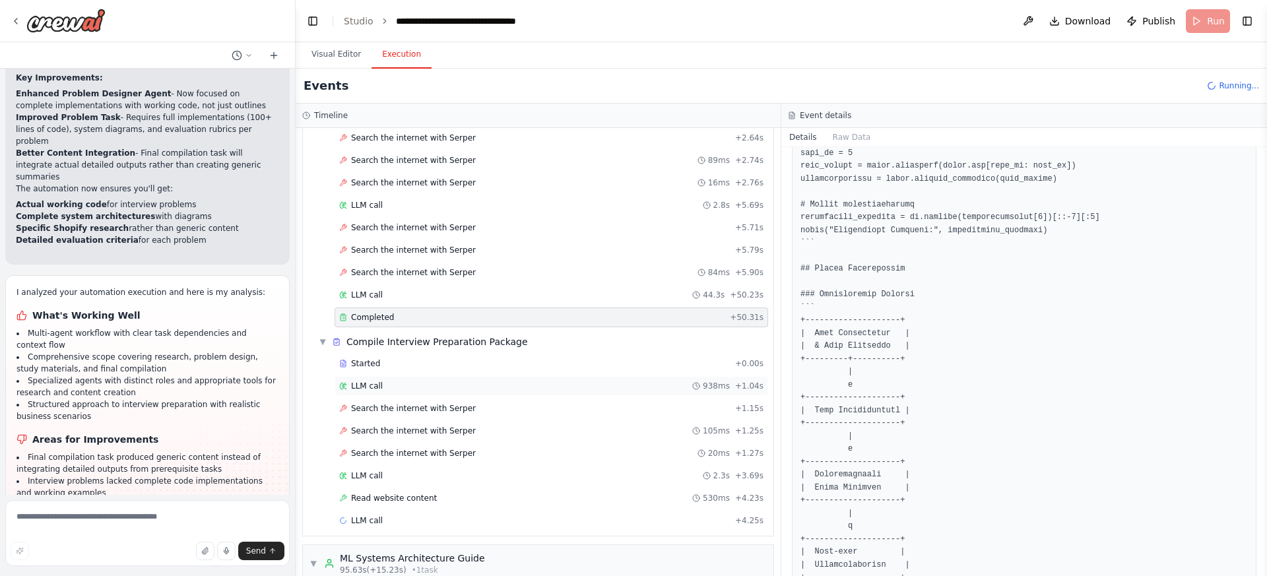
scroll to position [511, 0]
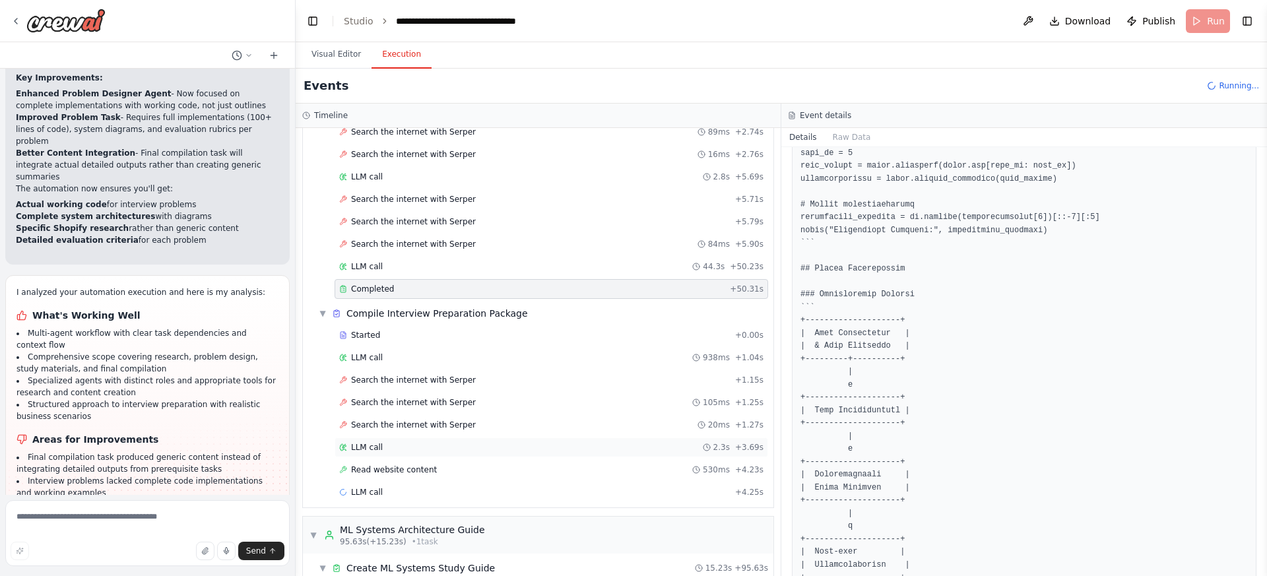
click at [592, 453] on div "LLM call 2.3s + 3.69s" at bounding box center [552, 448] width 434 height 20
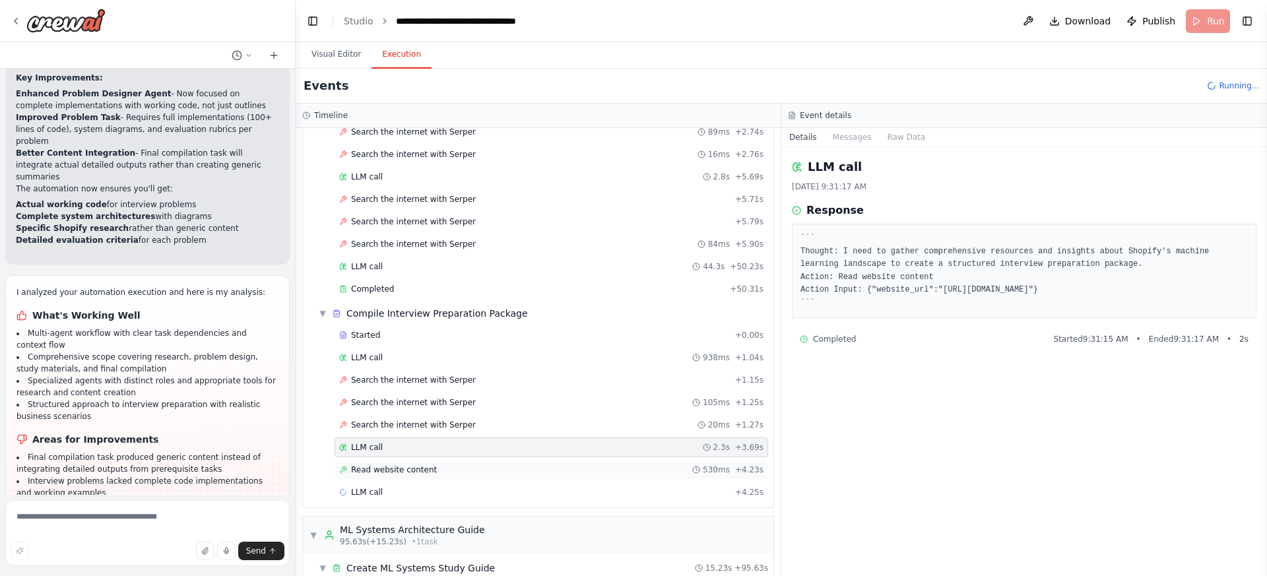
click at [587, 473] on div "Read website content 530ms + 4.23s" at bounding box center [551, 470] width 424 height 11
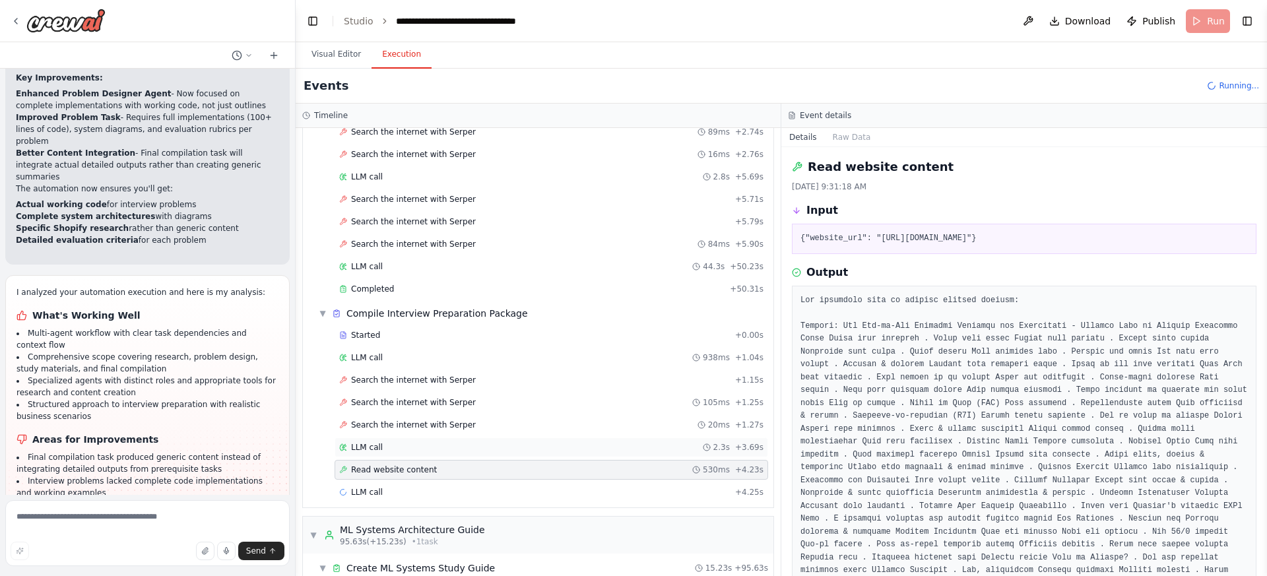
click at [593, 456] on div "LLM call 2.3s + 3.69s" at bounding box center [552, 448] width 434 height 20
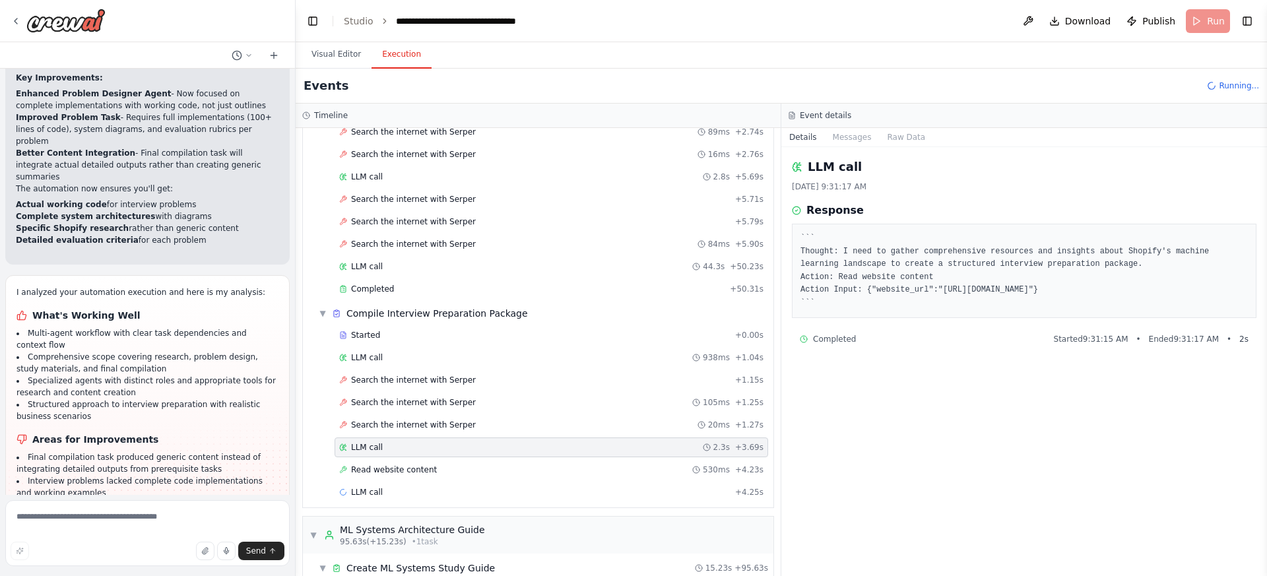
click at [596, 438] on div "LLM call 2.3s + 3.69s" at bounding box center [552, 448] width 434 height 20
click at [608, 381] on div "Search the internet with Serper + 1.15s" at bounding box center [551, 380] width 424 height 11
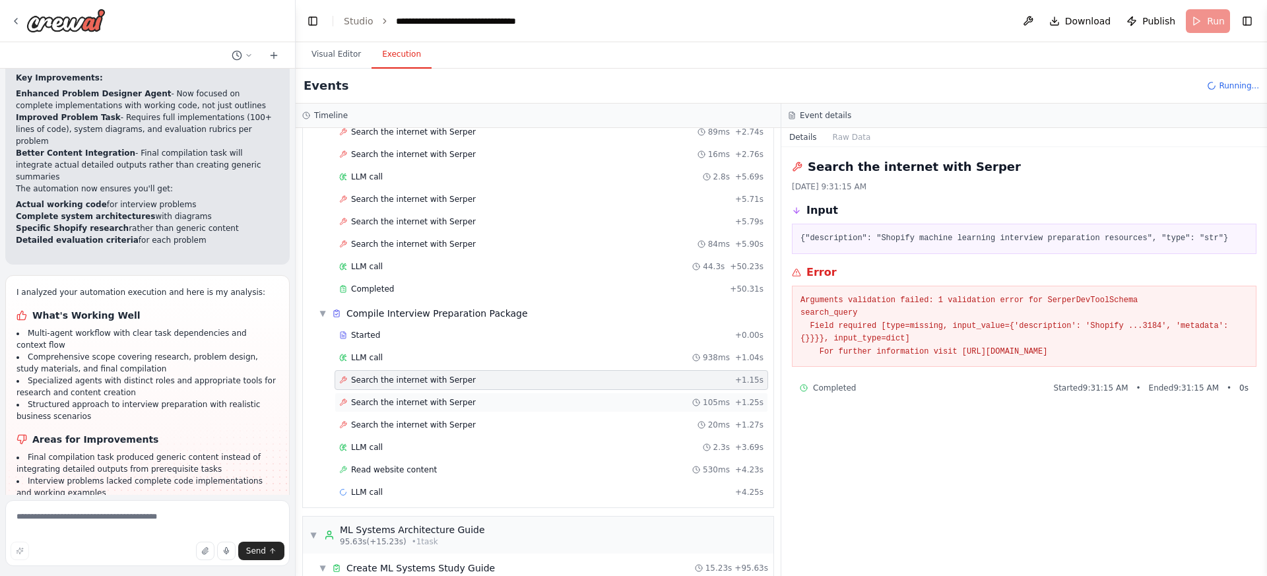
click at [607, 405] on div "Search the internet with Serper 105ms + 1.25s" at bounding box center [551, 402] width 424 height 11
click at [338, 61] on button "Visual Editor" at bounding box center [336, 55] width 71 height 28
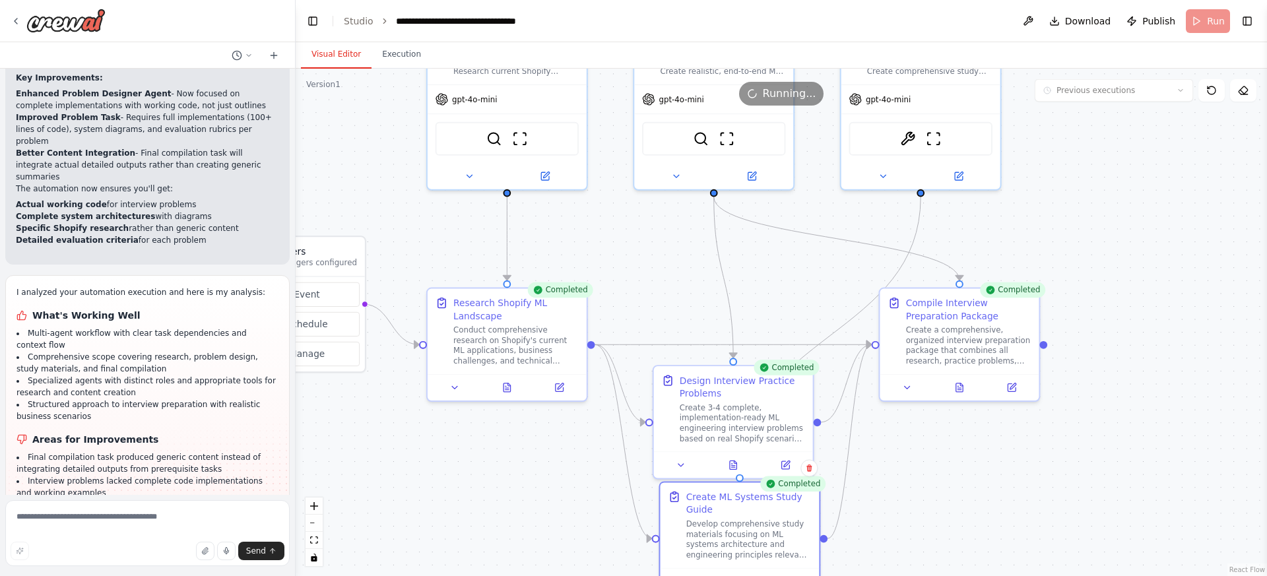
scroll to position [2134, 0]
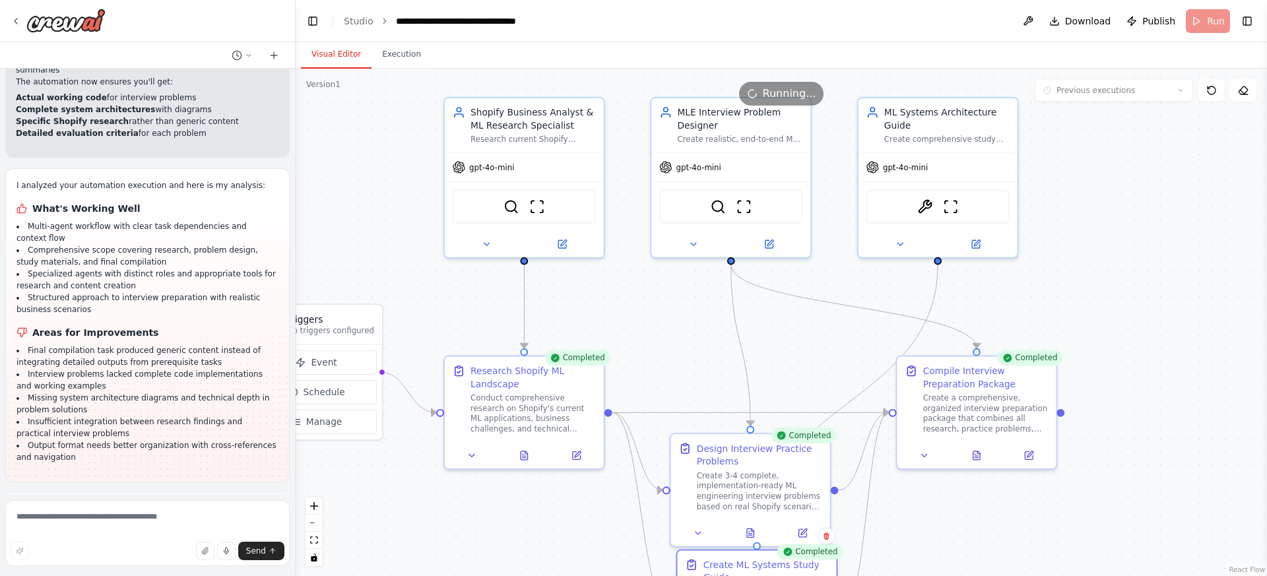
drag, startPoint x: 638, startPoint y: 240, endPoint x: 665, endPoint y: 356, distance: 118.6
click at [665, 356] on div ".deletable-edge-delete-btn { width: 20px; height: 20px; border: 0px solid #ffff…" at bounding box center [781, 323] width 971 height 508
click at [1241, 90] on icon at bounding box center [1243, 90] width 11 height 11
click at [1180, 92] on icon at bounding box center [1181, 90] width 8 height 8
drag, startPoint x: 1160, startPoint y: 174, endPoint x: 1206, endPoint y: 115, distance: 74.7
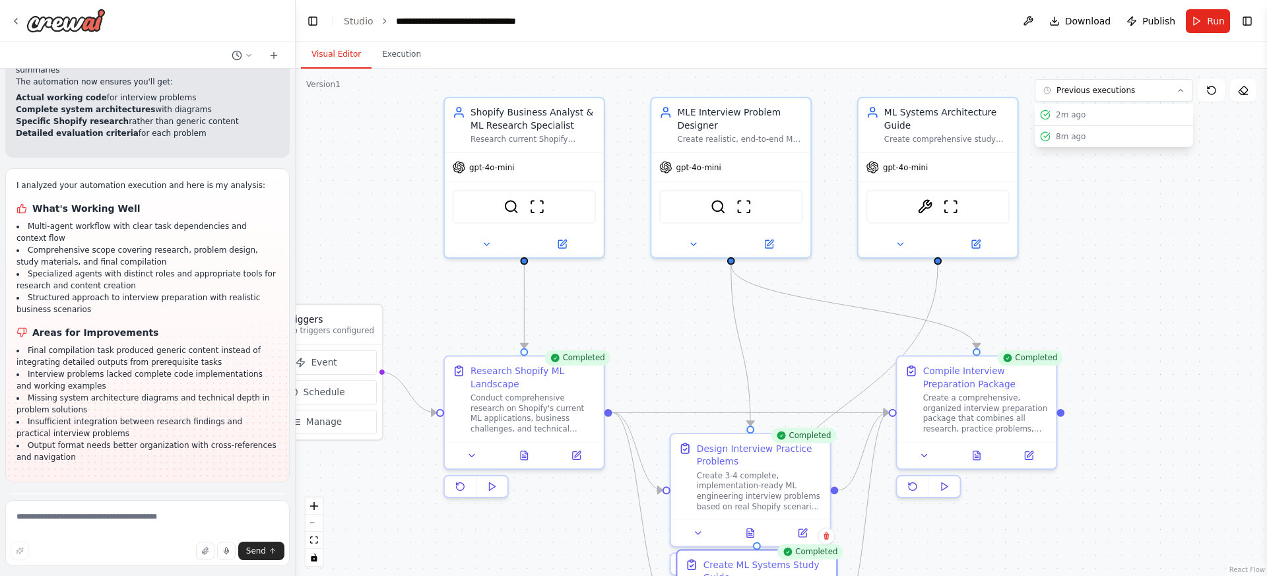
click at [1160, 174] on div ".deletable-edge-delete-btn { width: 20px; height: 20px; border: 0px solid #ffff…" at bounding box center [781, 323] width 971 height 508
click at [1185, 206] on div ".deletable-edge-delete-btn { width: 20px; height: 20px; border: 0px solid #ffff…" at bounding box center [781, 323] width 971 height 508
click at [1249, 27] on button "Toggle Right Sidebar" at bounding box center [1247, 21] width 18 height 18
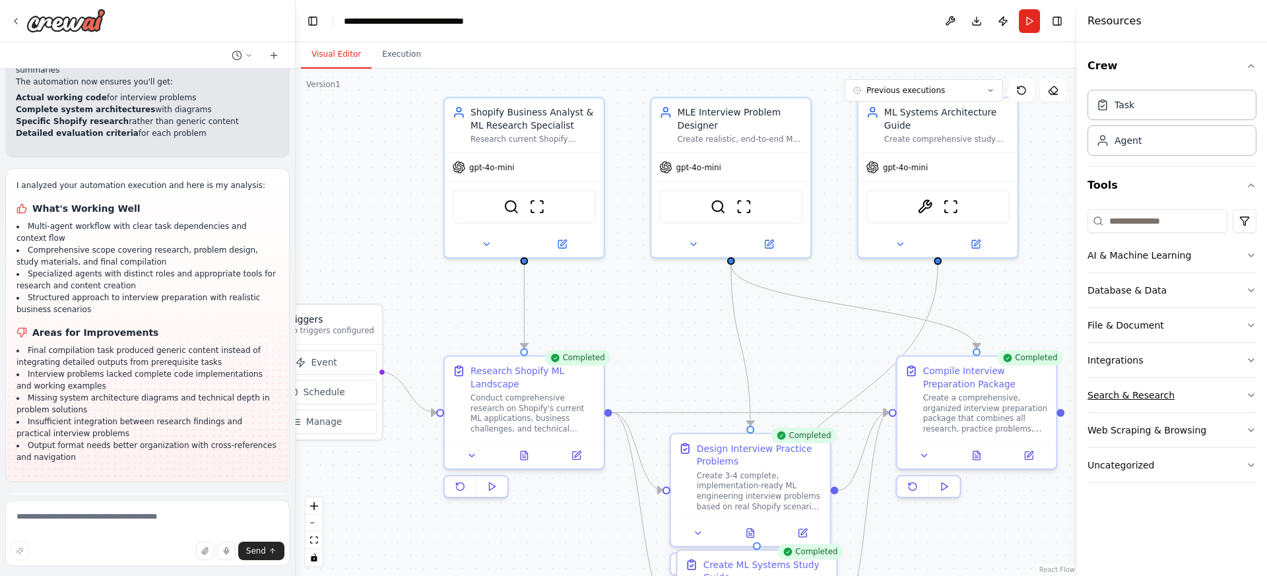
click at [1205, 391] on button "Search & Research" at bounding box center [1172, 395] width 169 height 34
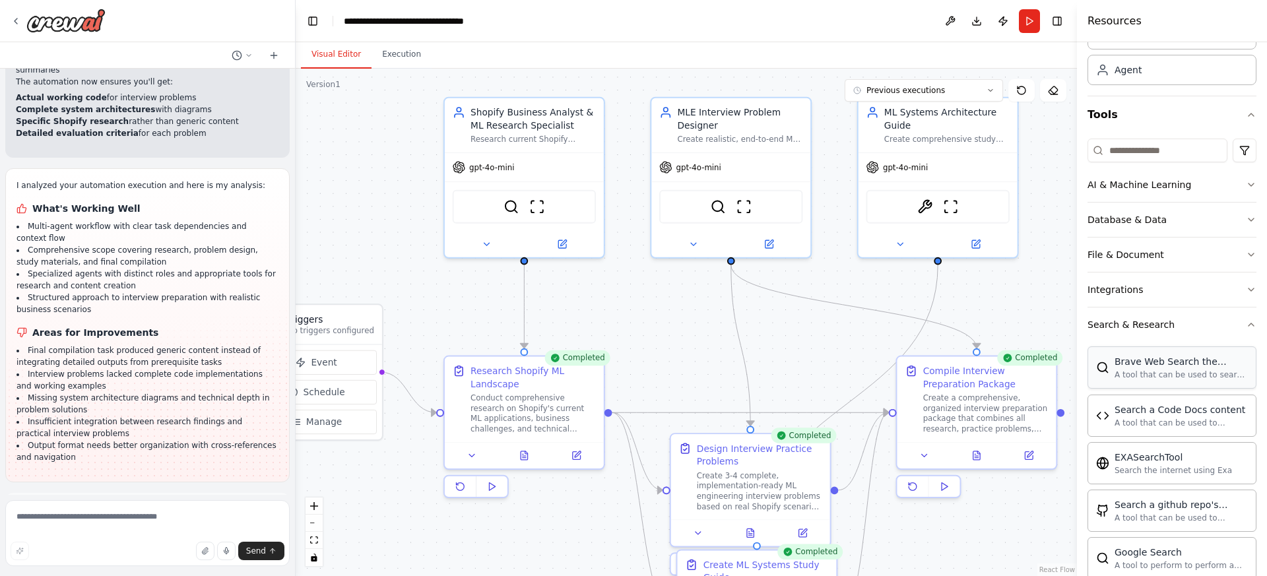
scroll to position [71, 0]
click at [510, 204] on img at bounding box center [512, 205] width 16 height 16
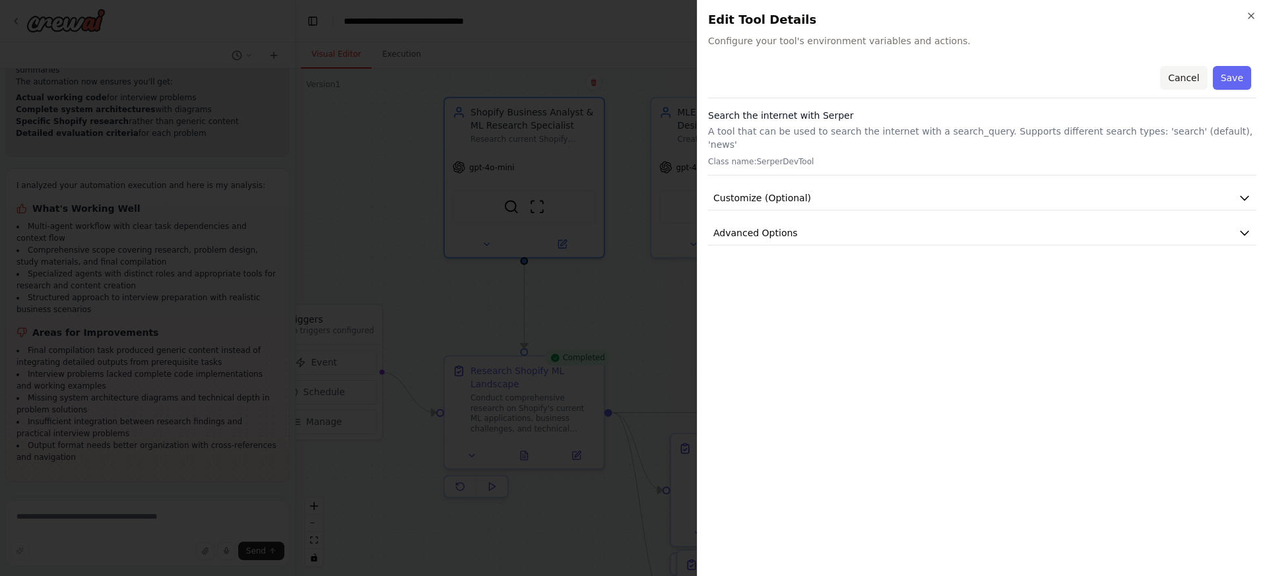
click at [1197, 75] on button "Cancel" at bounding box center [1183, 78] width 47 height 24
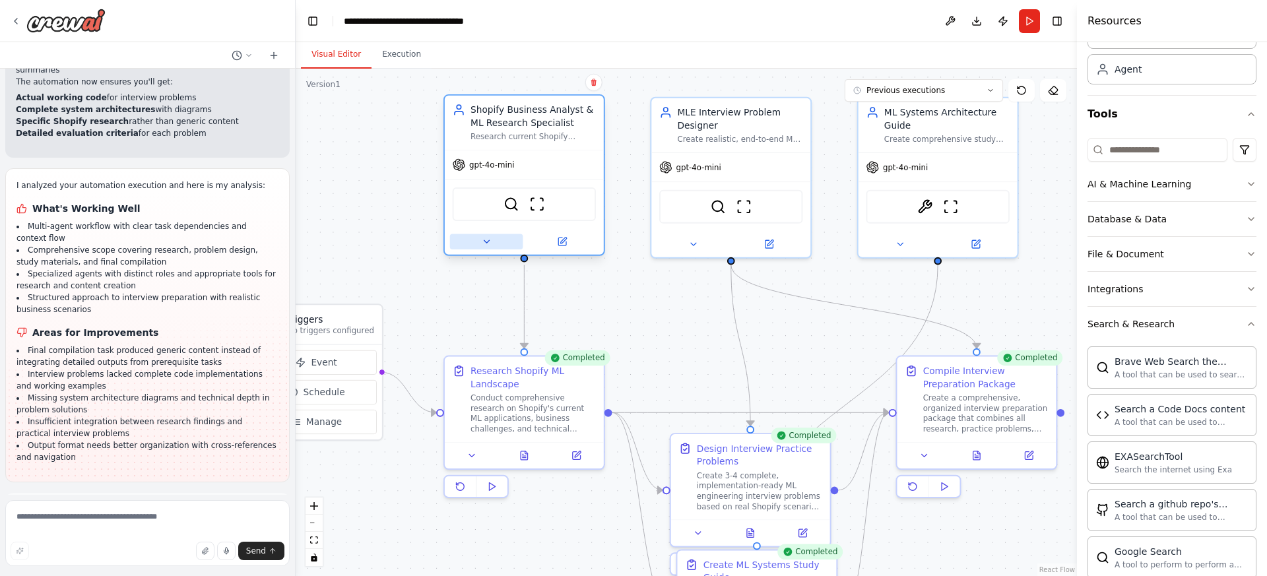
click at [486, 242] on icon at bounding box center [486, 241] width 5 height 3
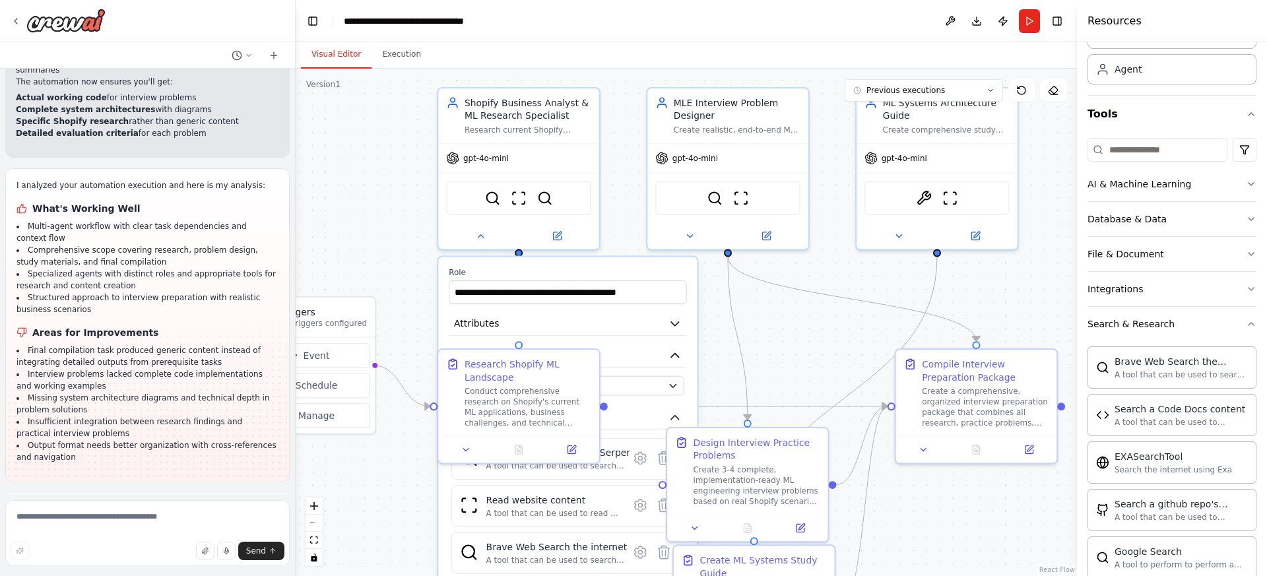
click at [690, 339] on div "**********" at bounding box center [567, 485] width 259 height 457
click at [465, 449] on icon at bounding box center [466, 447] width 11 height 11
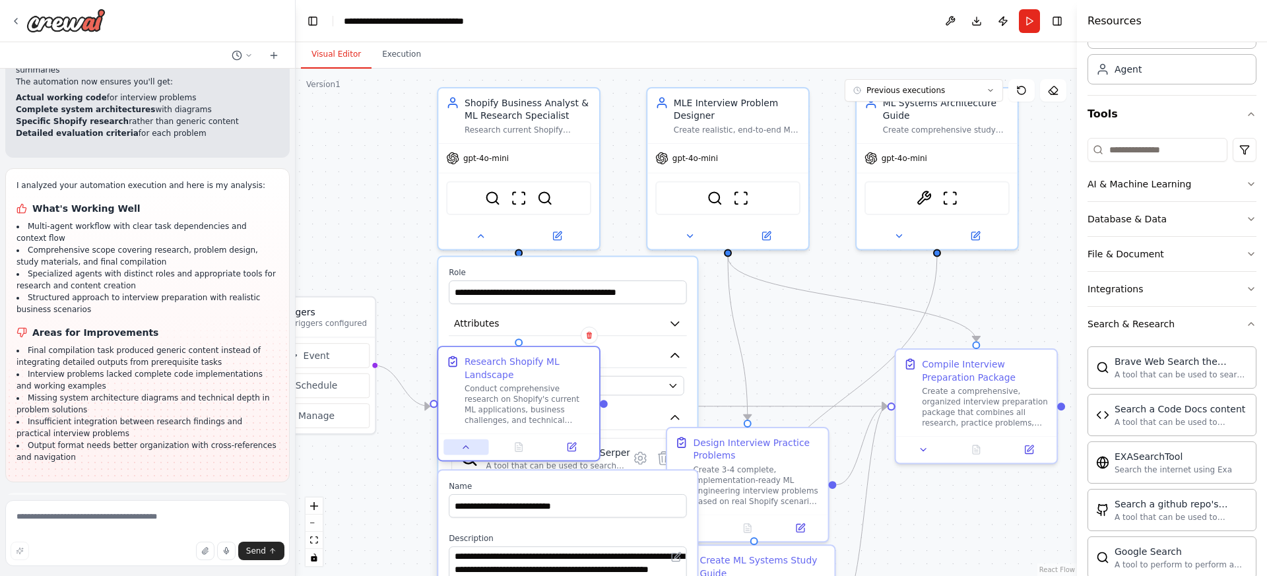
click at [463, 450] on icon at bounding box center [466, 447] width 11 height 11
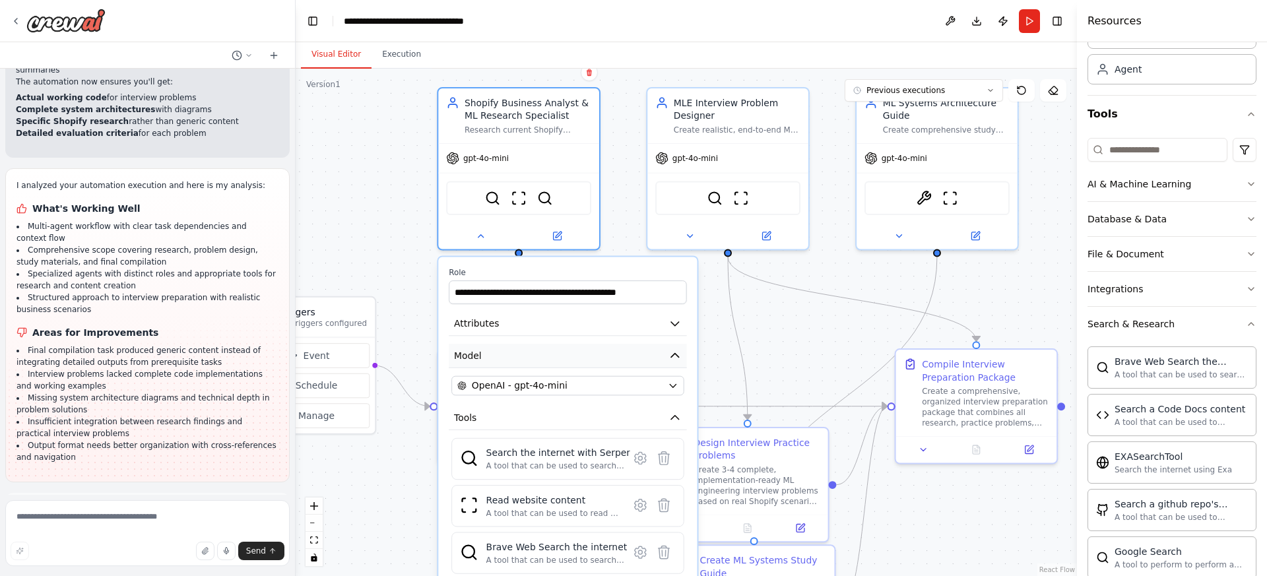
click at [627, 352] on button "Model" at bounding box center [568, 356] width 238 height 24
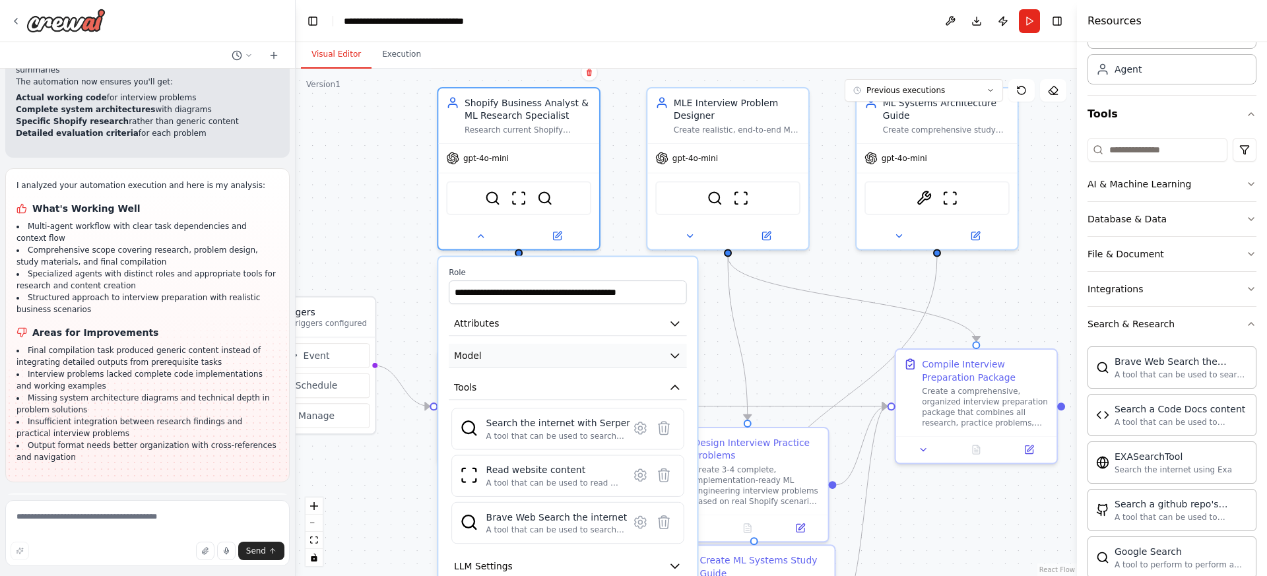
click at [628, 353] on button "Model" at bounding box center [568, 356] width 238 height 24
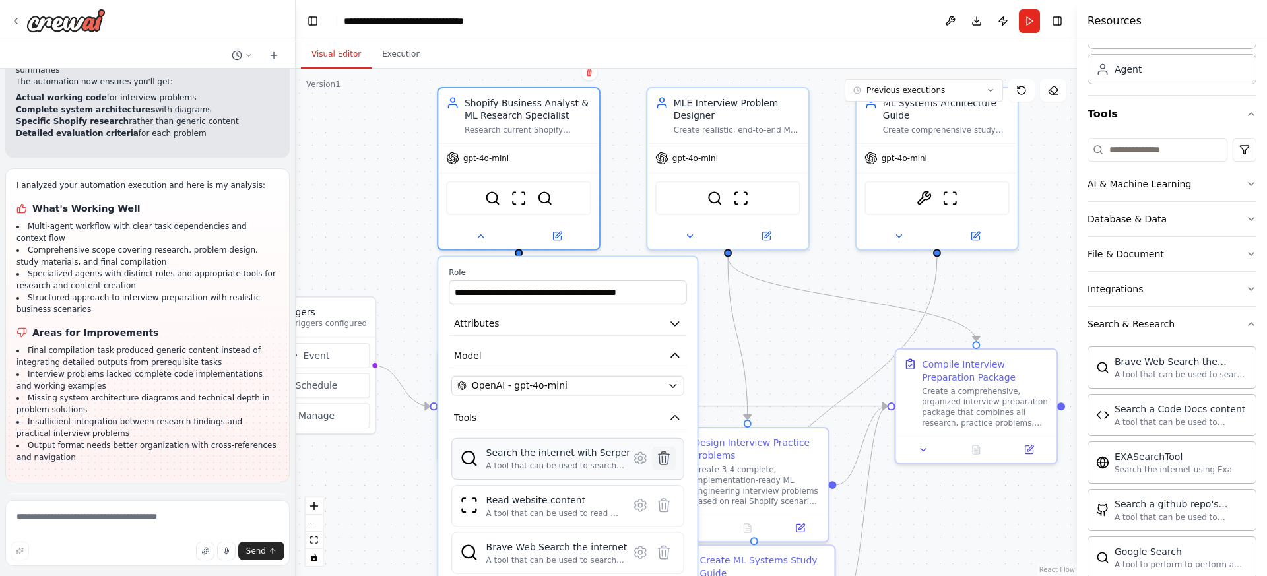
click at [667, 458] on icon at bounding box center [664, 458] width 11 height 13
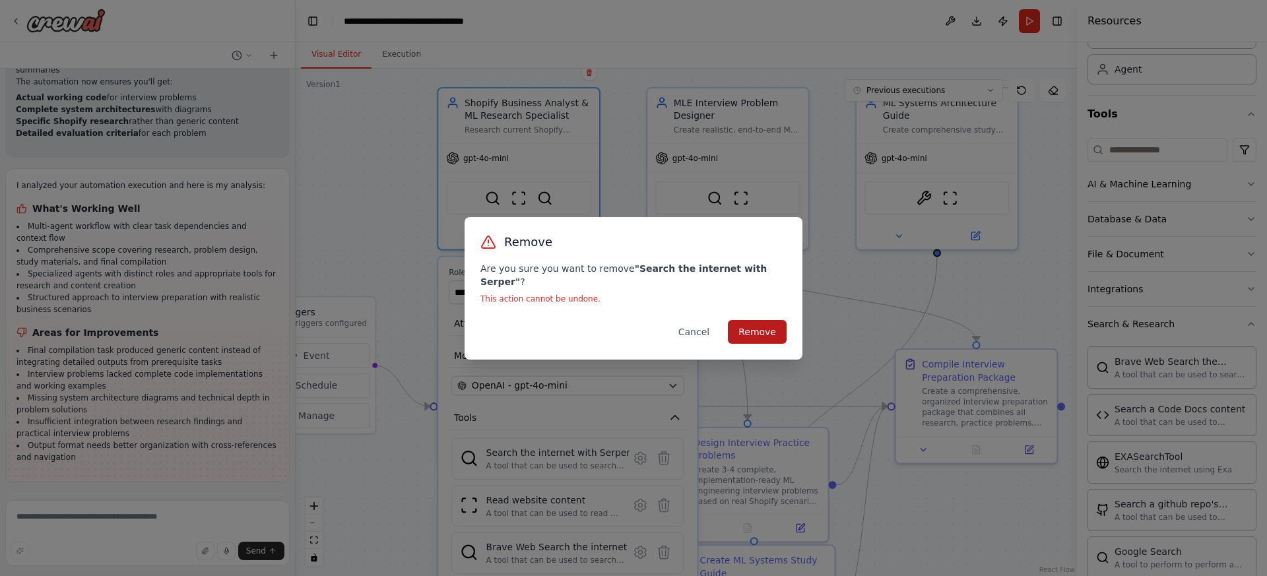
click at [778, 326] on button "Remove" at bounding box center [757, 332] width 59 height 24
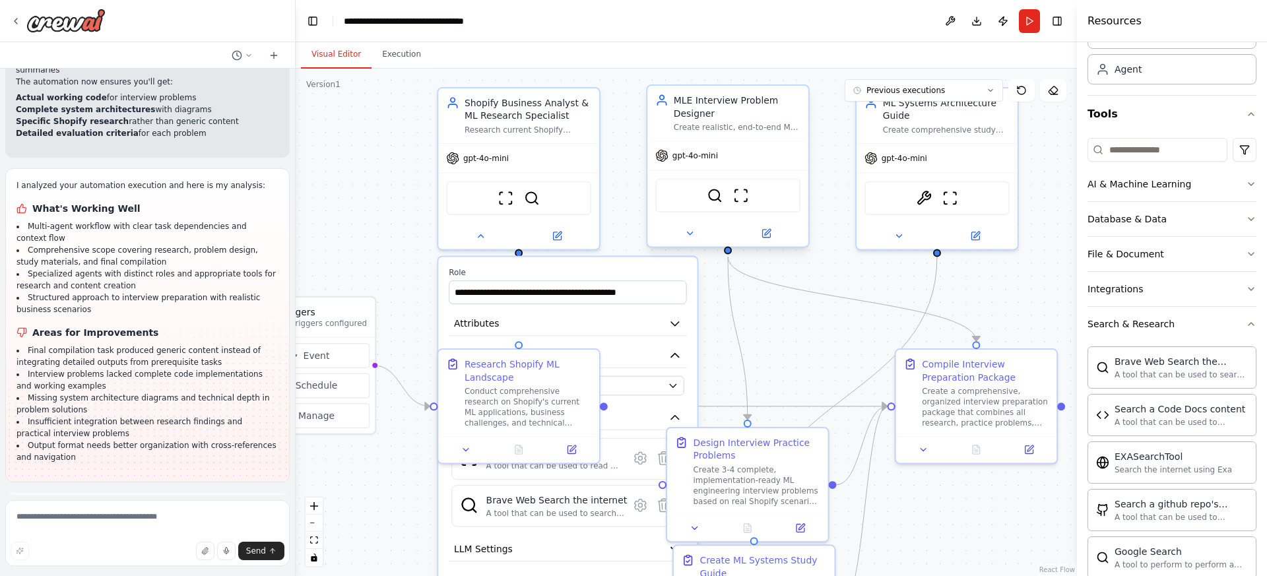
click at [781, 198] on div "SerperDevTool ScrapeWebsiteTool" at bounding box center [727, 196] width 145 height 34
click at [777, 201] on div "SerperDevTool ScrapeWebsiteTool BraveSearchTool" at bounding box center [727, 196] width 145 height 34
click at [701, 234] on button at bounding box center [690, 234] width 74 height 16
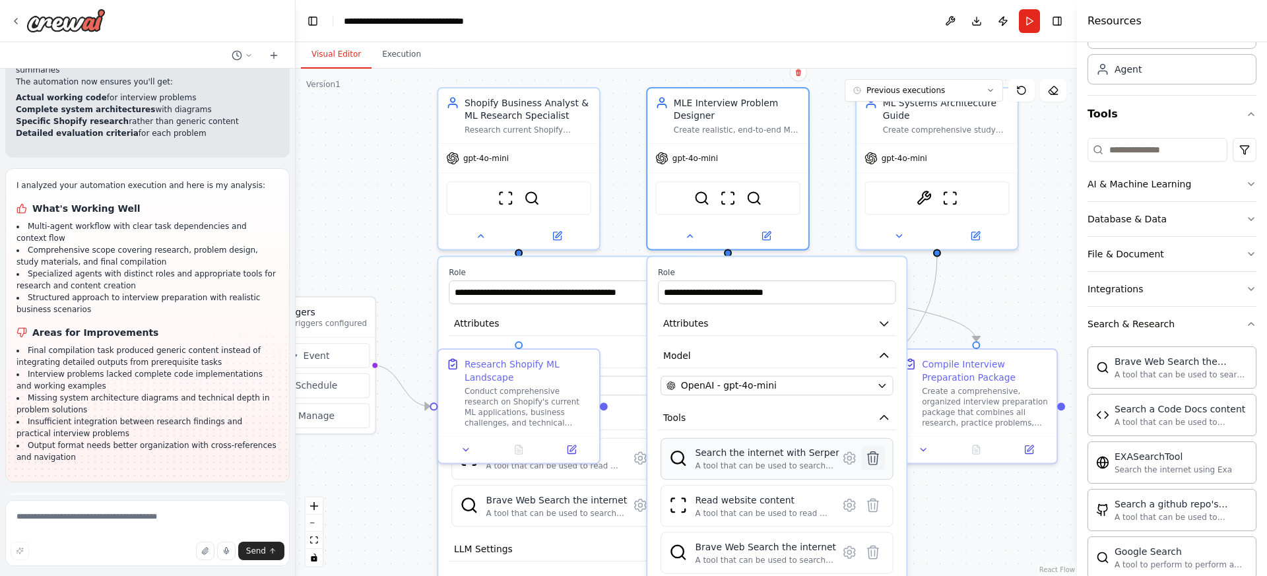
click at [871, 459] on icon at bounding box center [873, 458] width 11 height 13
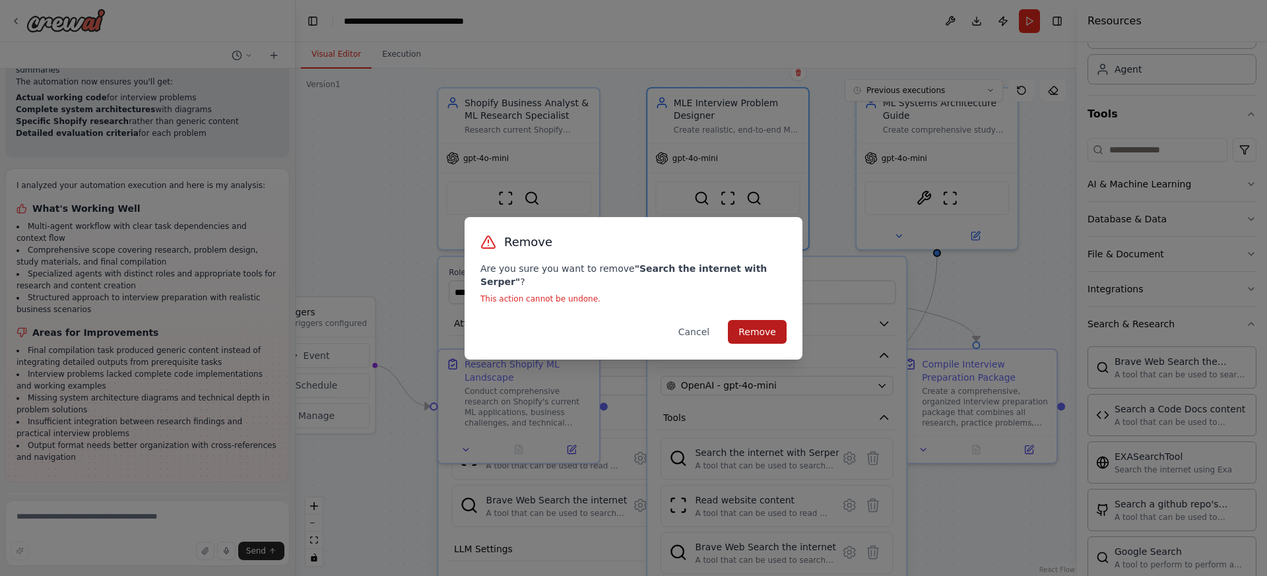
click at [750, 321] on button "Remove" at bounding box center [757, 332] width 59 height 24
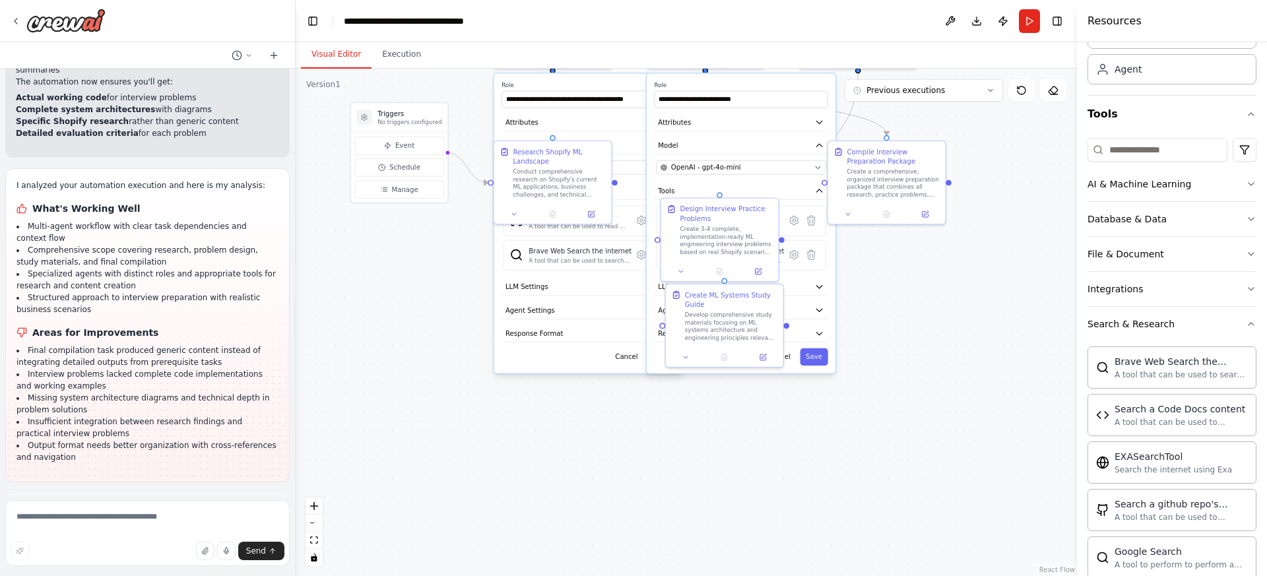
drag, startPoint x: 954, startPoint y: 508, endPoint x: 878, endPoint y: 255, distance: 263.5
click at [878, 255] on div ".deletable-edge-delete-btn { width: 20px; height: 20px; border: 0px solid #ffff…" at bounding box center [686, 323] width 781 height 508
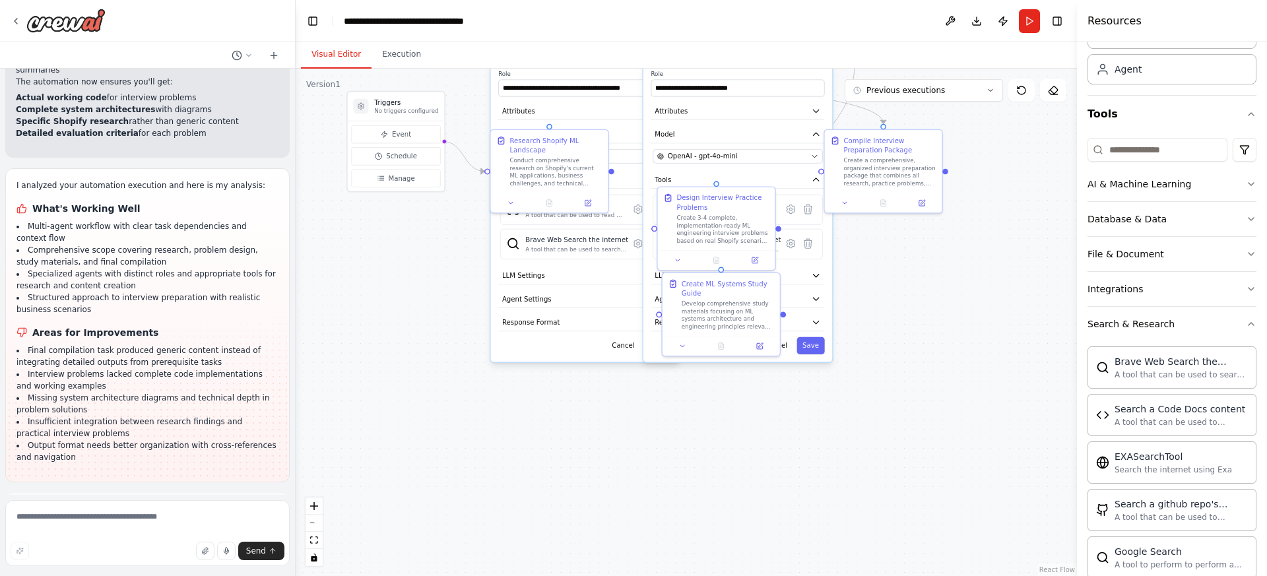
click at [810, 345] on button "Save" at bounding box center [811, 345] width 28 height 17
click at [653, 355] on div "**********" at bounding box center [585, 212] width 189 height 300
click at [651, 353] on button "Save" at bounding box center [658, 345] width 28 height 17
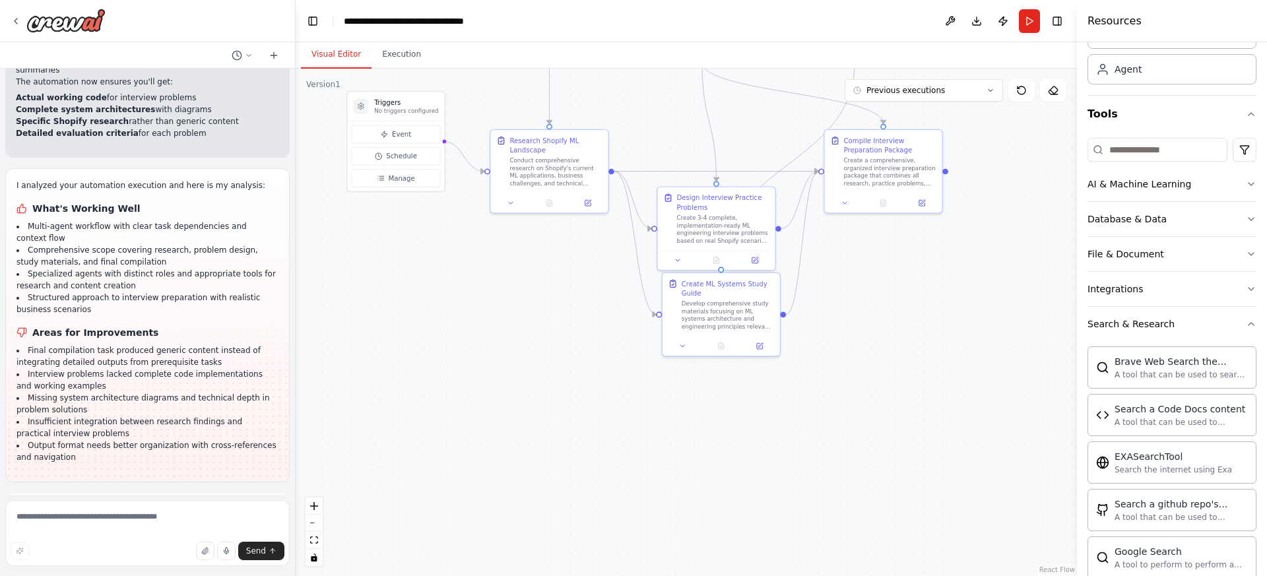
click at [900, 348] on div ".deletable-edge-delete-btn { width: 20px; height: 20px; border: 0px solid #ffff…" at bounding box center [686, 323] width 781 height 508
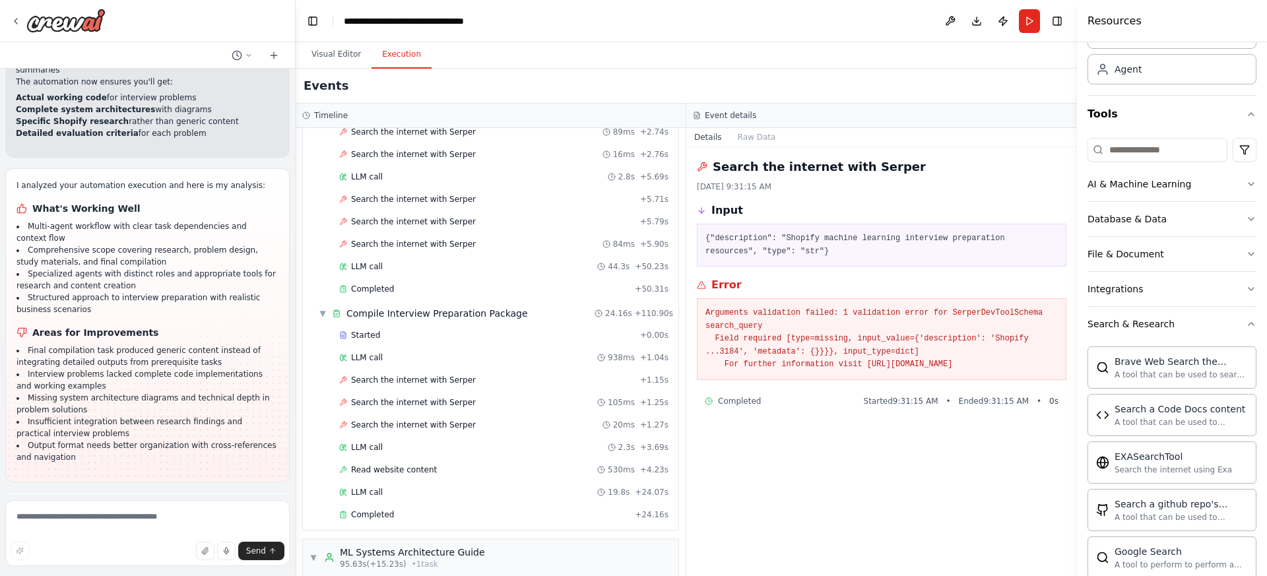
click at [403, 49] on button "Execution" at bounding box center [402, 55] width 60 height 28
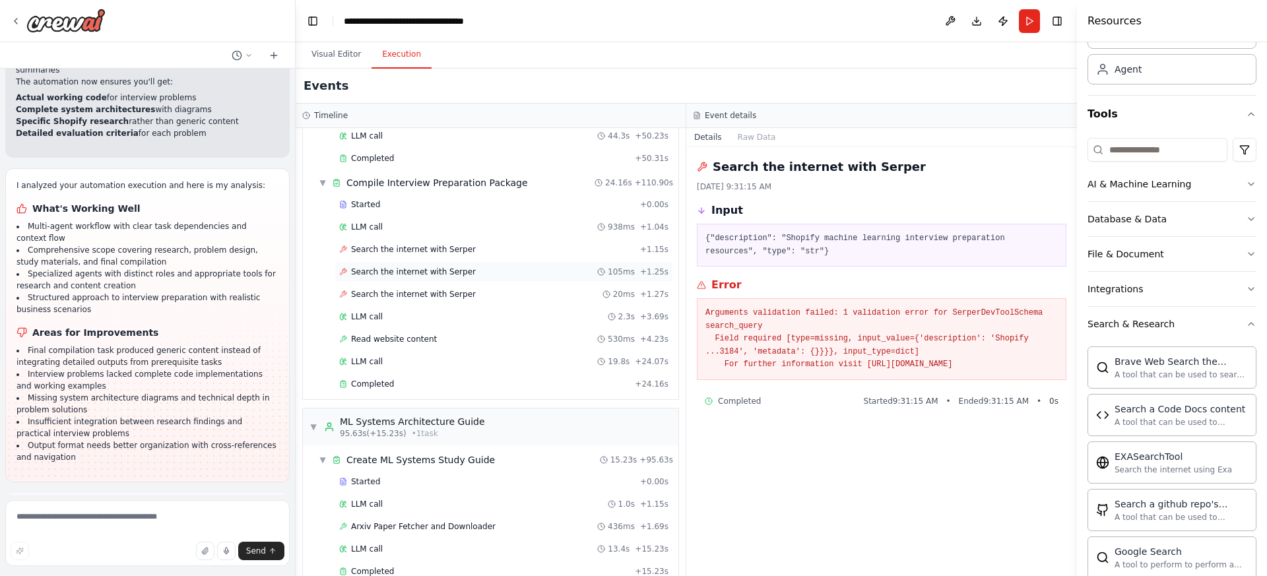
scroll to position [667, 0]
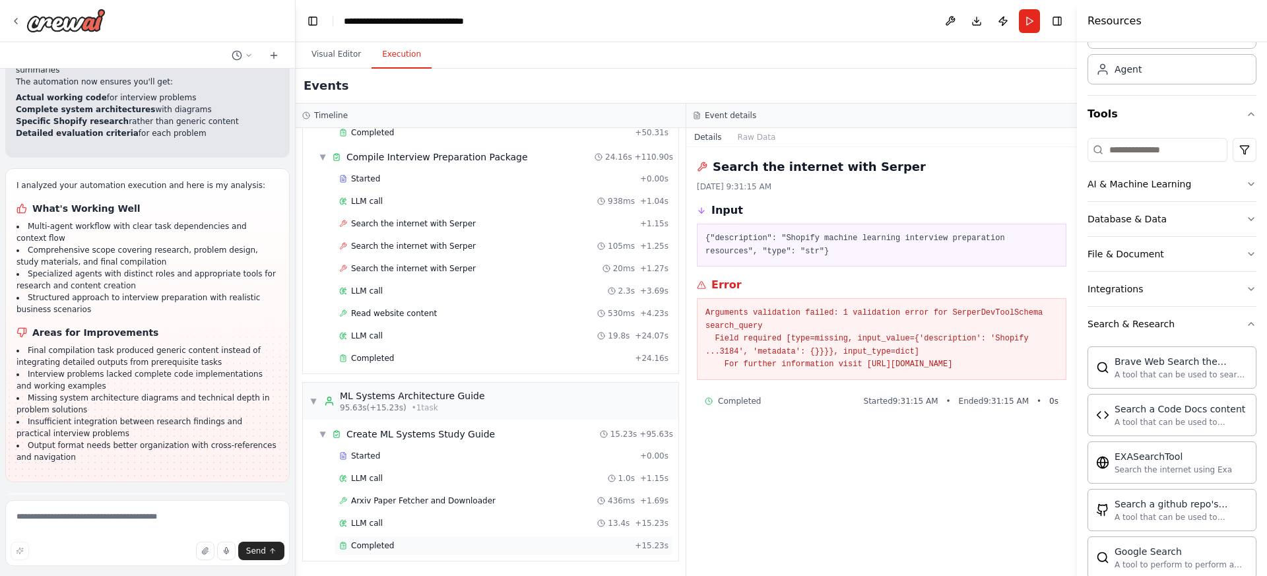
click at [469, 538] on div "Completed + 15.23s" at bounding box center [504, 546] width 339 height 20
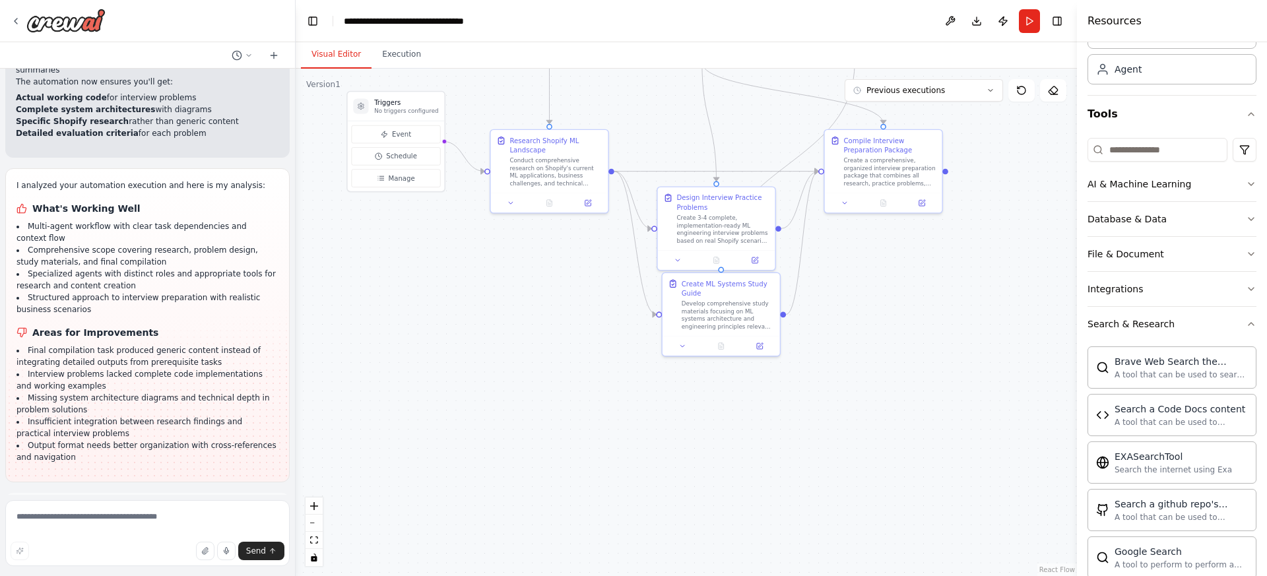
click at [346, 49] on button "Visual Editor" at bounding box center [336, 55] width 71 height 28
click at [748, 316] on div "Develop comprehensive study materials focusing on ML systems architecture and e…" at bounding box center [728, 313] width 92 height 30
click at [769, 259] on icon at bounding box center [769, 258] width 5 height 7
click at [730, 261] on button "Confirm" at bounding box center [732, 259] width 47 height 16
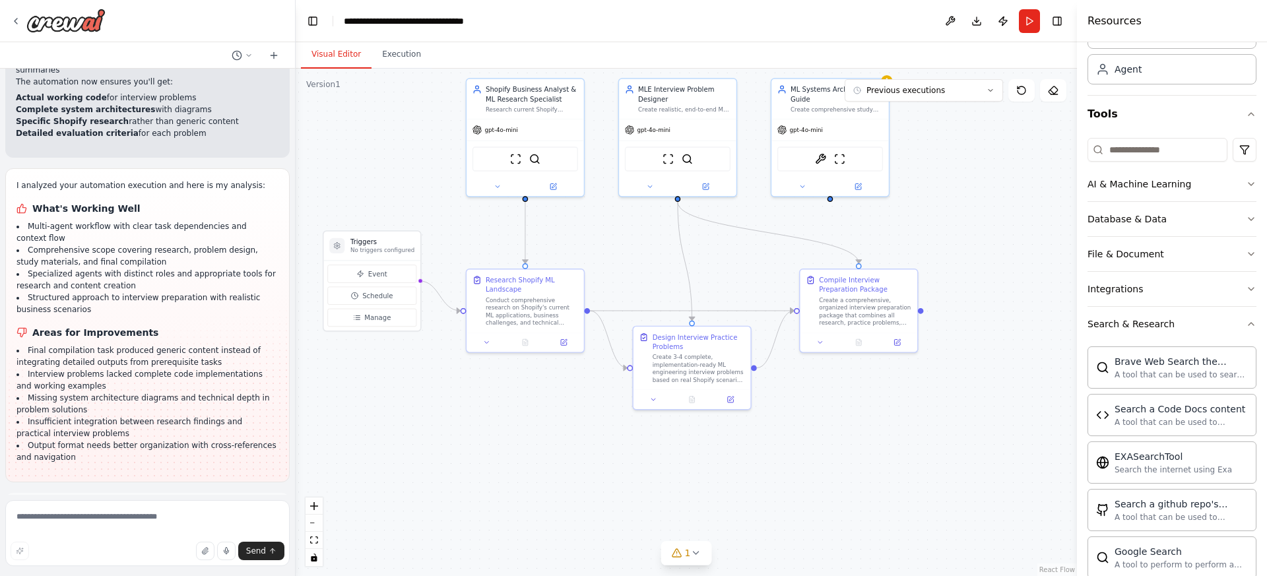
drag, startPoint x: 931, startPoint y: 306, endPoint x: 931, endPoint y: 442, distance: 136.0
click at [906, 445] on div ".deletable-edge-delete-btn { width: 20px; height: 20px; border: 0px solid #ffff…" at bounding box center [686, 323] width 781 height 508
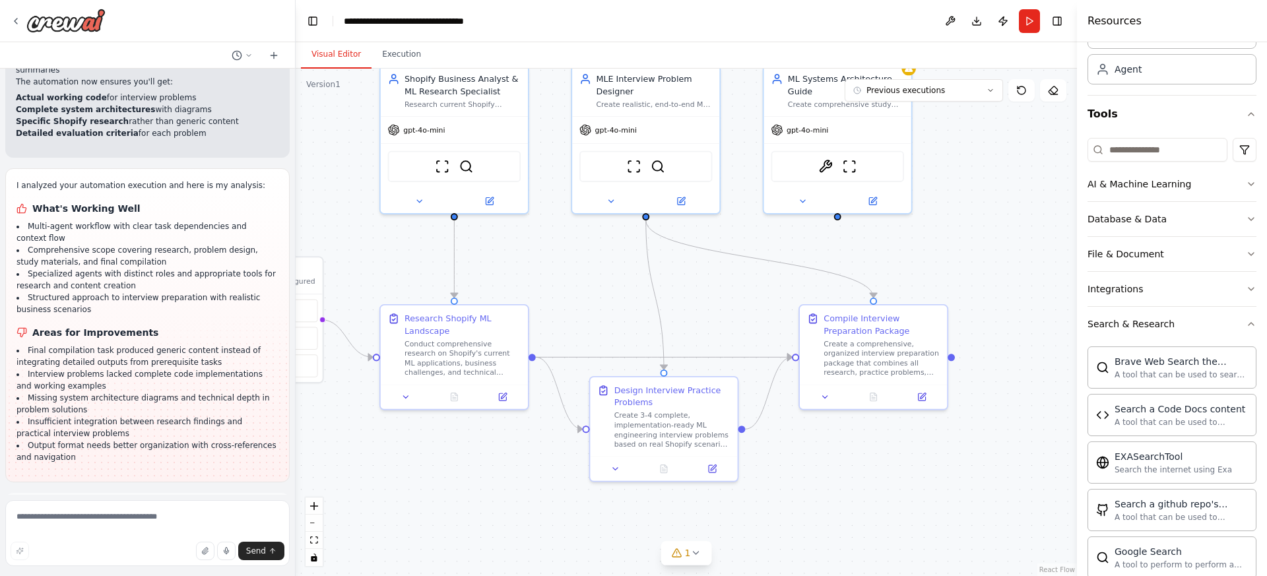
drag, startPoint x: 822, startPoint y: 393, endPoint x: 855, endPoint y: 255, distance: 141.7
click at [838, 462] on div ".deletable-edge-delete-btn { width: 20px; height: 20px; border: 0px solid #ffff…" at bounding box center [686, 323] width 781 height 508
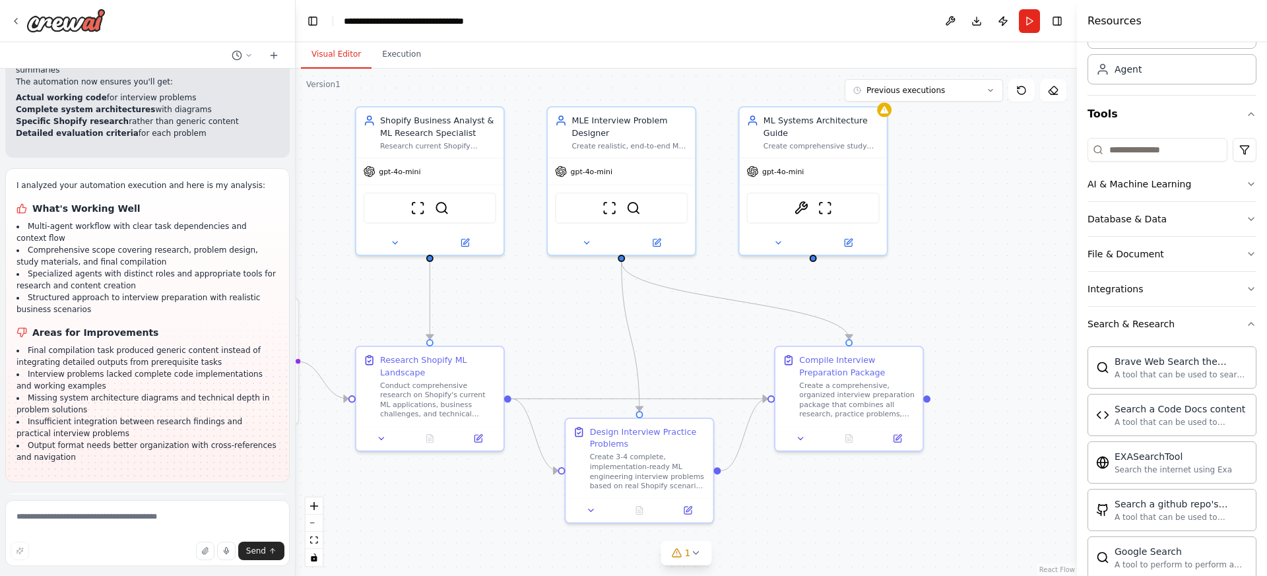
drag, startPoint x: 977, startPoint y: 205, endPoint x: 944, endPoint y: 257, distance: 61.4
click at [948, 257] on div ".deletable-edge-delete-btn { width: 20px; height: 20px; border: 0px solid #ffff…" at bounding box center [686, 323] width 781 height 508
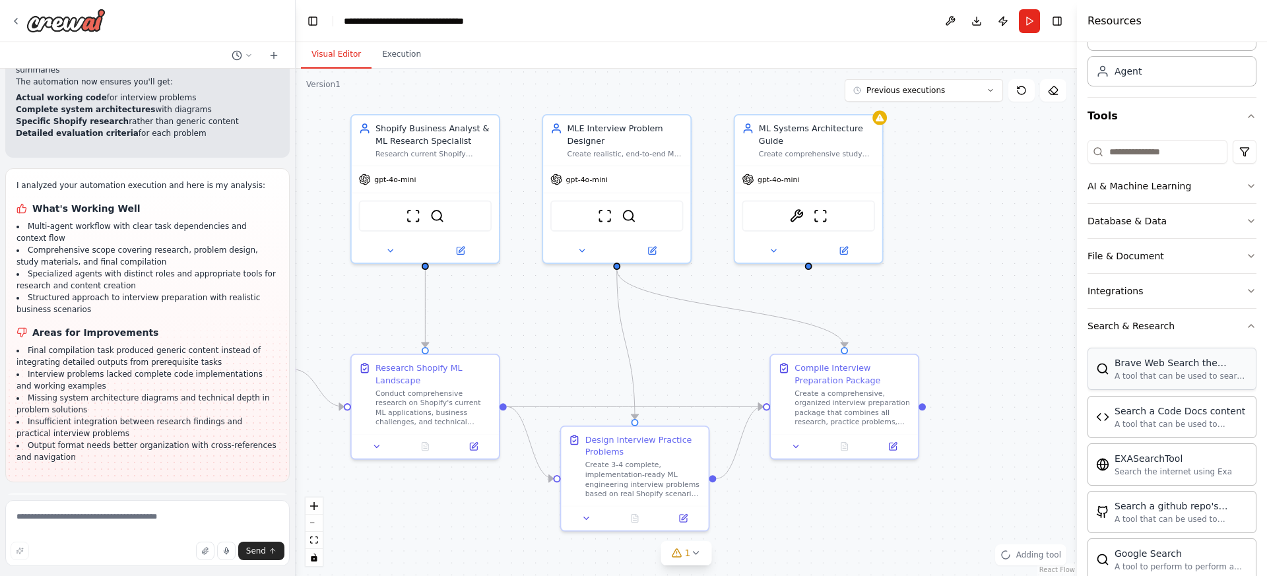
scroll to position [71, 0]
click at [694, 300] on icon "Edge from cf439d69-0f97-40eb-839c-e71752be64b8 to f39905f0-4122-42dc-85b4-e0b89…" at bounding box center [731, 308] width 228 height 77
click at [841, 145] on div "ML Systems Architecture Guide Create comprehensive study materials about ML sys…" at bounding box center [817, 138] width 116 height 36
click at [874, 105] on button at bounding box center [872, 99] width 17 height 17
click at [832, 100] on button "Confirm" at bounding box center [834, 100] width 47 height 16
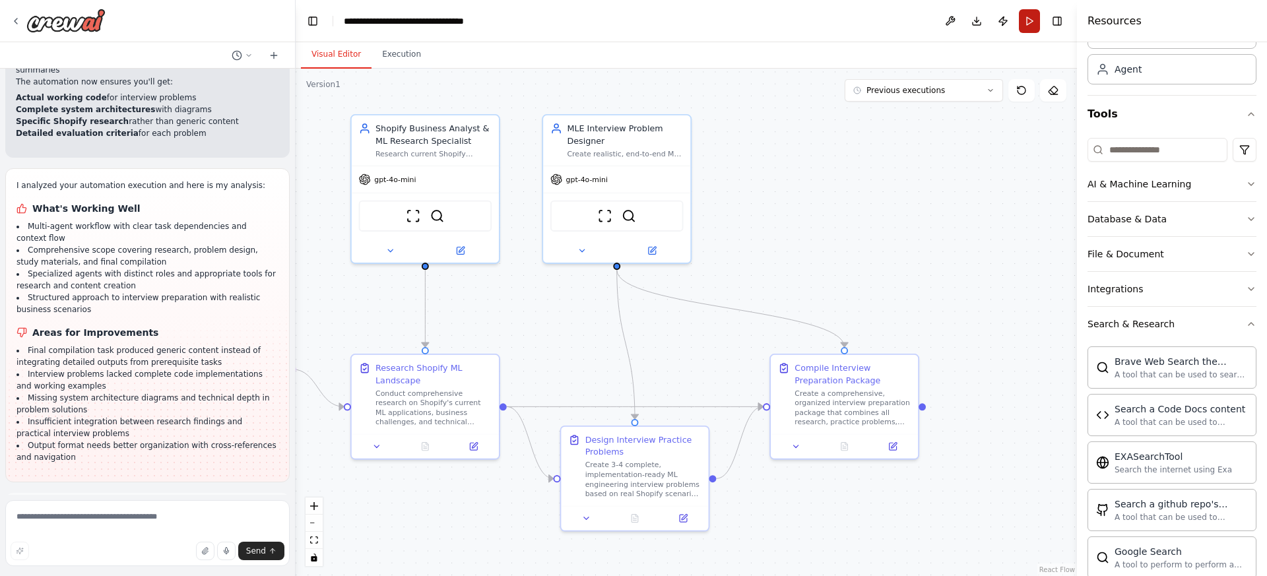
click at [1033, 28] on button "Run" at bounding box center [1029, 21] width 21 height 24
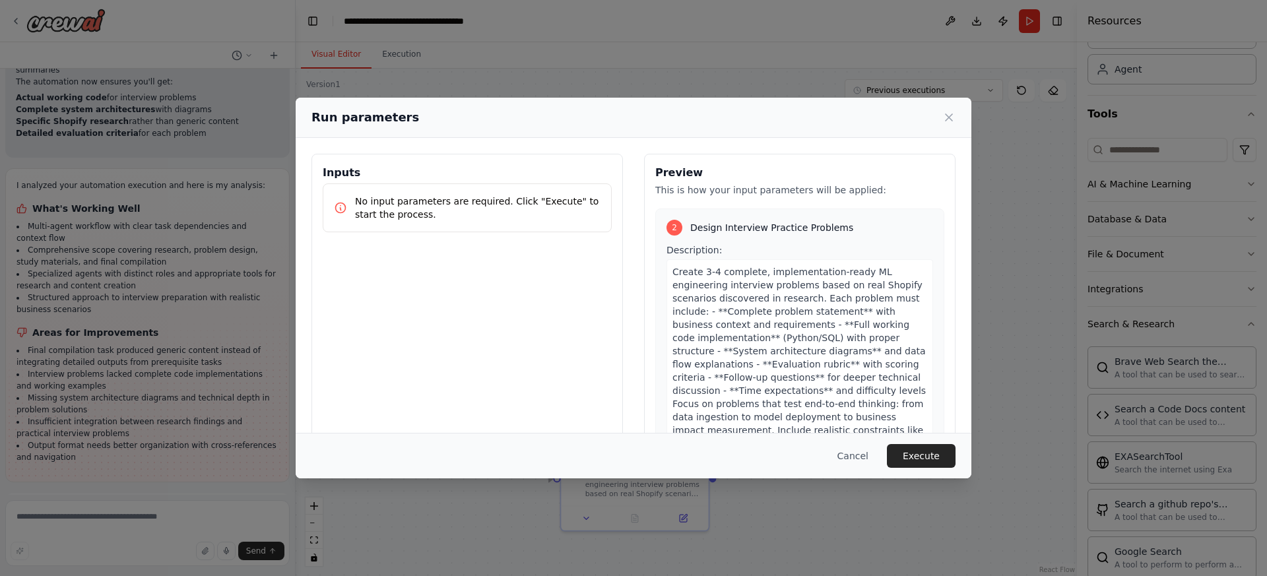
scroll to position [98, 0]
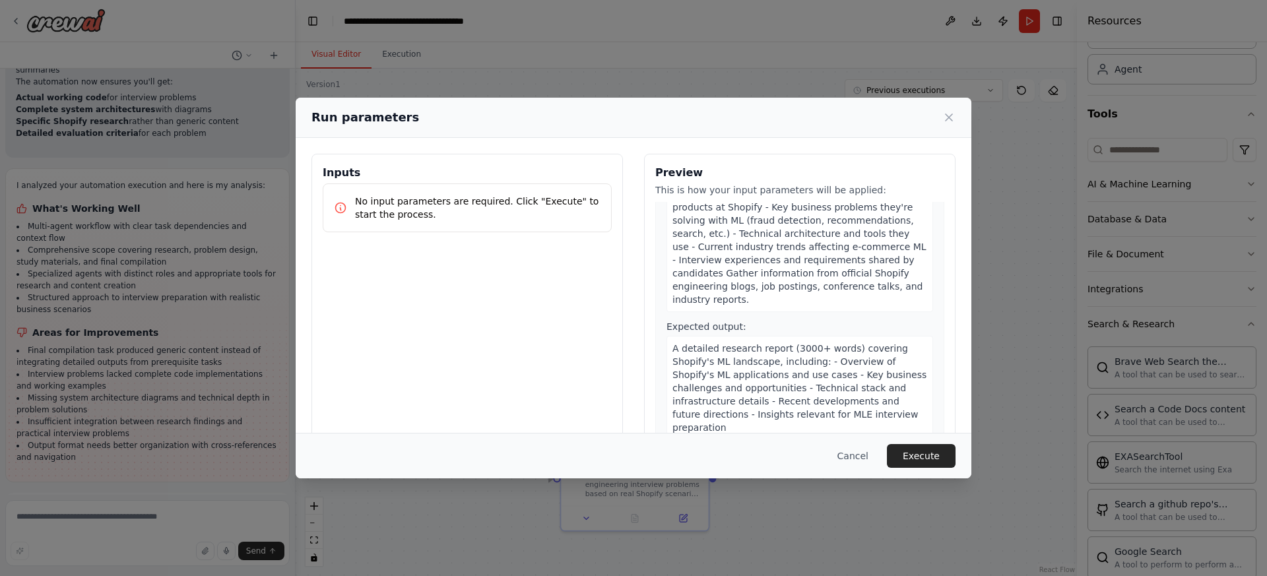
click at [938, 452] on button "Execute" at bounding box center [921, 456] width 69 height 24
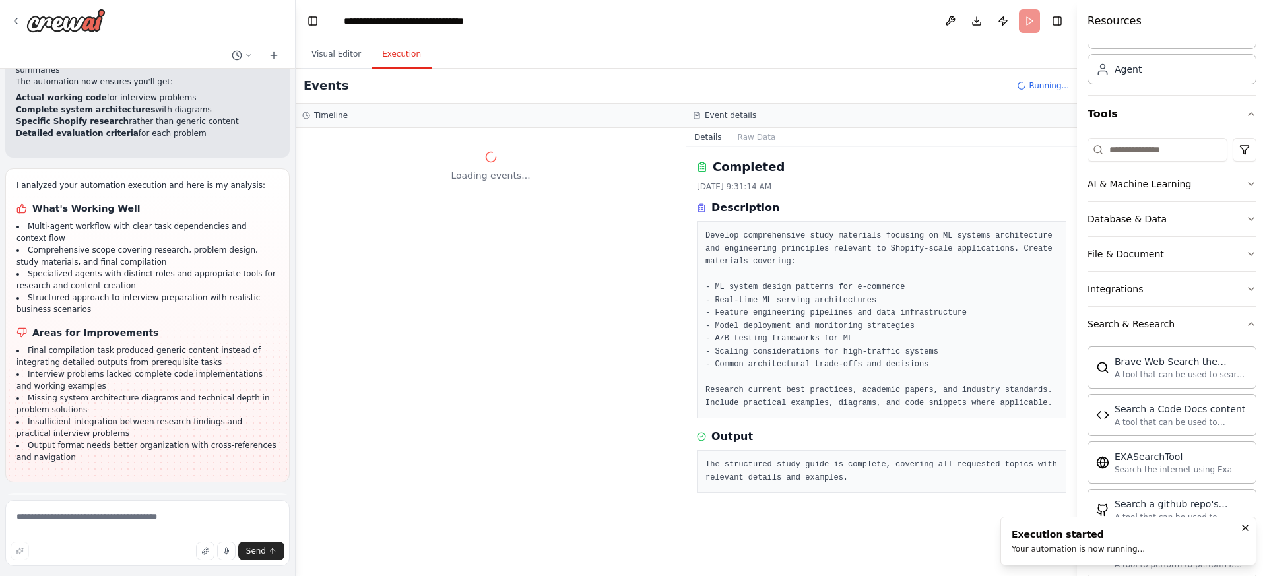
scroll to position [0, 0]
click at [716, 139] on button "Details" at bounding box center [708, 137] width 44 height 18
click at [752, 133] on button "Raw Data" at bounding box center [757, 137] width 54 height 18
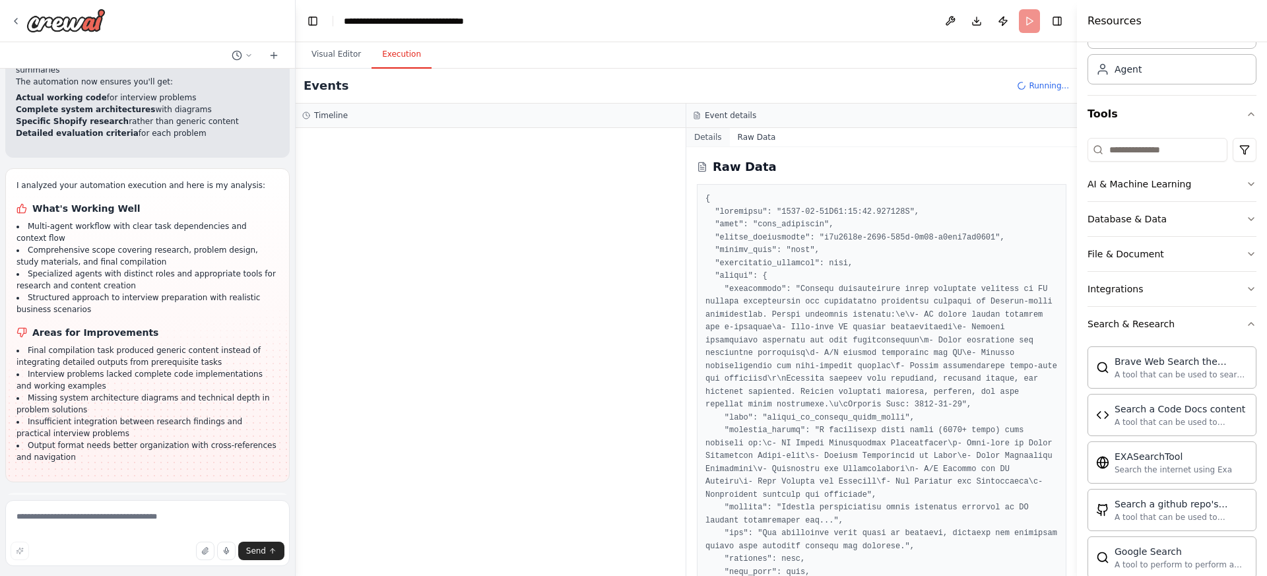
click at [713, 135] on button "Details" at bounding box center [708, 137] width 44 height 18
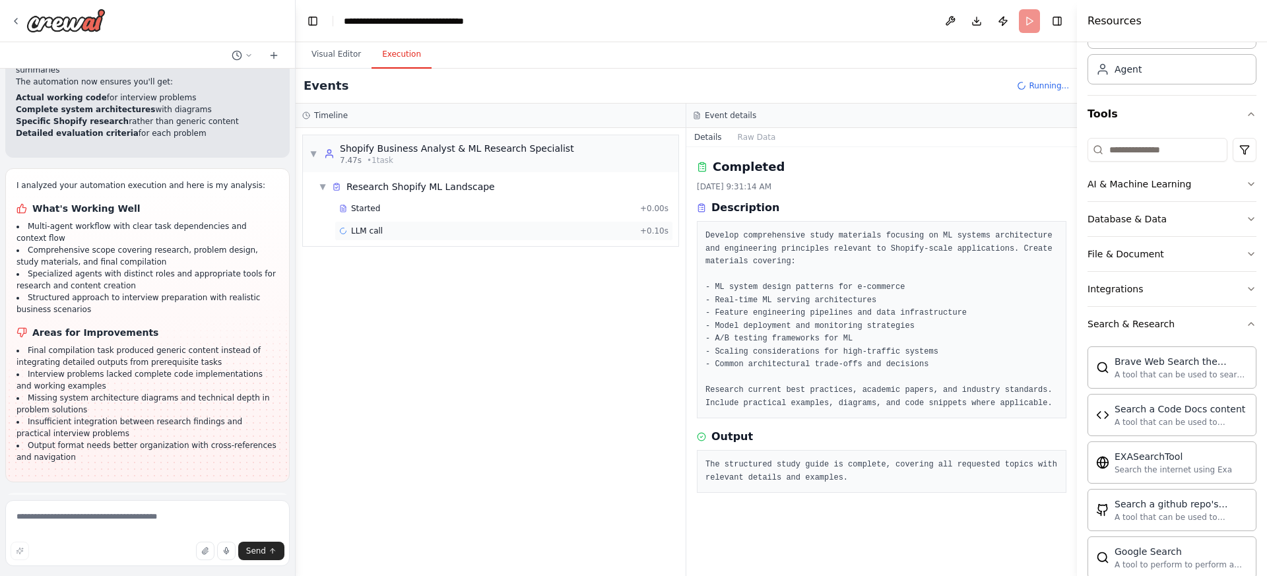
click at [555, 231] on div "LLM call + 0.10s" at bounding box center [503, 231] width 329 height 11
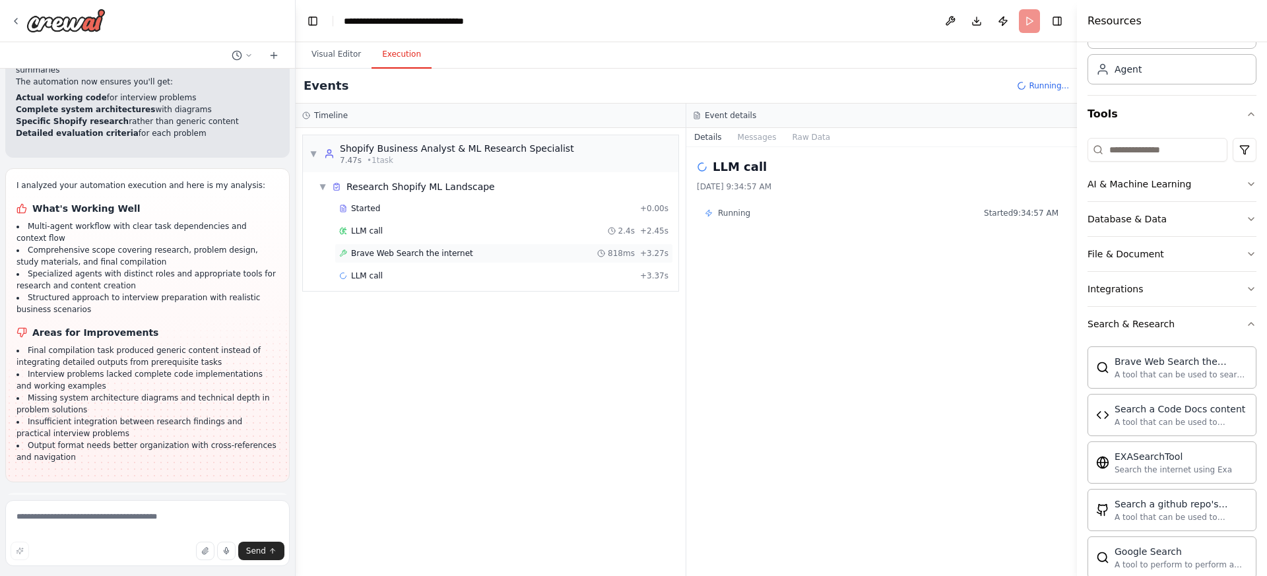
click at [509, 256] on div "Brave Web Search the internet 818ms + 3.27s" at bounding box center [503, 253] width 329 height 11
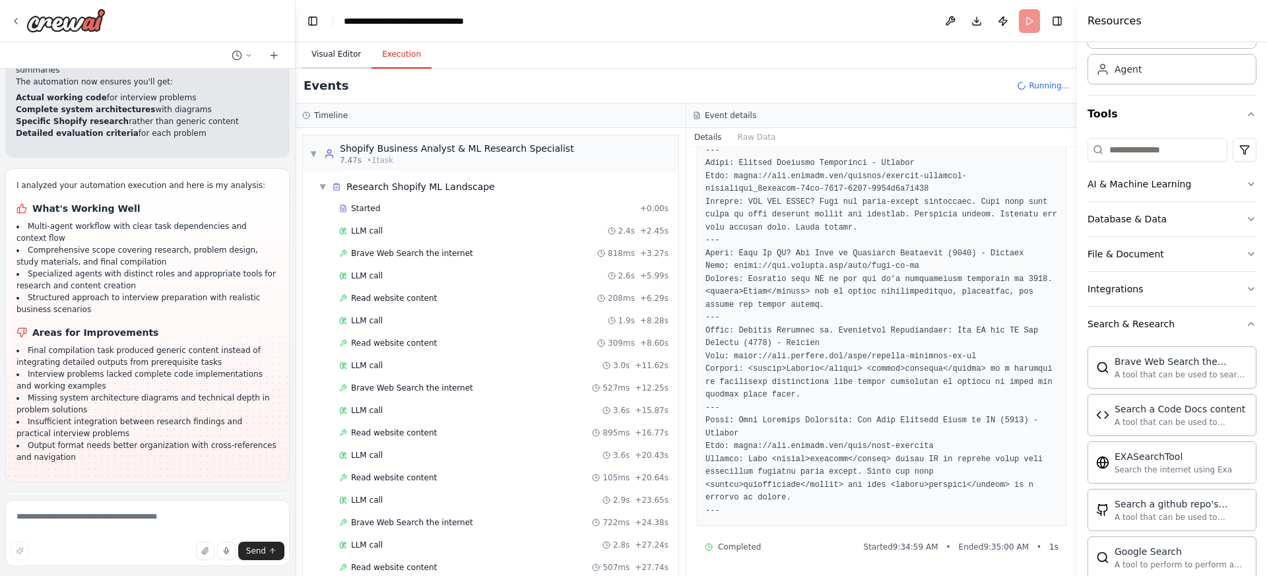
click at [336, 51] on button "Visual Editor" at bounding box center [336, 55] width 71 height 28
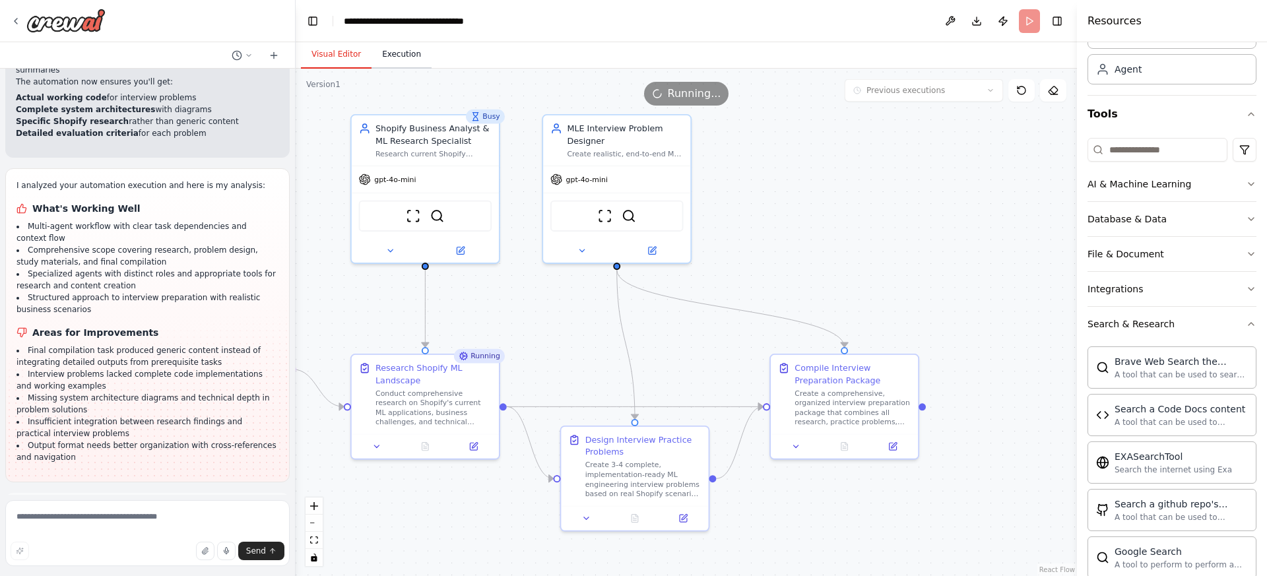
click at [418, 65] on button "Execution" at bounding box center [402, 55] width 60 height 28
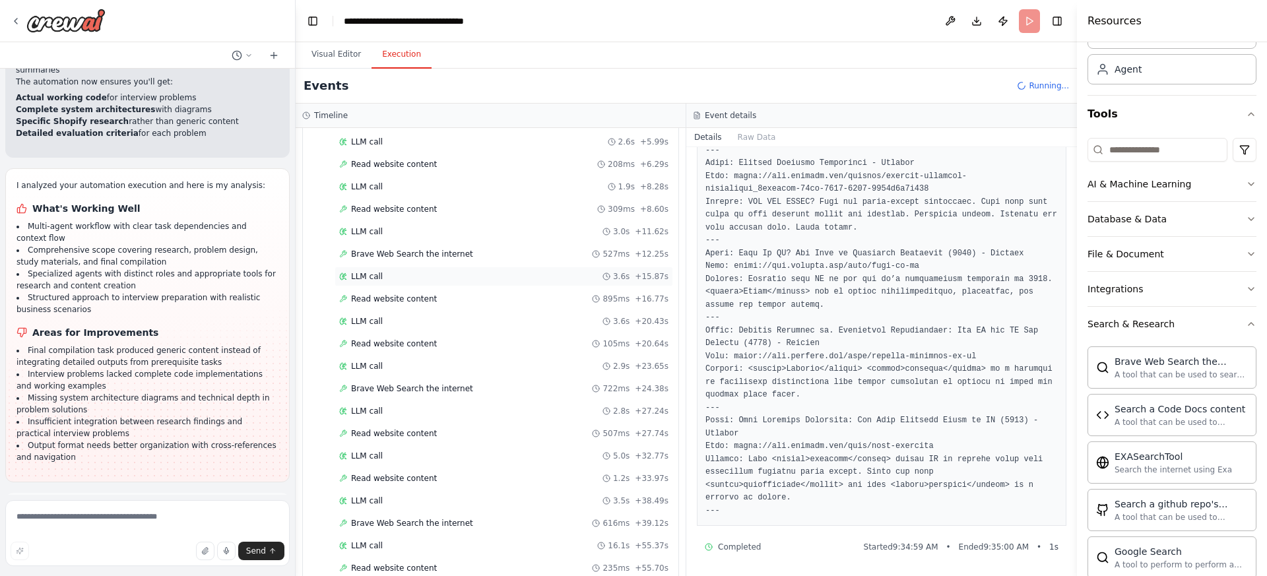
scroll to position [366, 0]
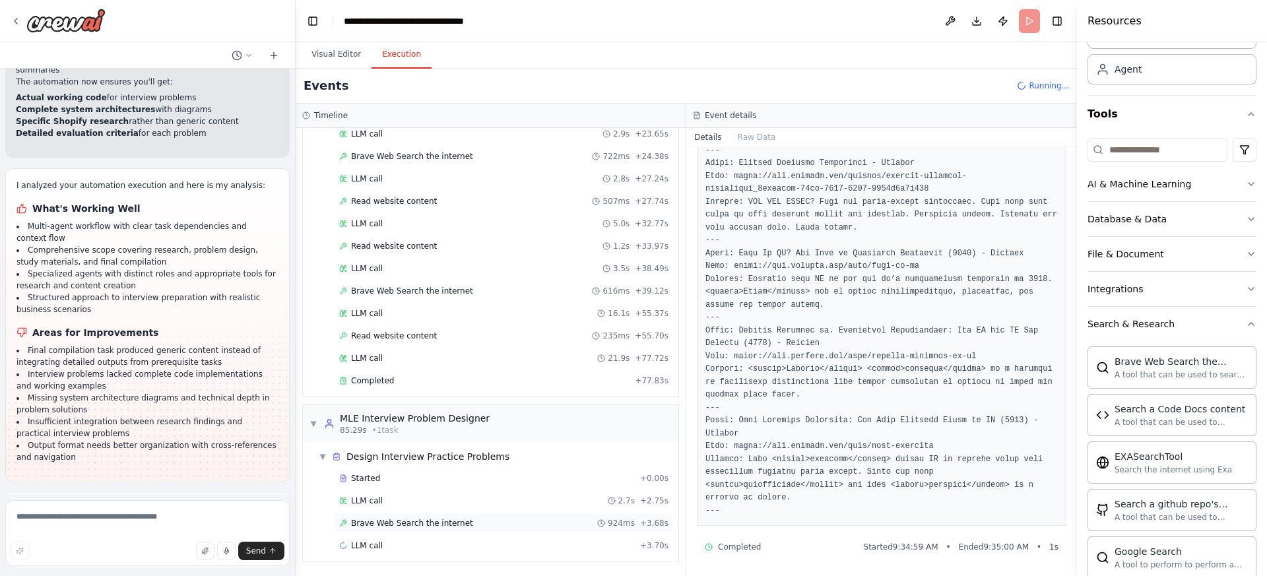
click at [534, 523] on div "Brave Web Search the internet 924ms + 3.68s" at bounding box center [503, 523] width 329 height 11
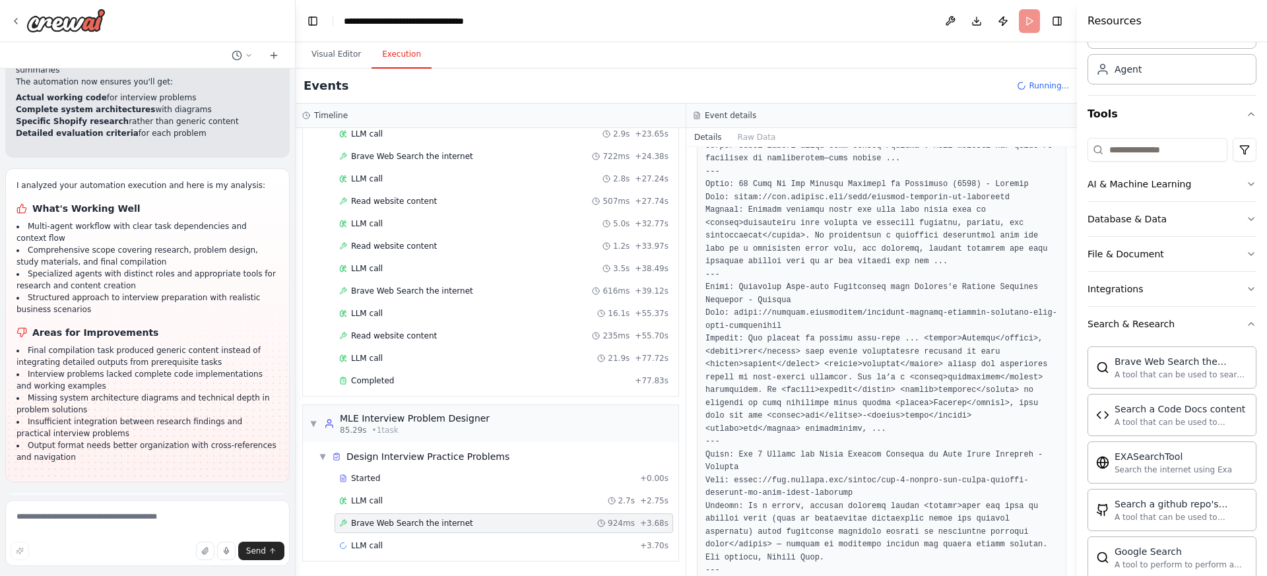
scroll to position [0, 0]
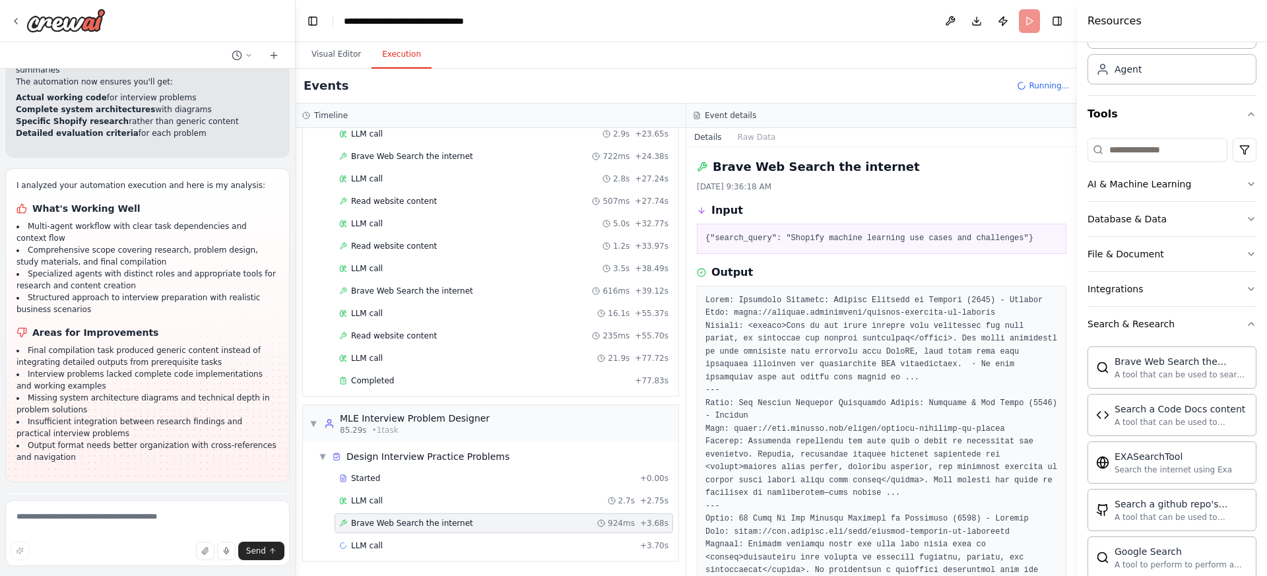
click at [515, 521] on div "Brave Web Search the internet 924ms + 3.68s" at bounding box center [503, 523] width 329 height 11
click at [521, 502] on div "LLM call 2.7s + 2.75s" at bounding box center [503, 501] width 329 height 11
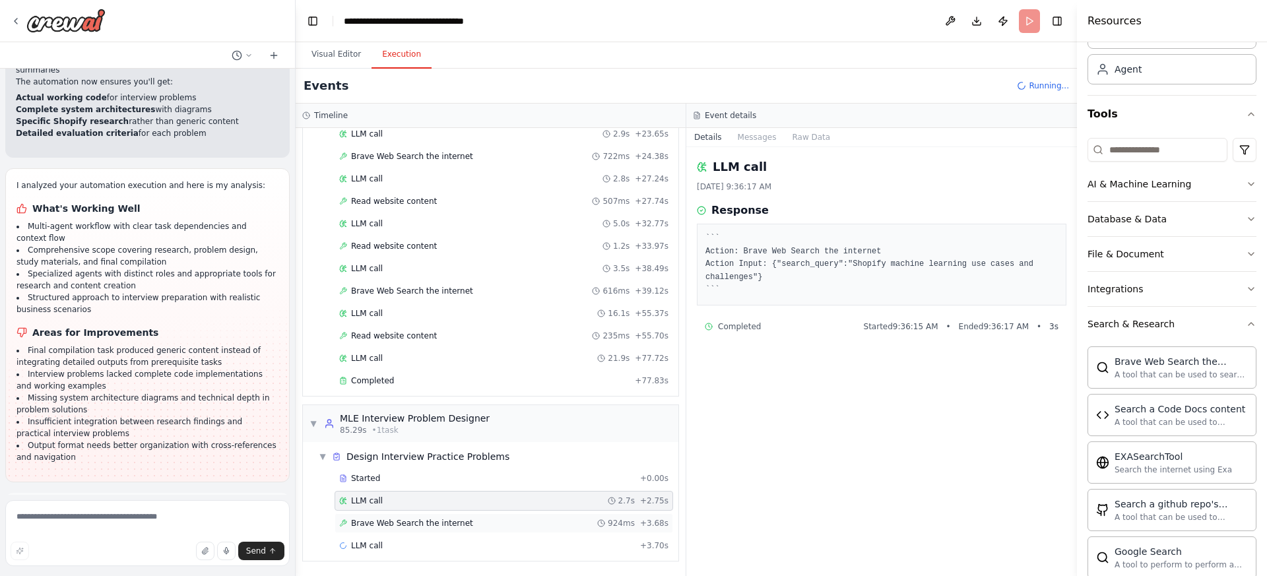
click at [516, 519] on div "Brave Web Search the internet 924ms + 3.68s" at bounding box center [503, 523] width 329 height 11
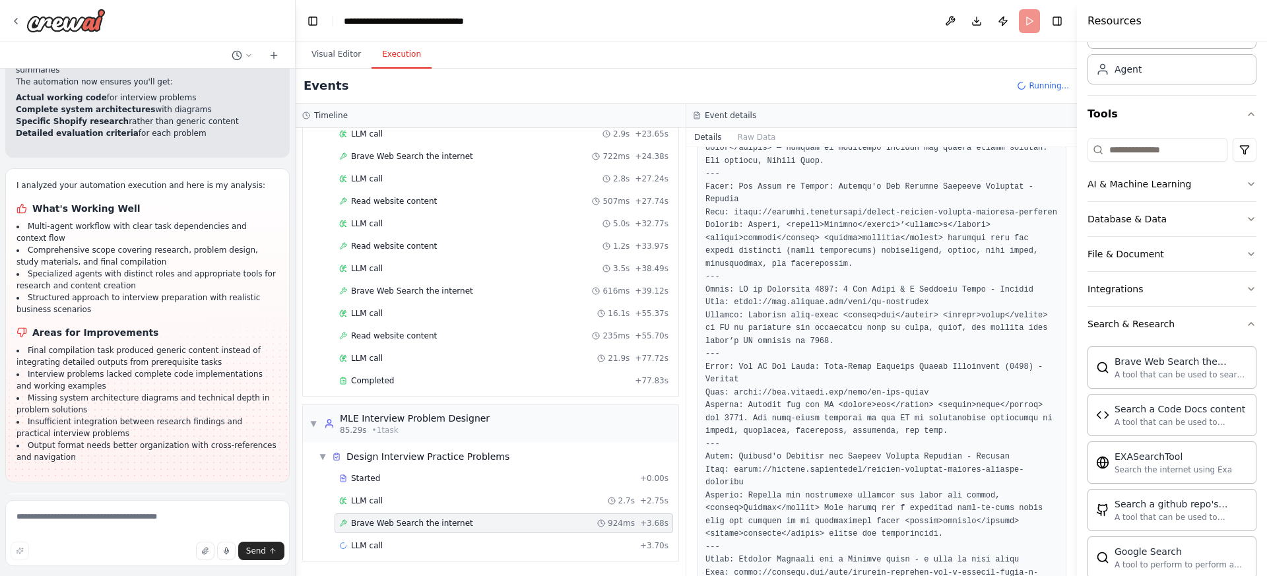
scroll to position [884, 0]
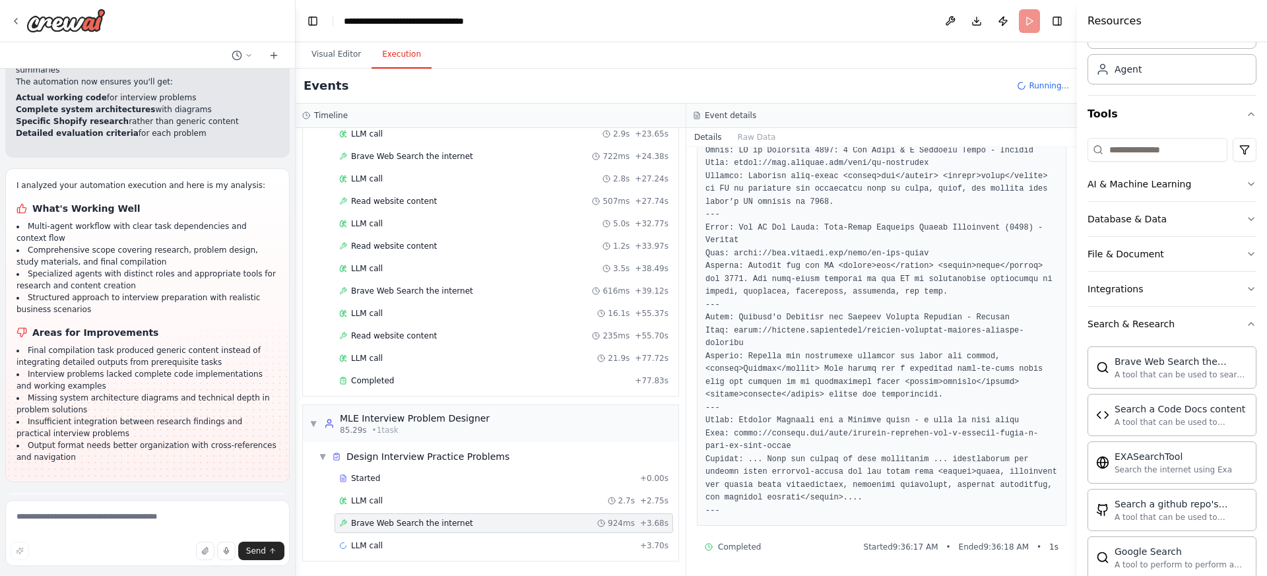
click at [589, 535] on div "Started + 0.00s LLM call 2.7s + 2.75s Brave Web Search the internet 924ms + 3.6…" at bounding box center [495, 514] width 365 height 90
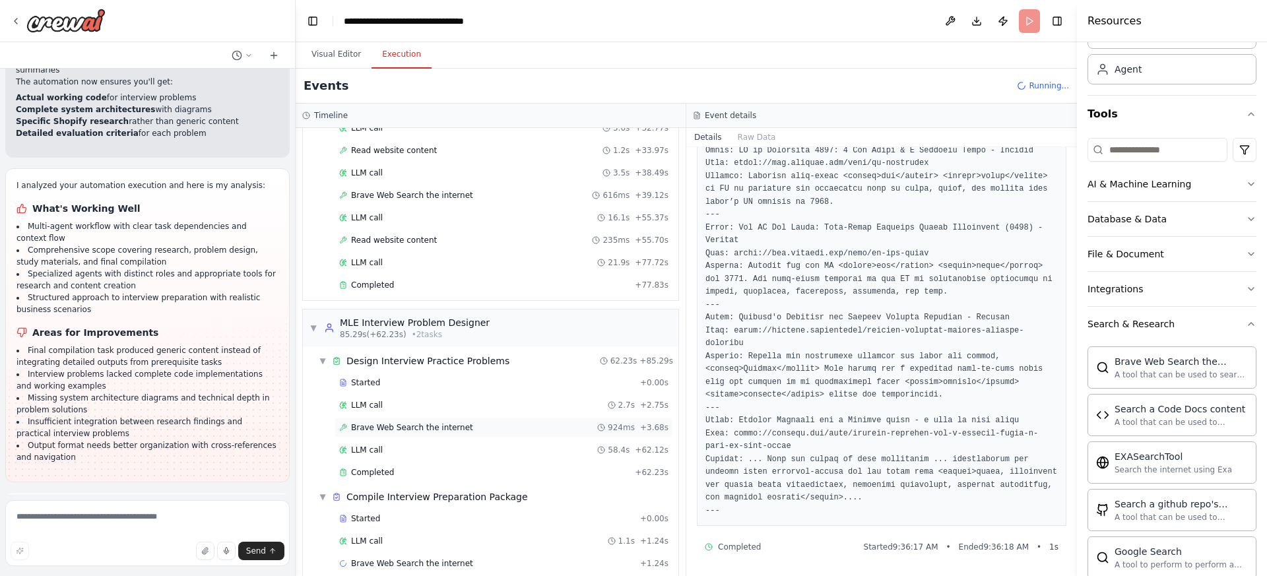
scroll to position [480, 0]
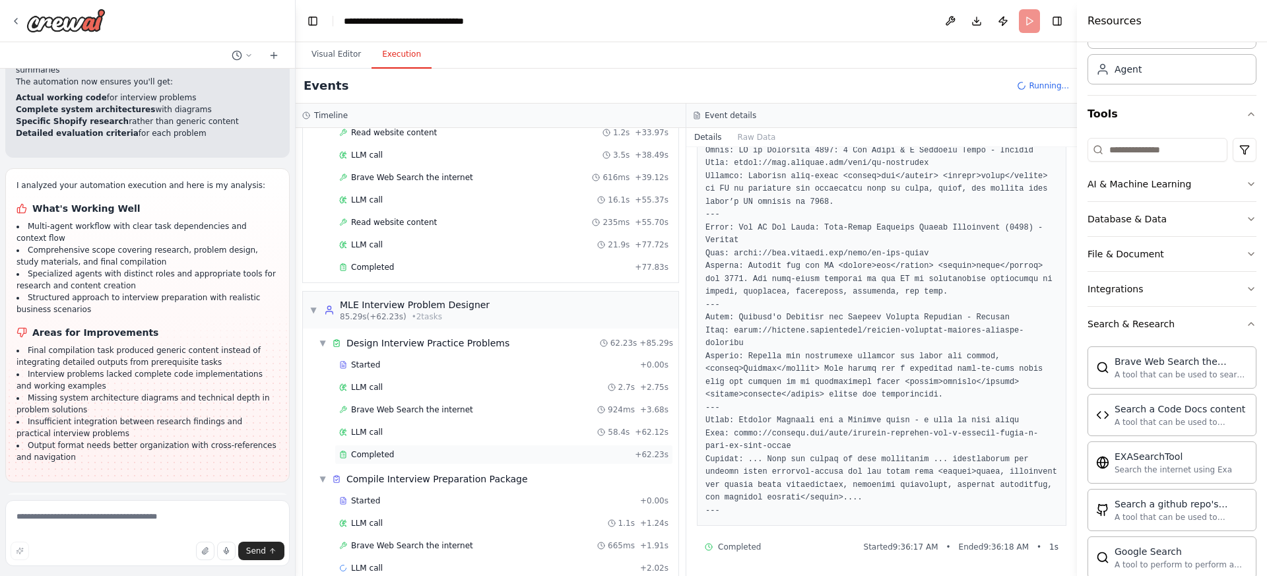
click at [498, 455] on div "Completed" at bounding box center [484, 454] width 290 height 11
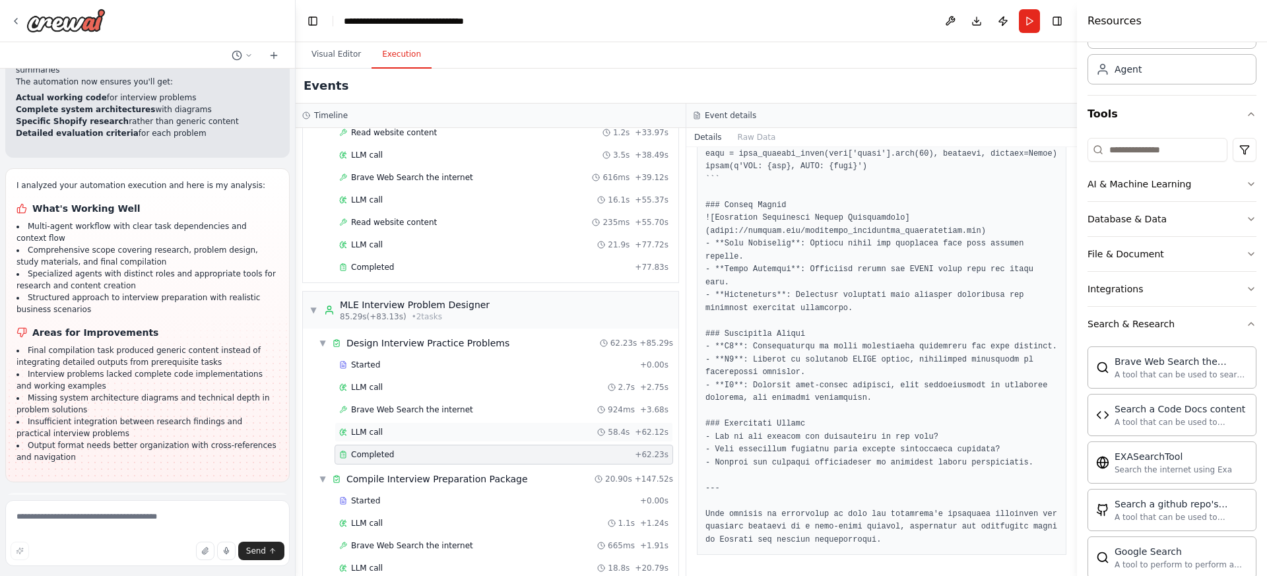
scroll to position [525, 0]
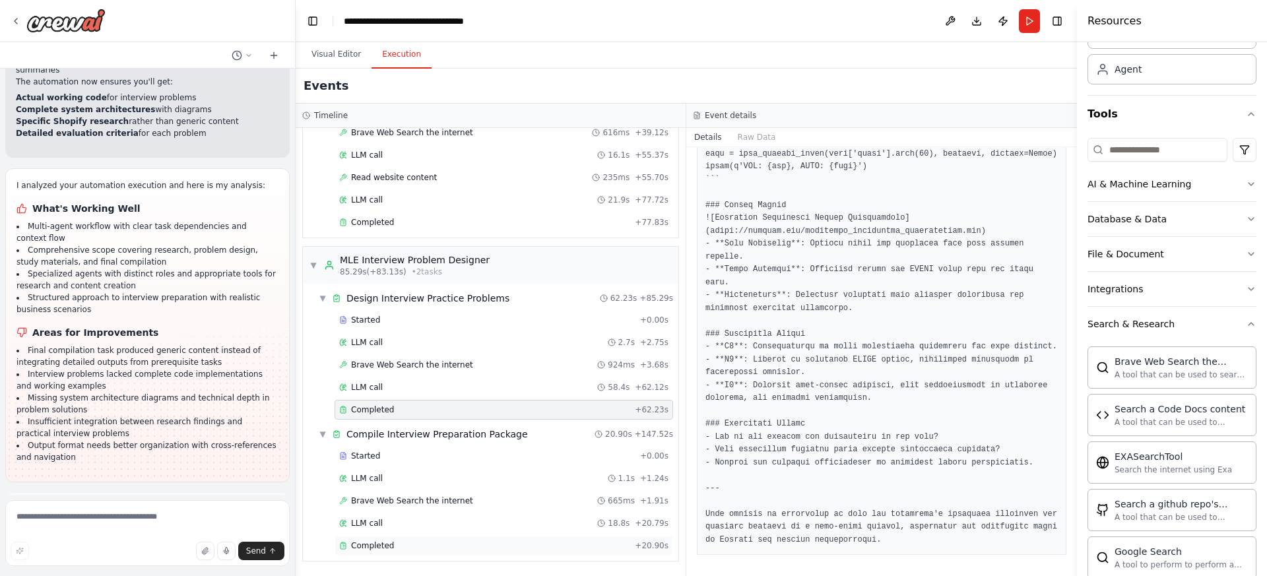
click at [486, 539] on div "Completed + 20.90s" at bounding box center [504, 546] width 339 height 20
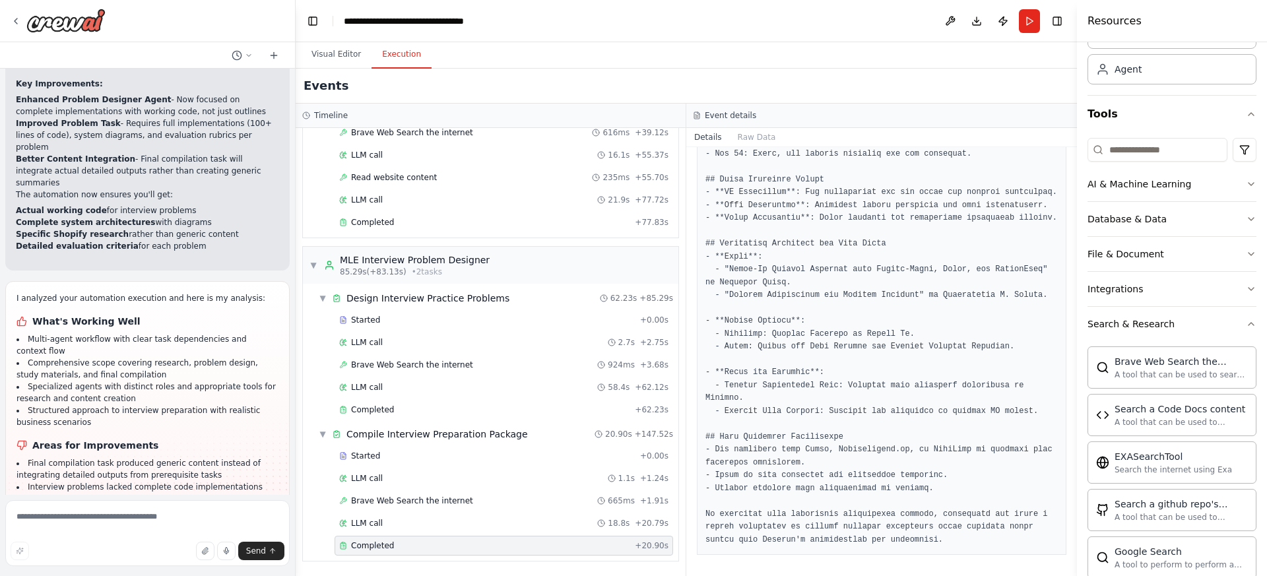
scroll to position [2134, 0]
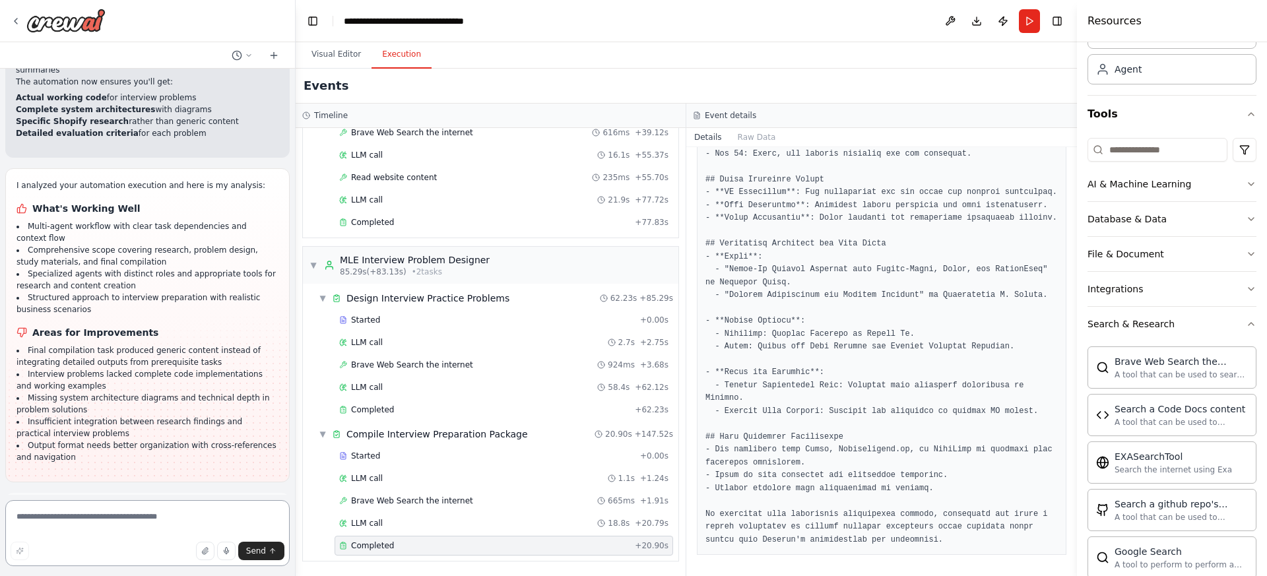
click at [167, 517] on textarea at bounding box center [147, 533] width 284 height 66
click at [160, 520] on textarea at bounding box center [147, 533] width 284 height 66
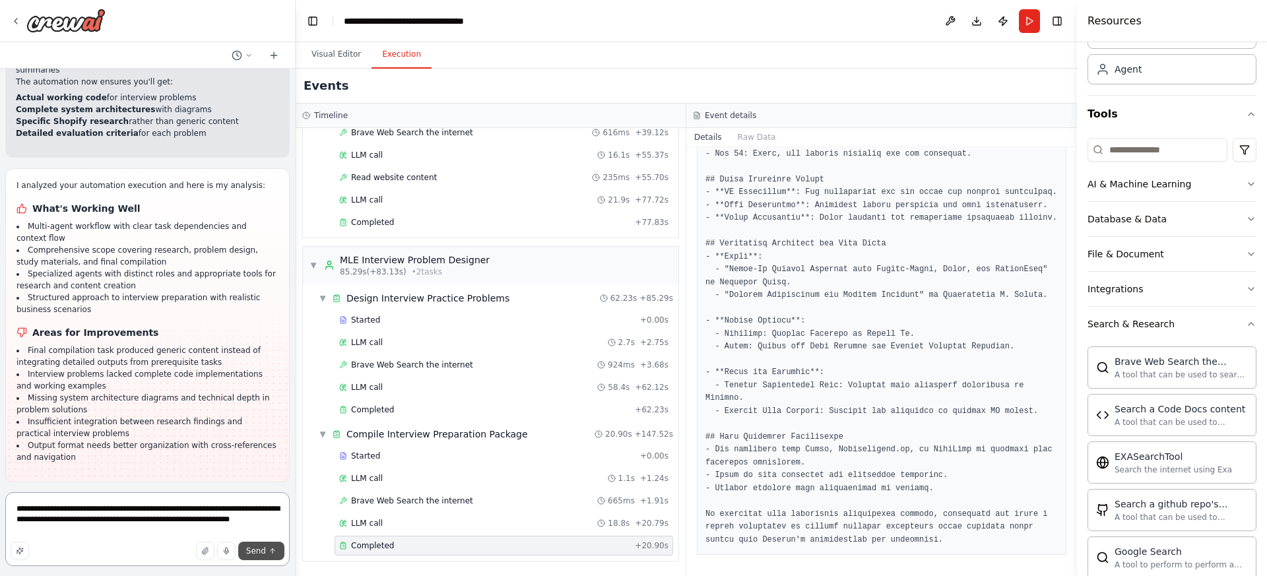
type textarea "**********"
click at [271, 548] on icon "submit" at bounding box center [273, 551] width 8 height 8
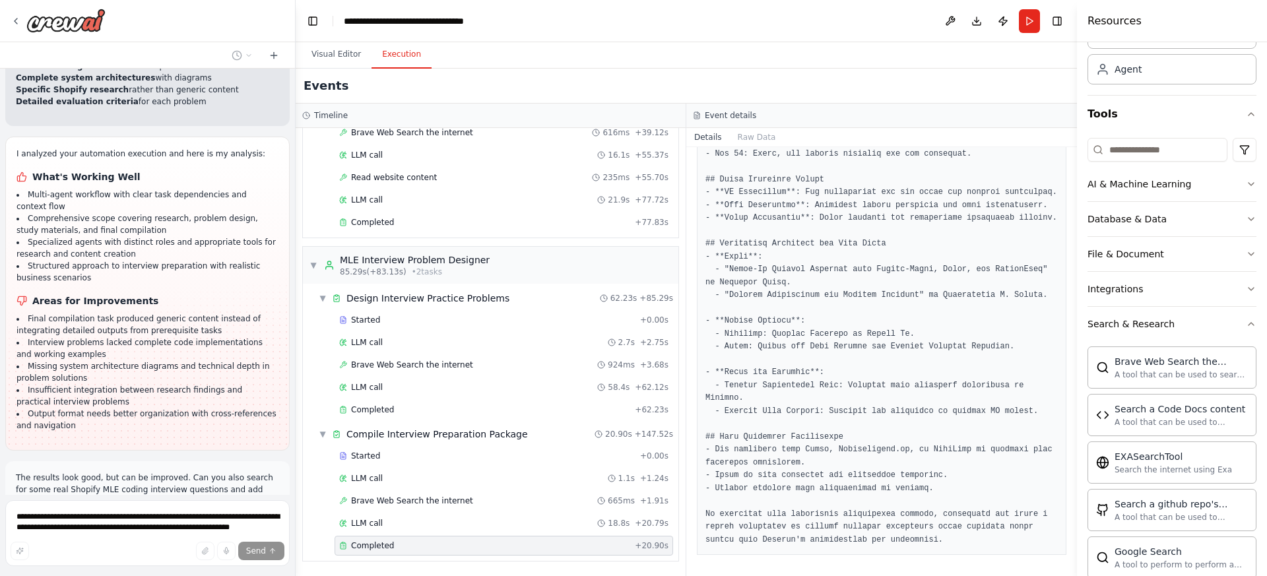
scroll to position [2167, 0]
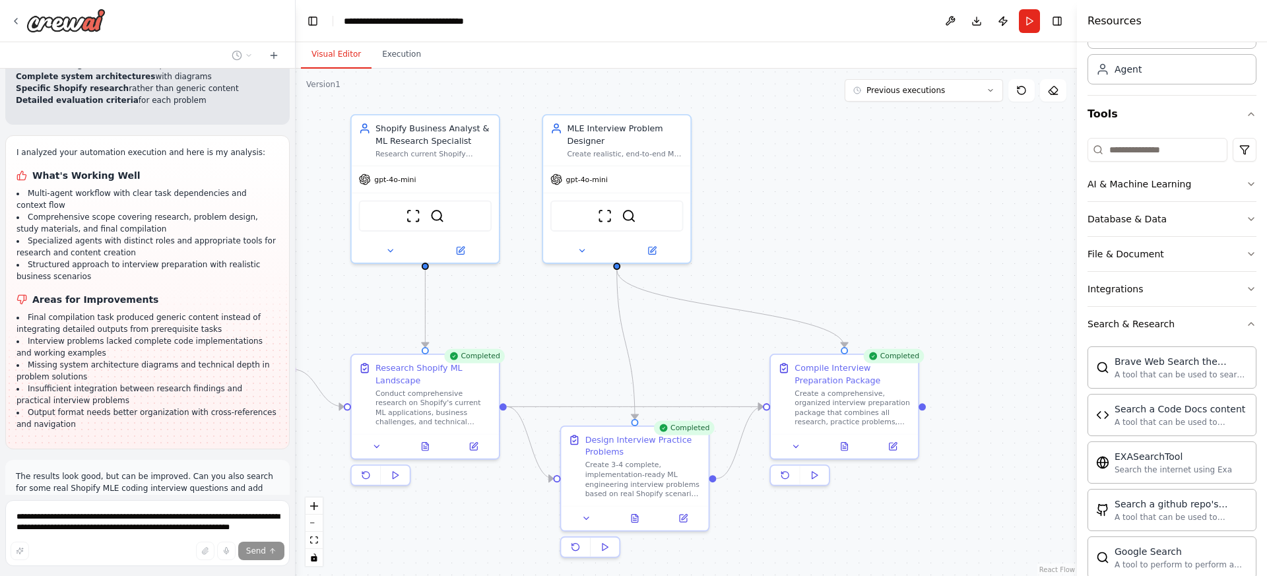
click at [329, 53] on button "Visual Editor" at bounding box center [336, 55] width 71 height 28
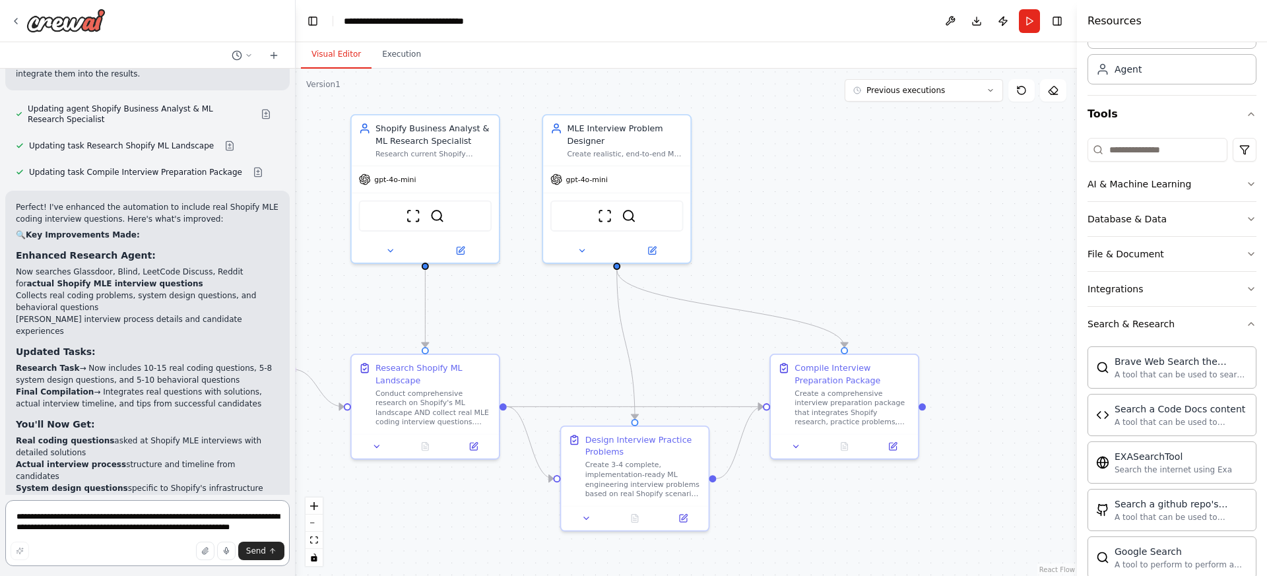
scroll to position [2809, 0]
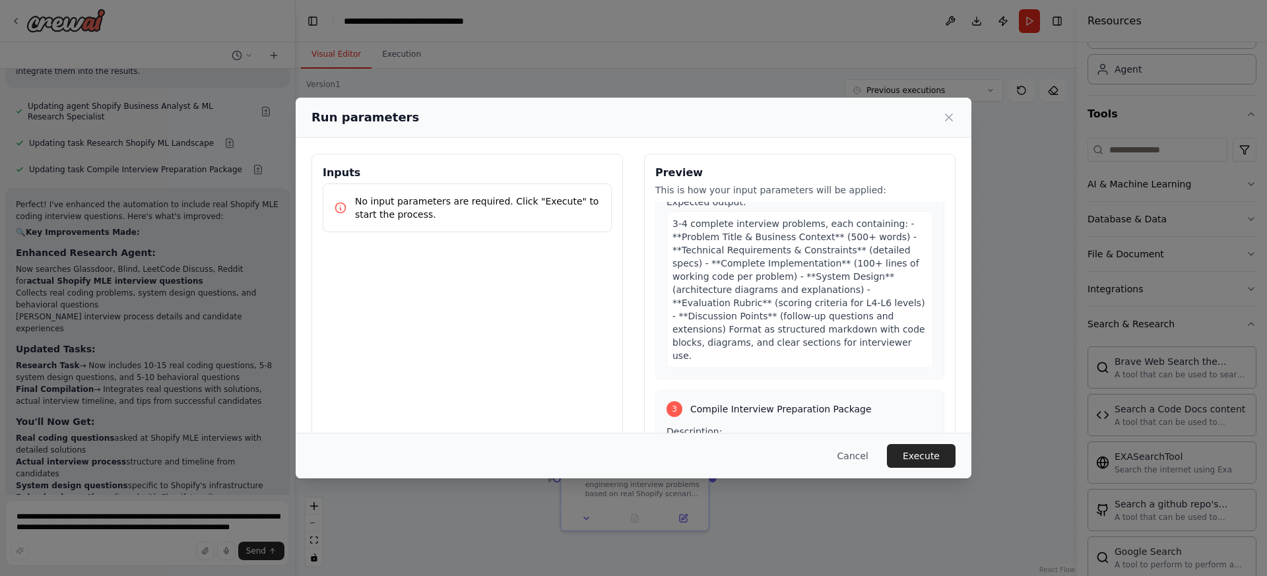
scroll to position [787, 0]
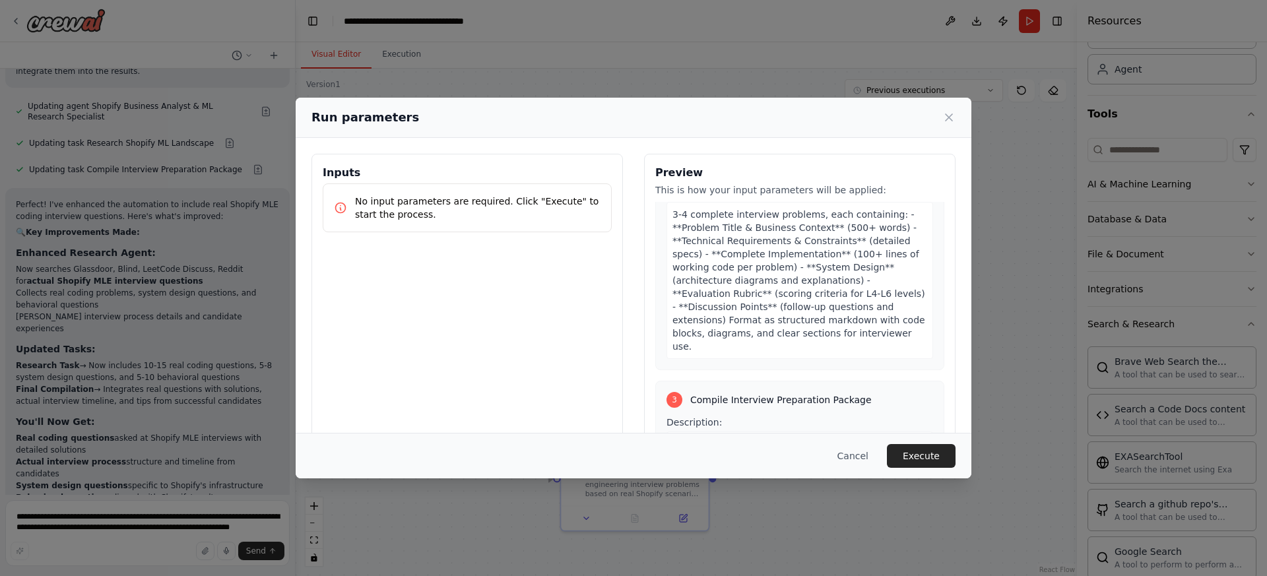
click at [908, 449] on button "Execute" at bounding box center [921, 456] width 69 height 24
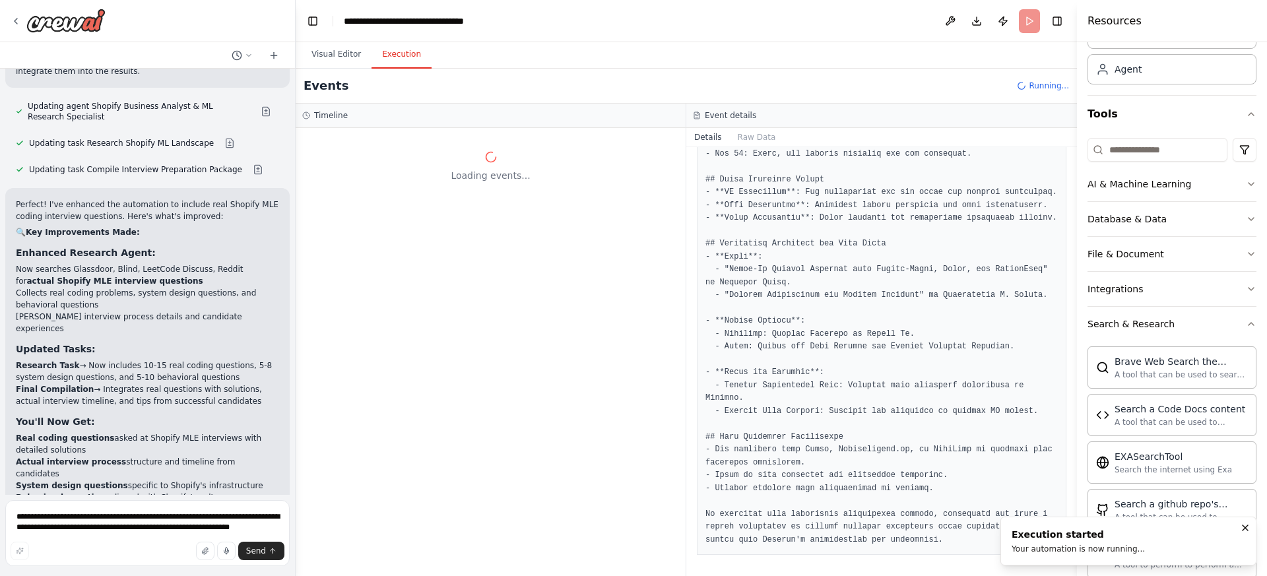
scroll to position [0, 0]
click at [343, 53] on button "Visual Editor" at bounding box center [336, 55] width 71 height 28
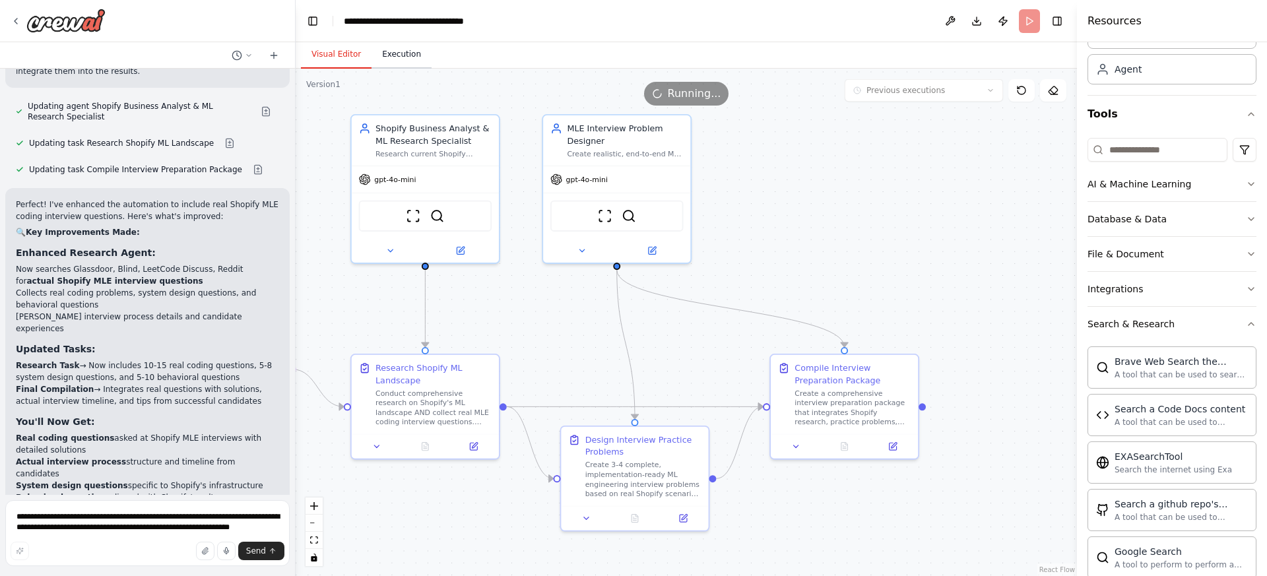
click at [395, 59] on button "Execution" at bounding box center [402, 55] width 60 height 28
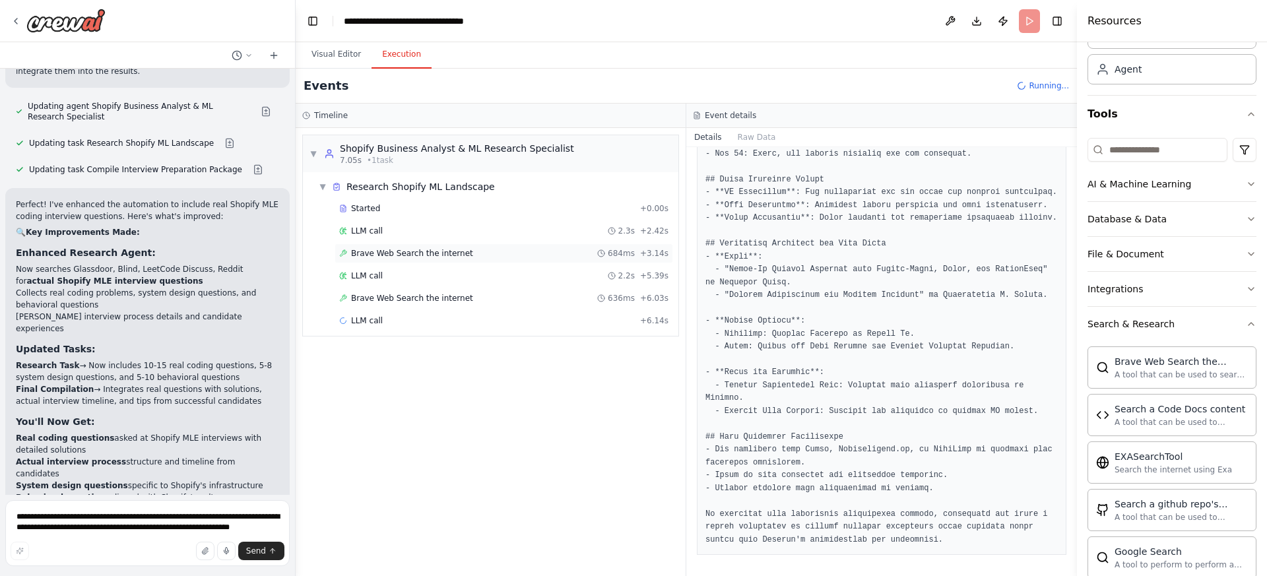
click at [574, 257] on div "Brave Web Search the internet 684ms + 3.14s" at bounding box center [503, 253] width 329 height 11
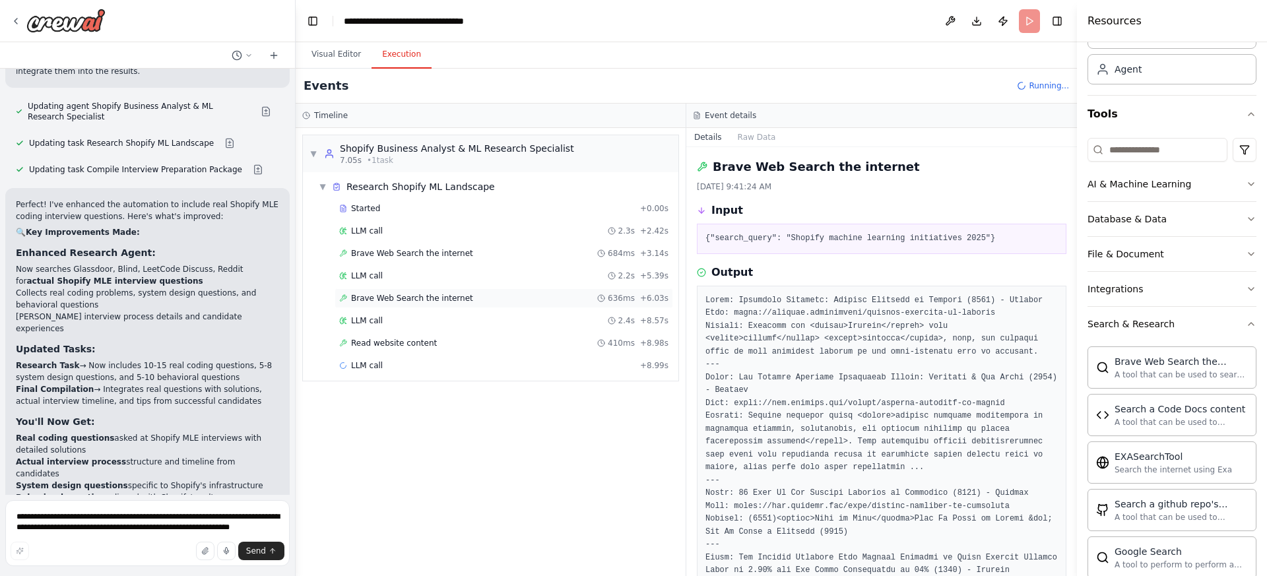
click at [525, 304] on div "Brave Web Search the internet 636ms + 6.03s" at bounding box center [504, 298] width 339 height 20
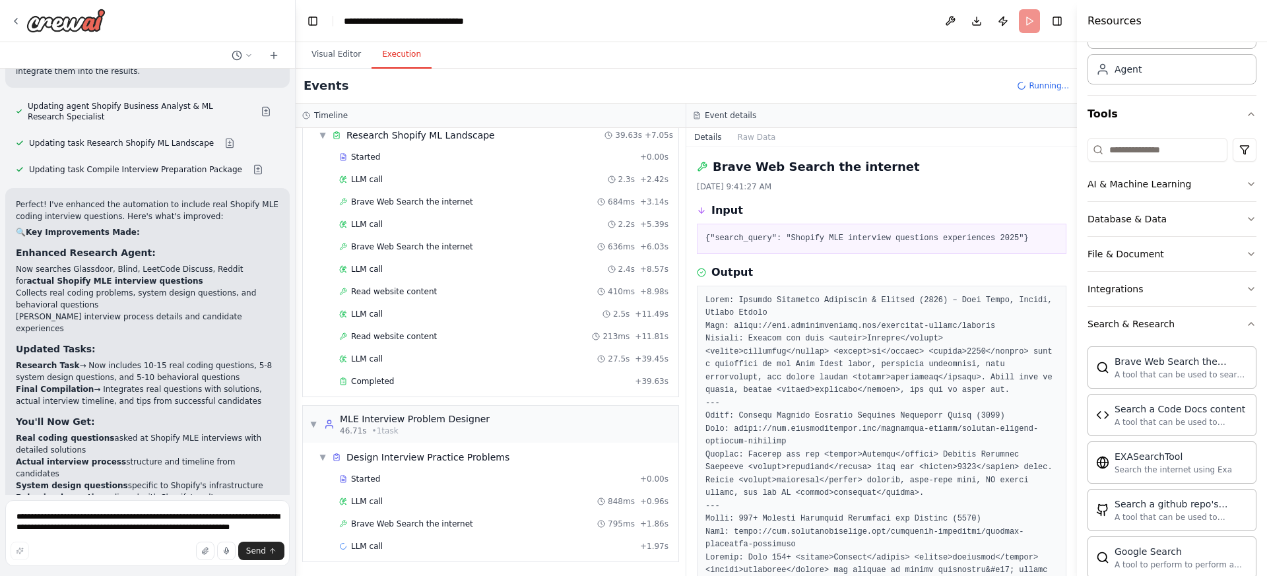
scroll to position [54, 0]
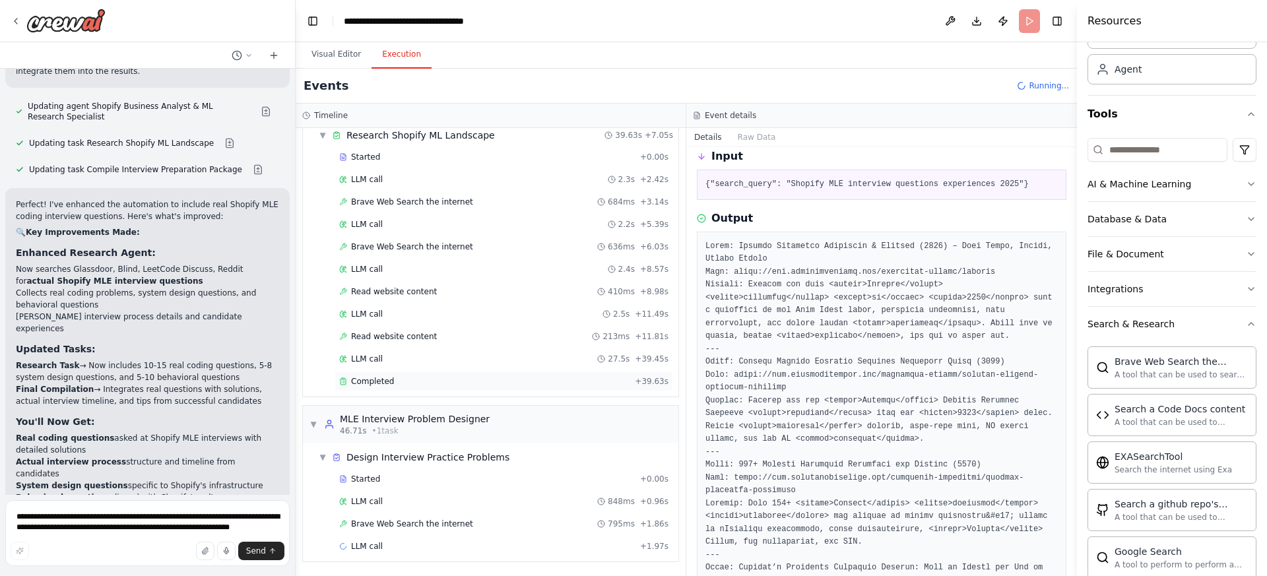
click at [511, 383] on div "Completed" at bounding box center [484, 381] width 290 height 11
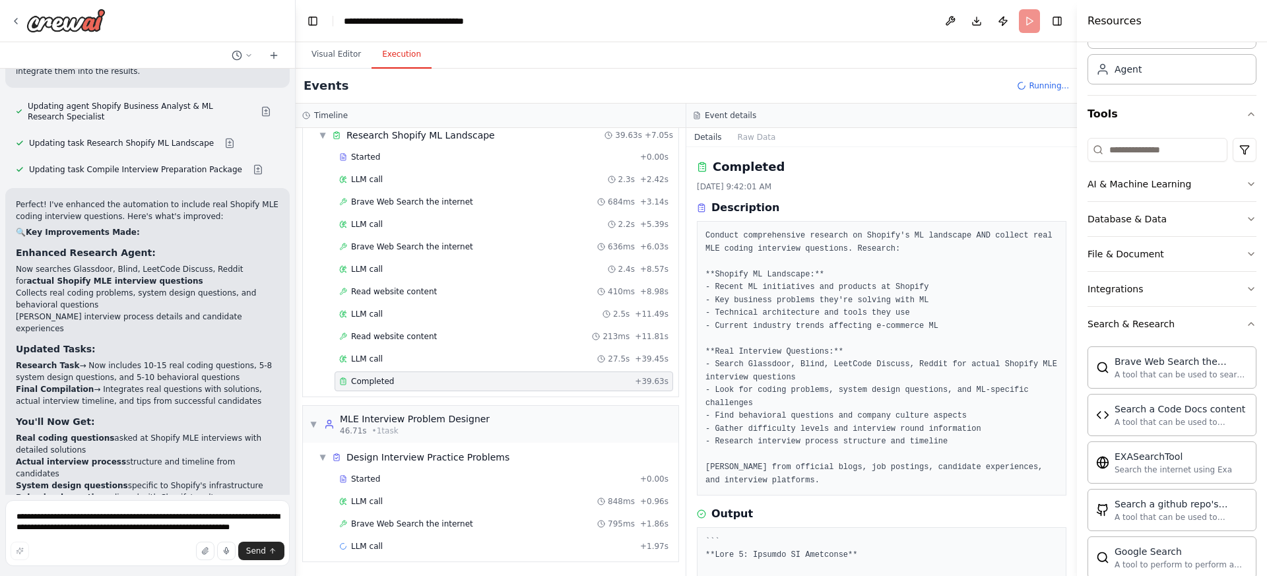
click at [876, 379] on pre "Conduct comprehensive research on Shopify's ML landscape AND collect real MLE c…" at bounding box center [882, 358] width 352 height 257
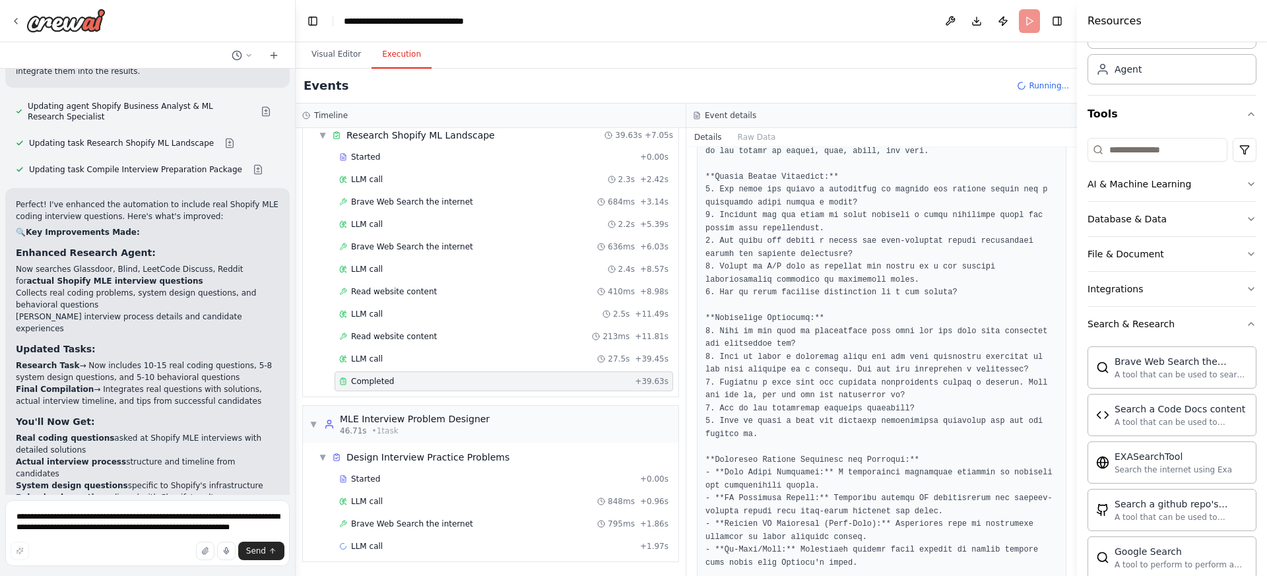
scroll to position [1611, 0]
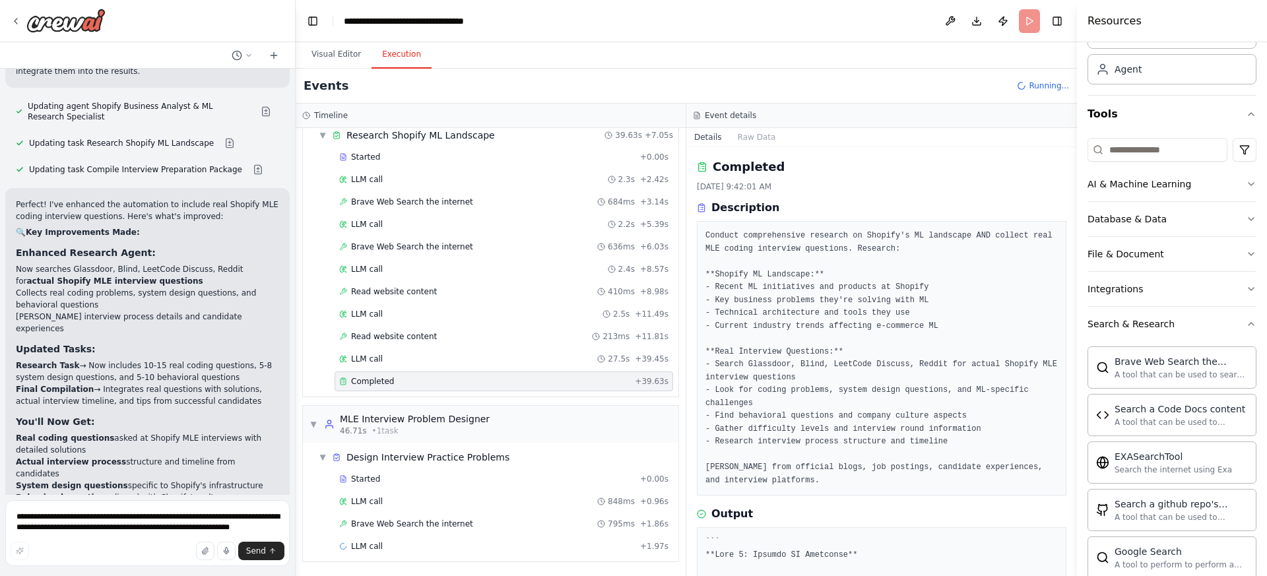
scroll to position [193, 0]
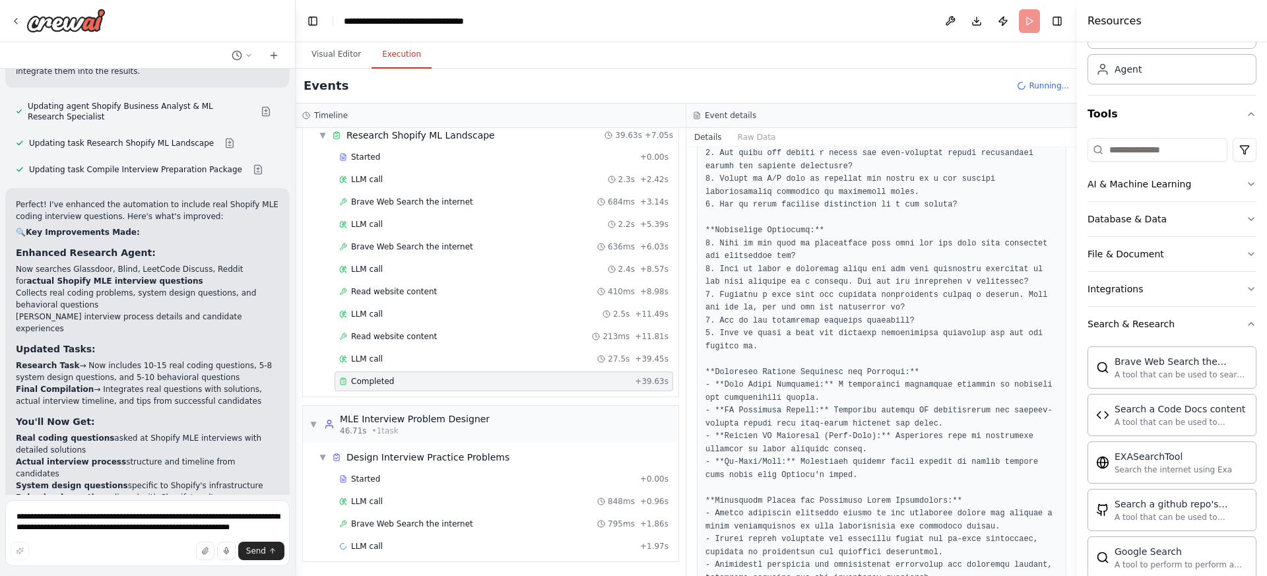
scroll to position [1611, 0]
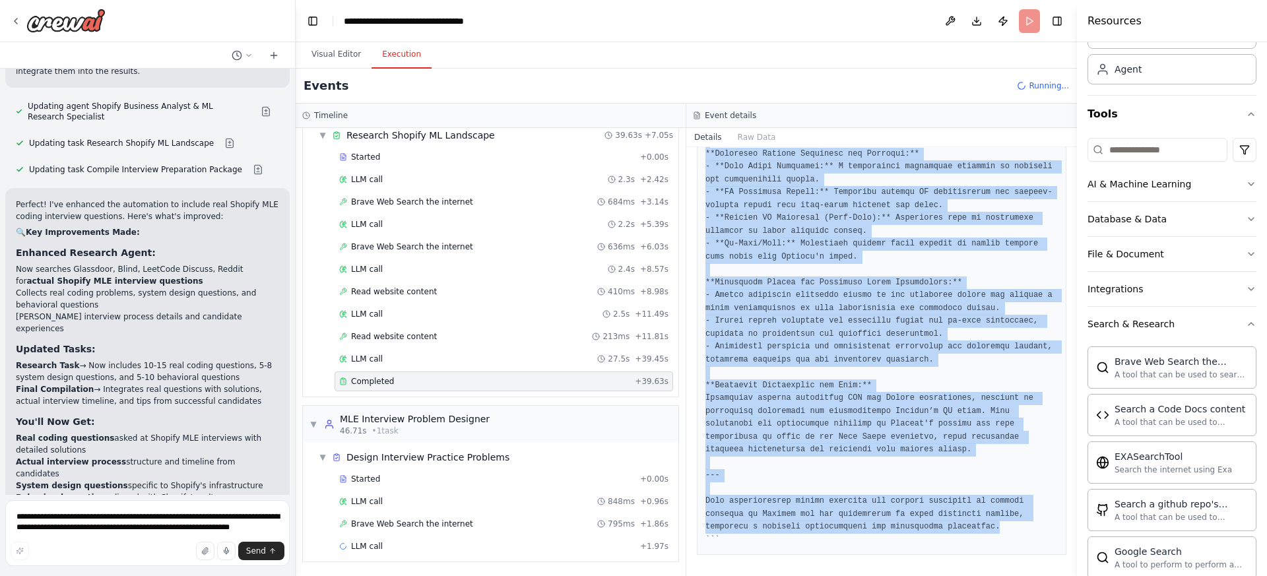
copy pre "**Part 1: Shopify ML Landscape** **Overview of Current ML Applications and Use …"
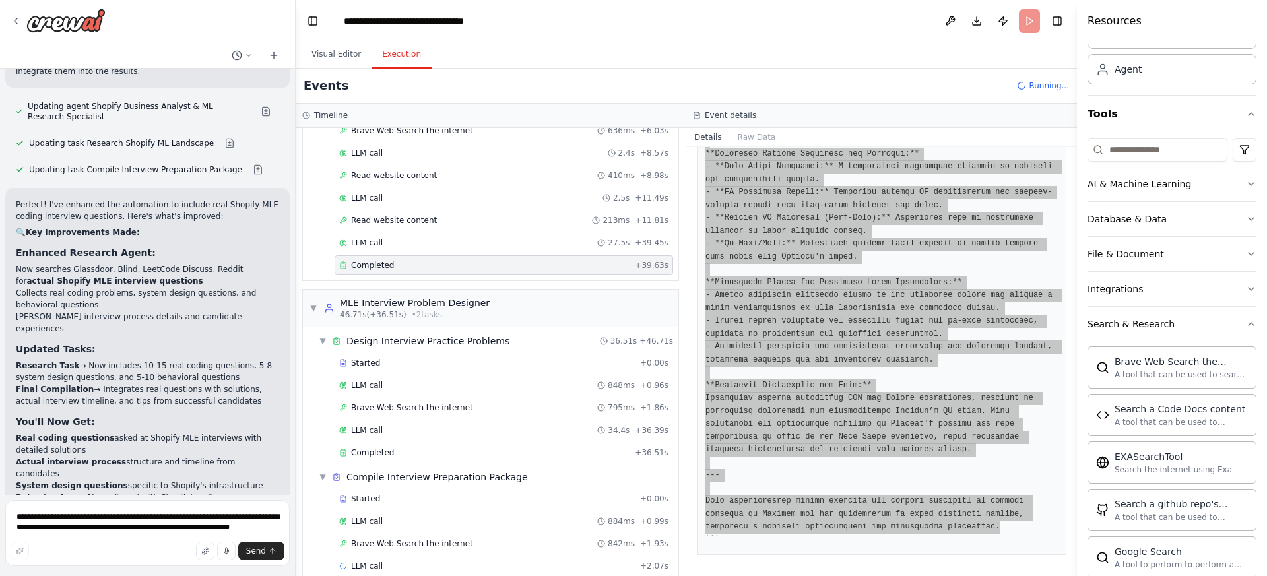
scroll to position [188, 0]
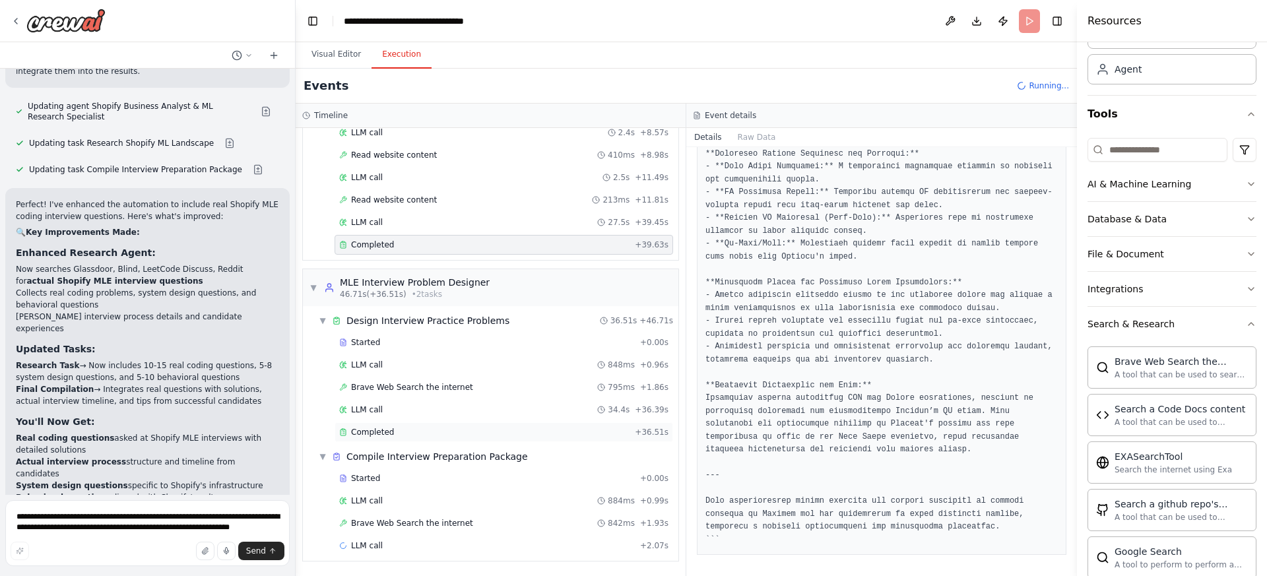
click at [416, 436] on div "Completed" at bounding box center [484, 432] width 290 height 11
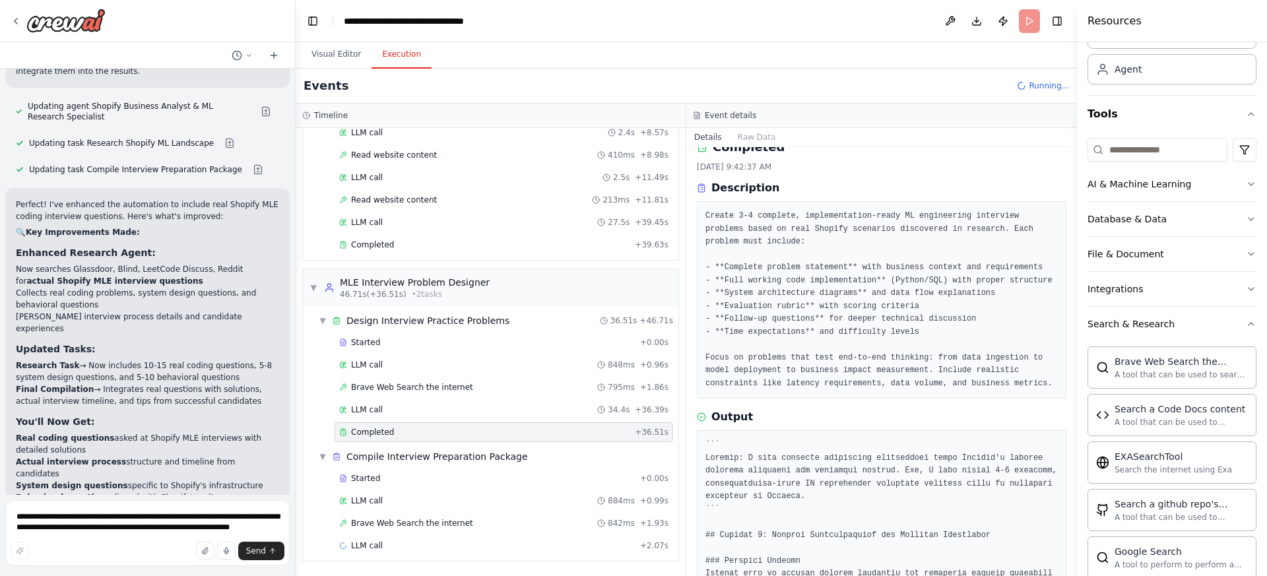
scroll to position [78, 0]
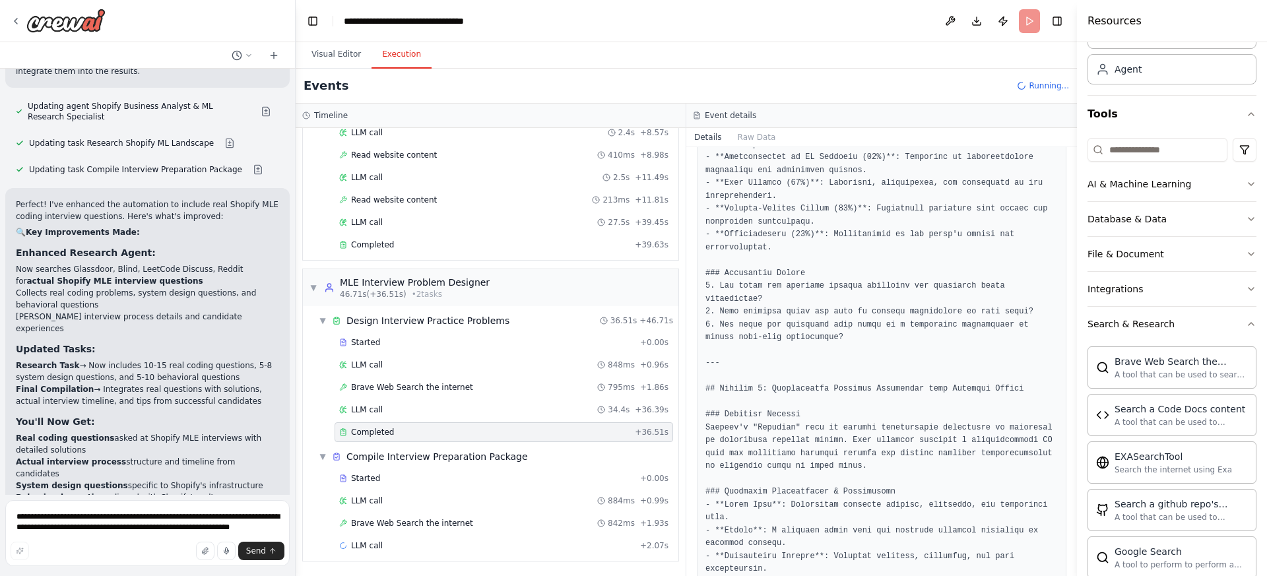
scroll to position [3464, 0]
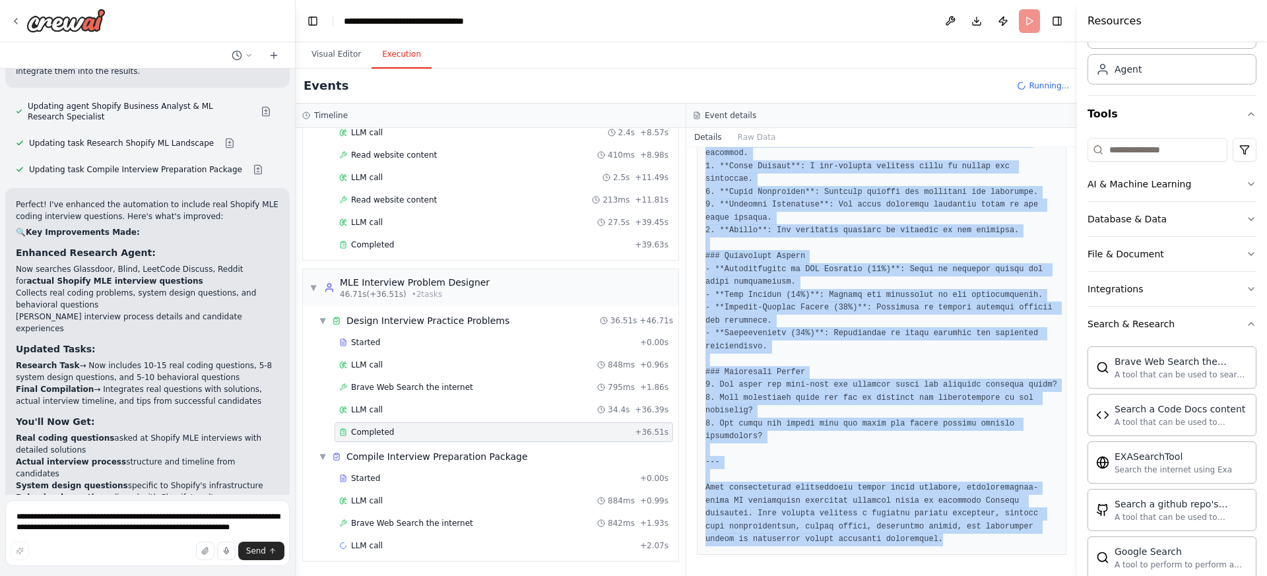
copy pre "Thought: I have gathered sufficient information about Shopify's machine learnin…"
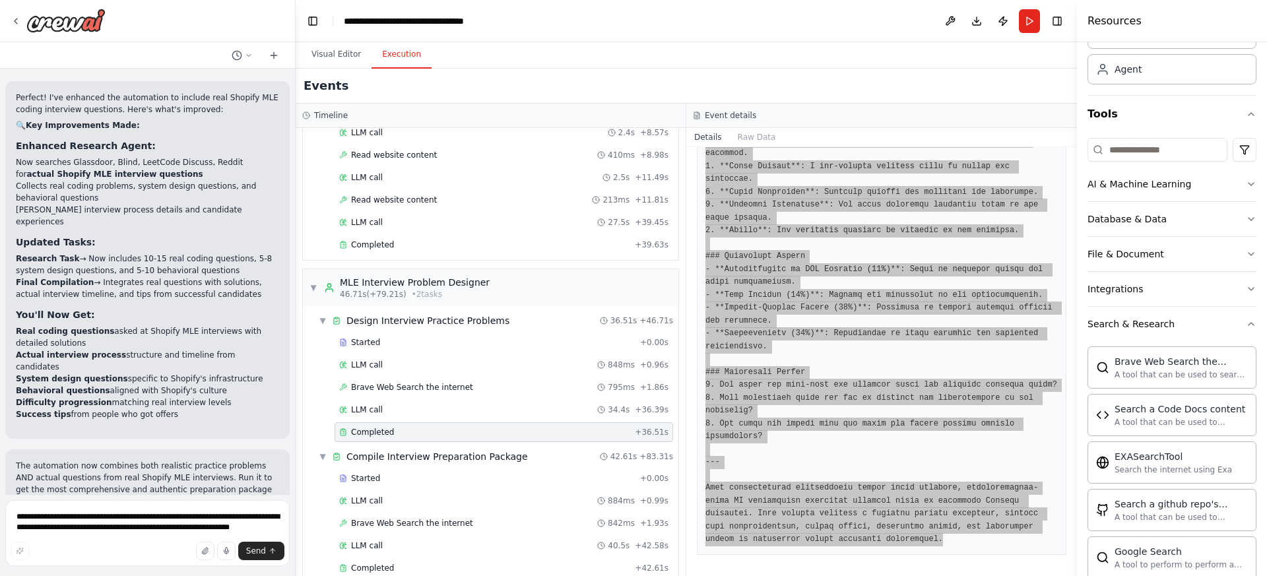
scroll to position [211, 0]
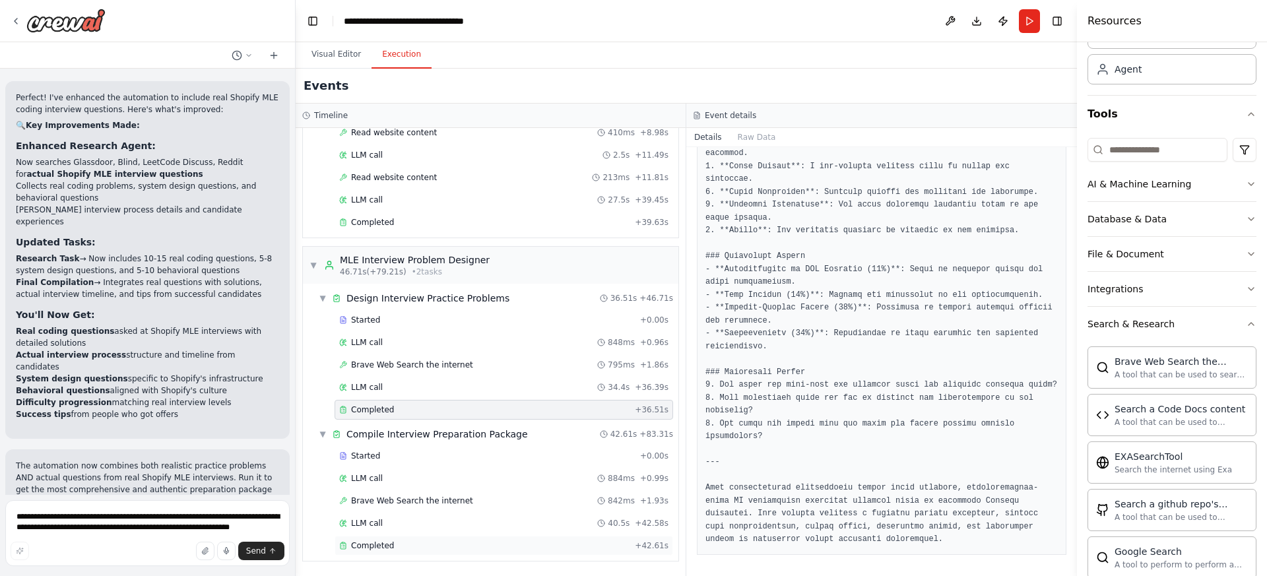
click at [405, 543] on div "Completed" at bounding box center [484, 546] width 290 height 11
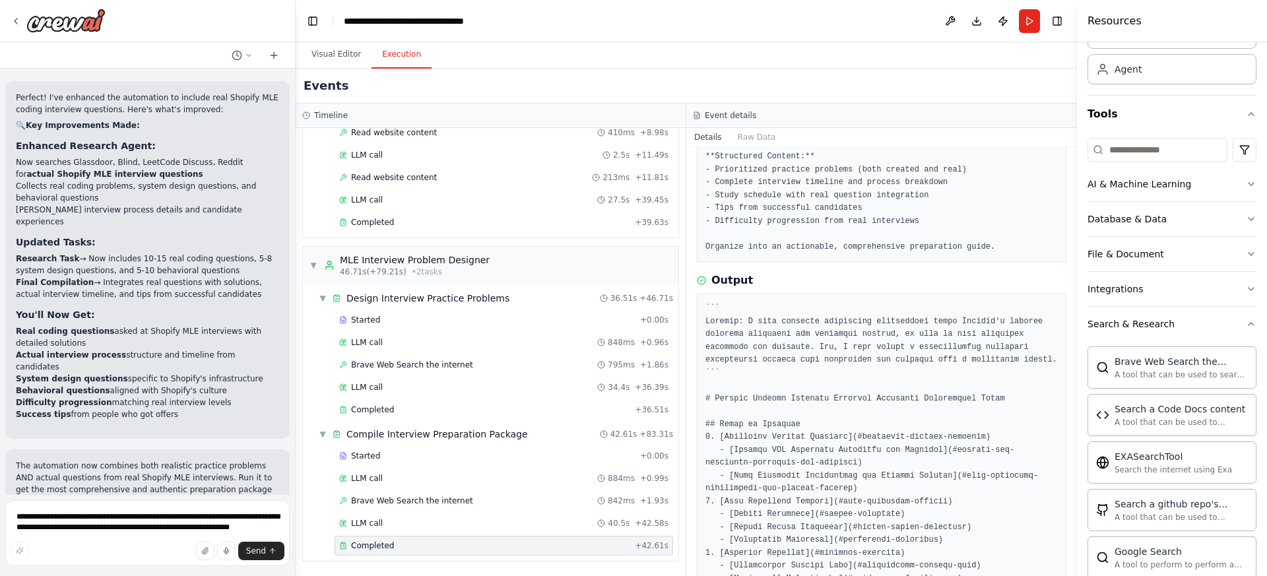
scroll to position [199, 0]
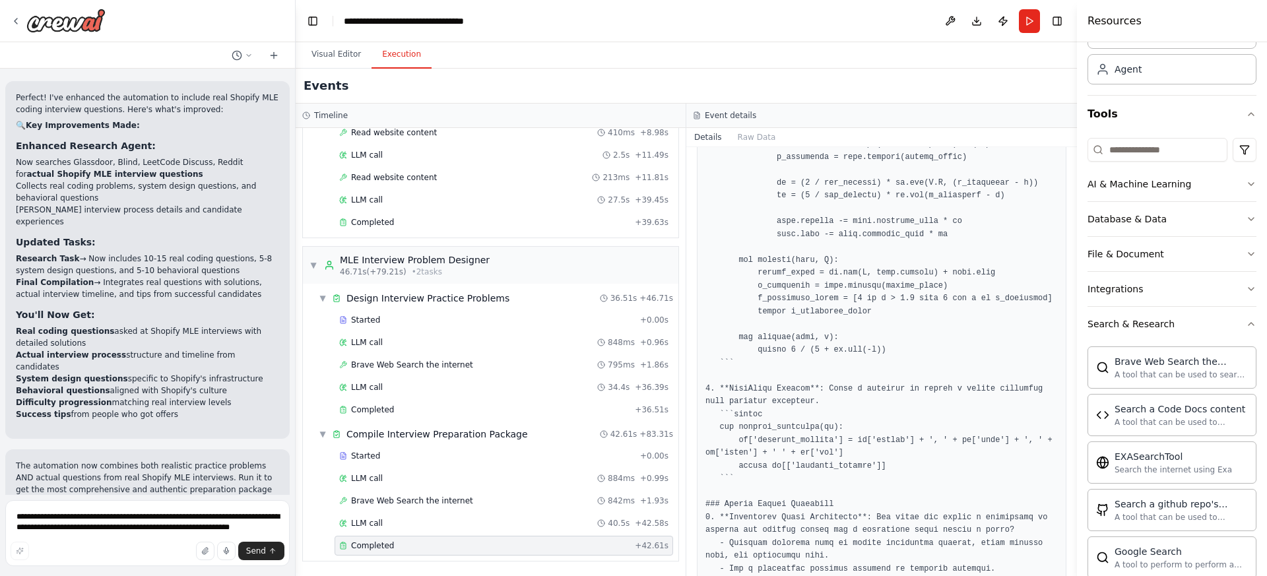
scroll to position [3117, 0]
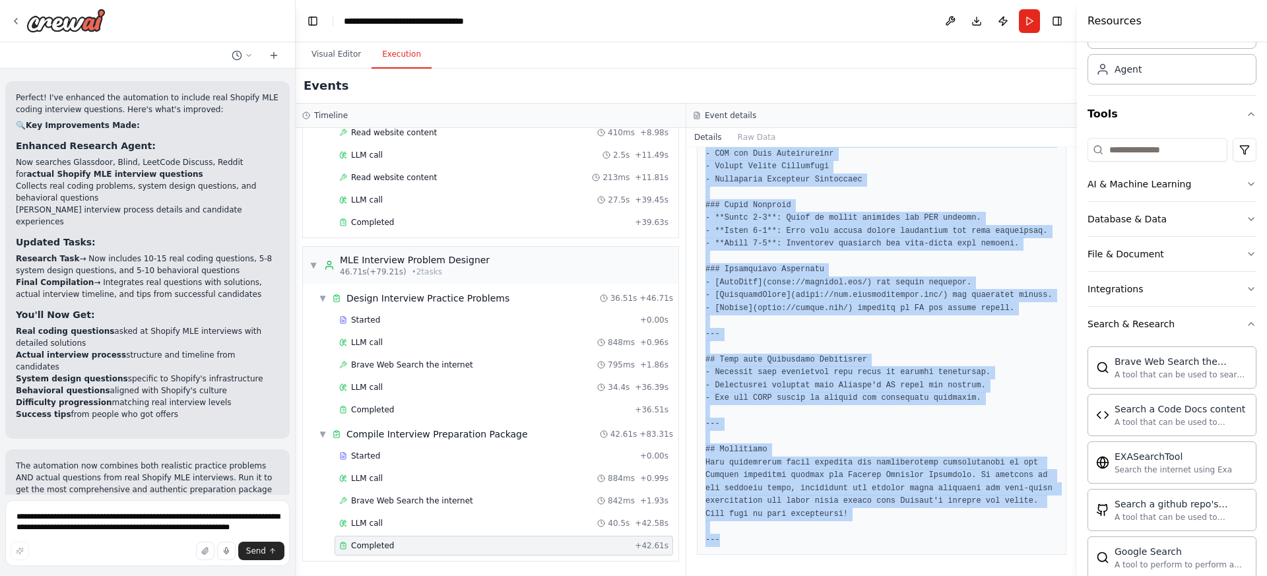
copy pre "``` Thought: I have gathered sufficient information about Shopify's machine lea…"
click at [974, 19] on button "Download" at bounding box center [976, 21] width 21 height 24
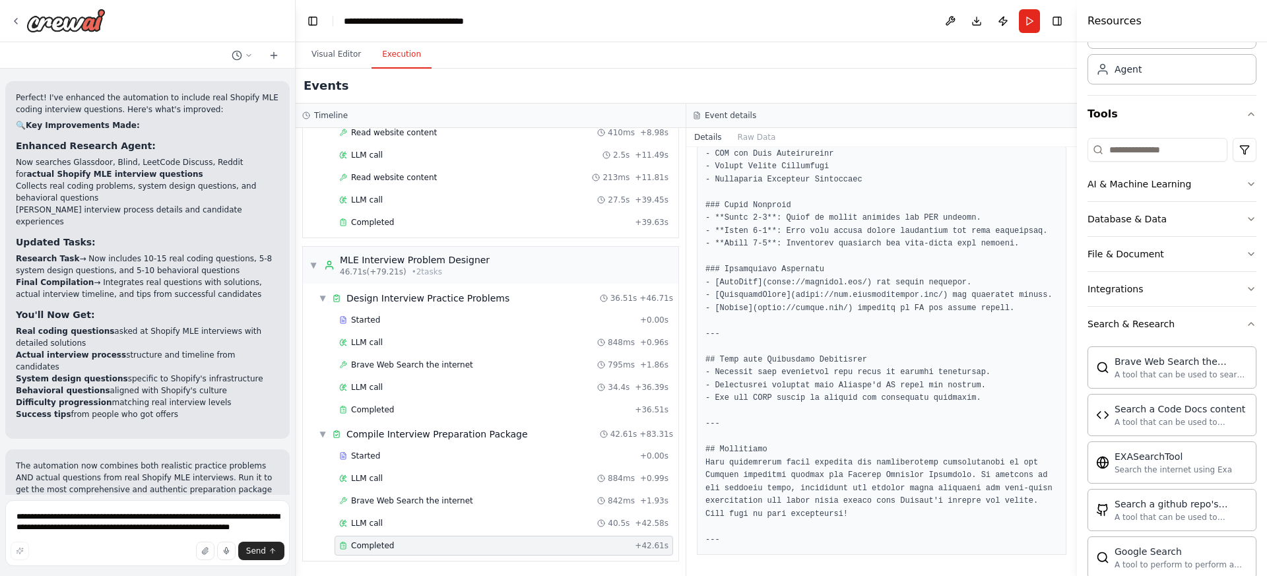
click at [836, 20] on header "**********" at bounding box center [686, 21] width 781 height 42
click at [1055, 23] on button "Toggle Right Sidebar" at bounding box center [1057, 21] width 18 height 18
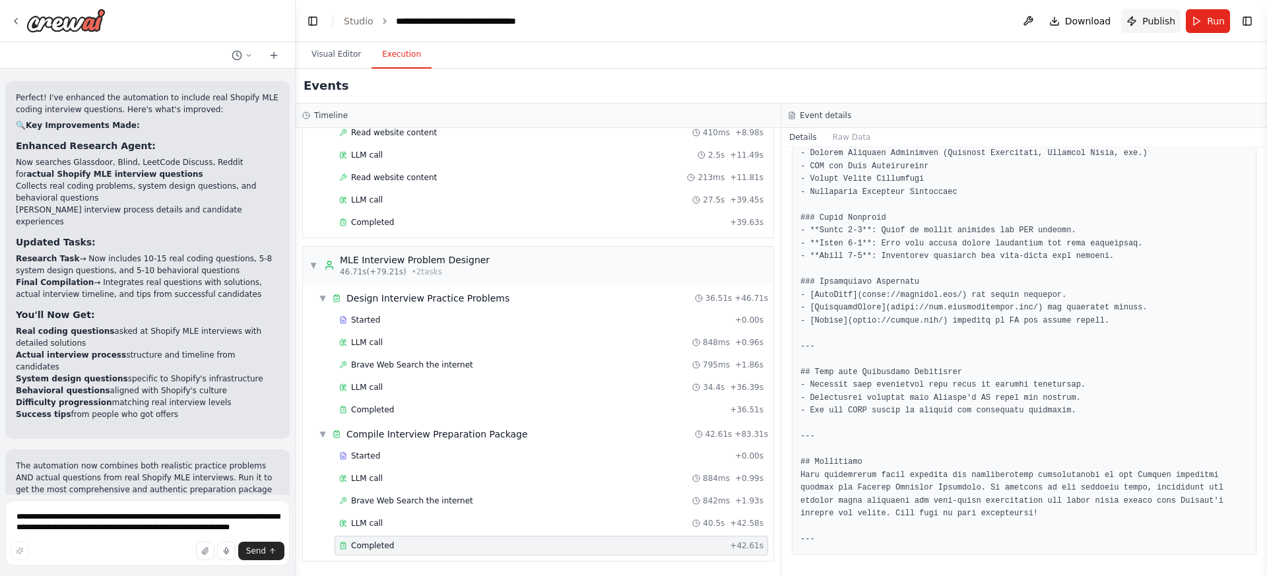
click at [1147, 26] on span "Publish" at bounding box center [1158, 21] width 33 height 13
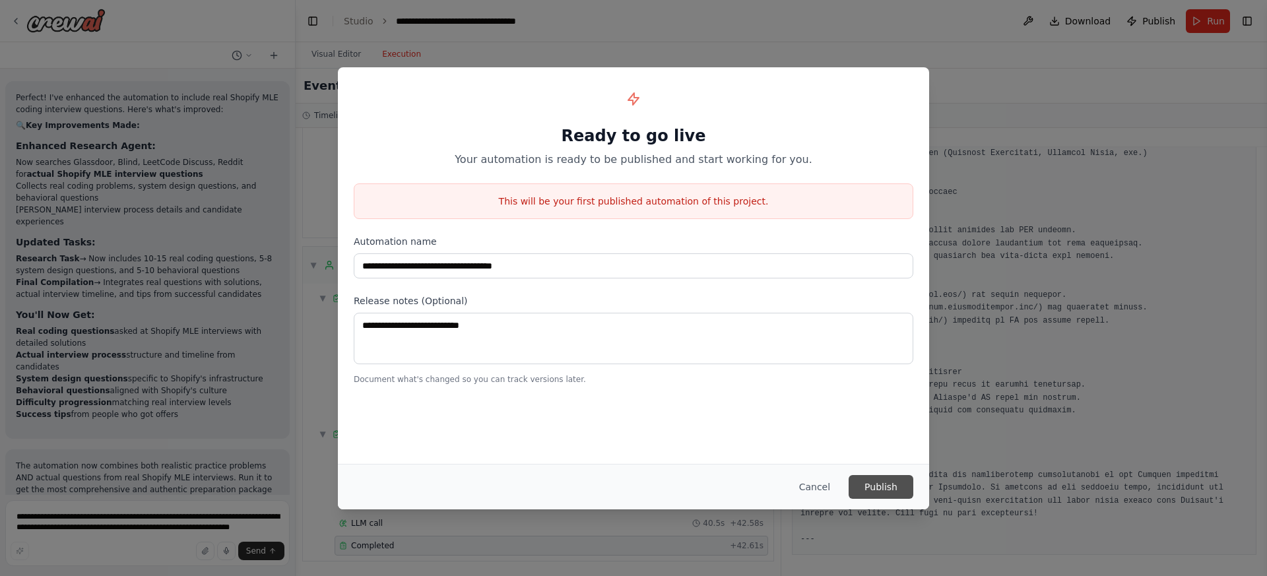
click at [878, 490] on button "Publish" at bounding box center [881, 487] width 65 height 24
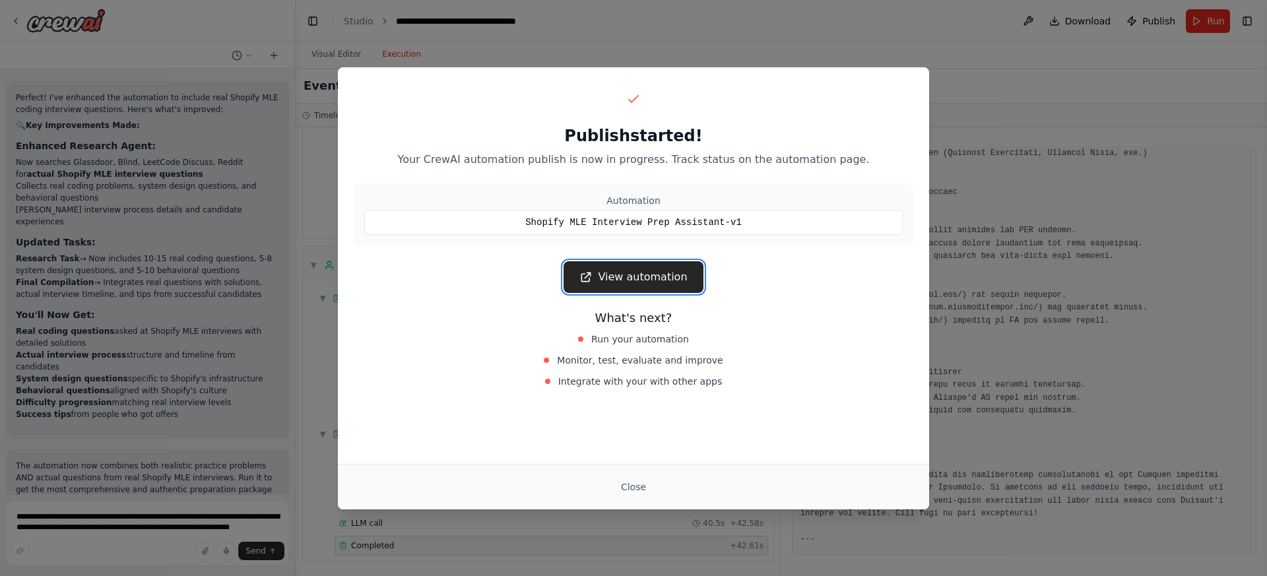
click at [679, 275] on link "View automation" at bounding box center [633, 277] width 139 height 32
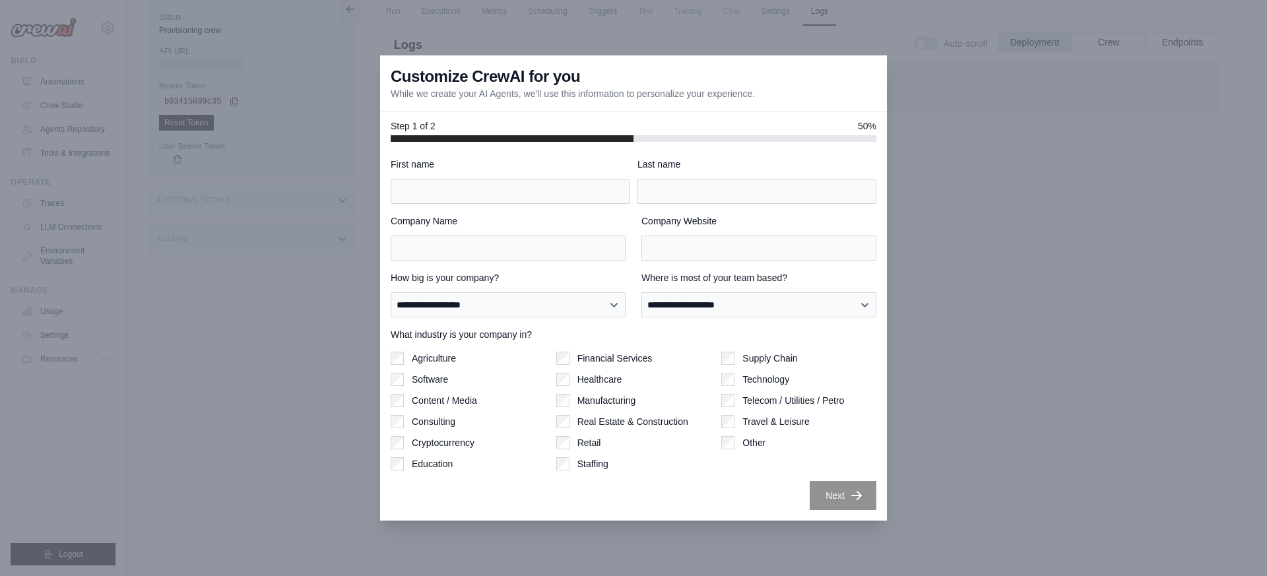
drag, startPoint x: 466, startPoint y: 73, endPoint x: 543, endPoint y: 79, distance: 77.4
click at [543, 79] on h3 "Customize CrewAI for you" at bounding box center [485, 76] width 189 height 21
drag, startPoint x: 657, startPoint y: 97, endPoint x: 690, endPoint y: 98, distance: 33.0
click at [690, 98] on p "While we create your AI Agents, we'll use this information to personalize your …" at bounding box center [573, 93] width 364 height 13
click at [731, 102] on div "Customize CrewAI for you While we create your AI Agents, we'll use this informa…" at bounding box center [633, 83] width 507 height 56
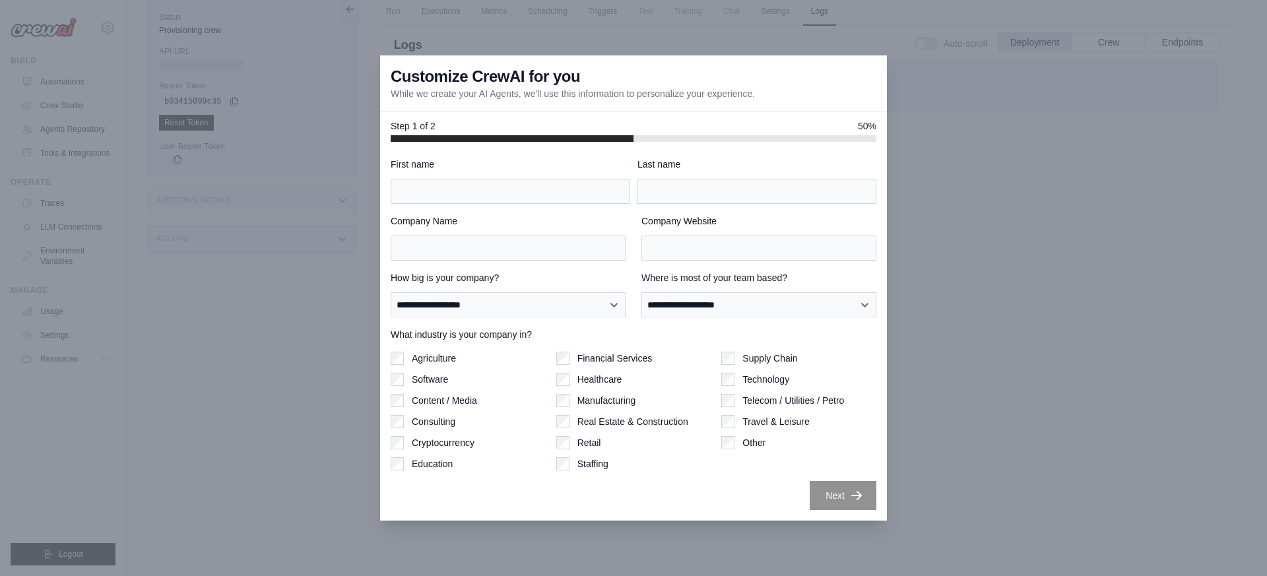
click at [952, 410] on div at bounding box center [633, 288] width 1267 height 576
click at [458, 195] on input "First name" at bounding box center [510, 191] width 239 height 25
type input "*******"
type input "****"
click at [544, 253] on input "Company Name" at bounding box center [508, 248] width 235 height 25
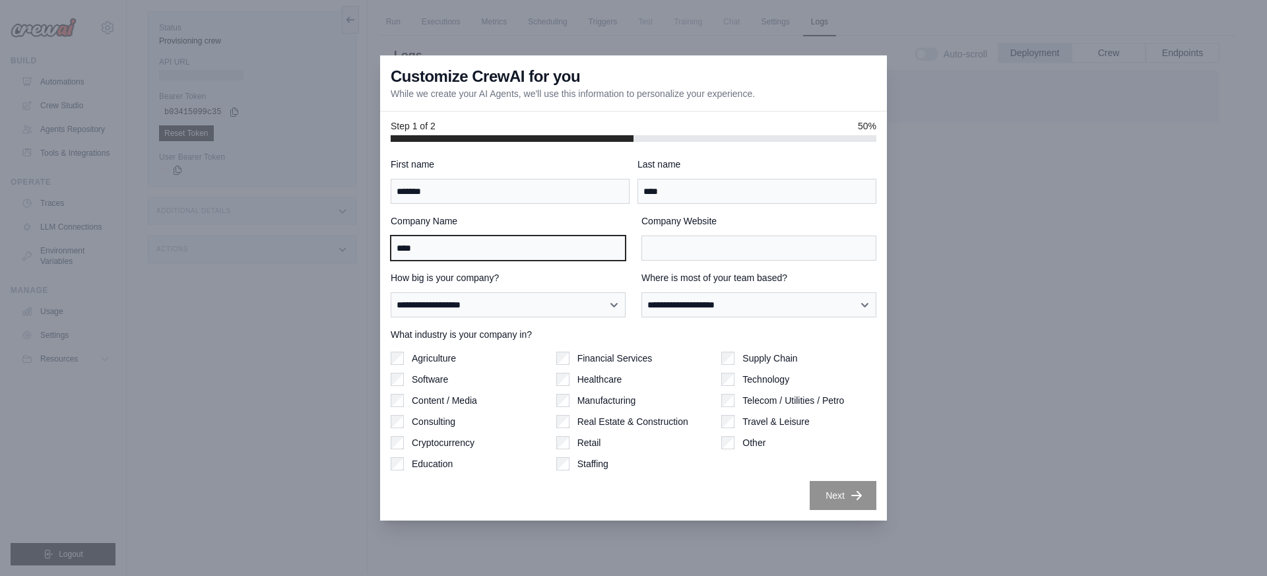
scroll to position [90, 0]
type input "****"
click at [773, 385] on label "Technology" at bounding box center [765, 379] width 47 height 13
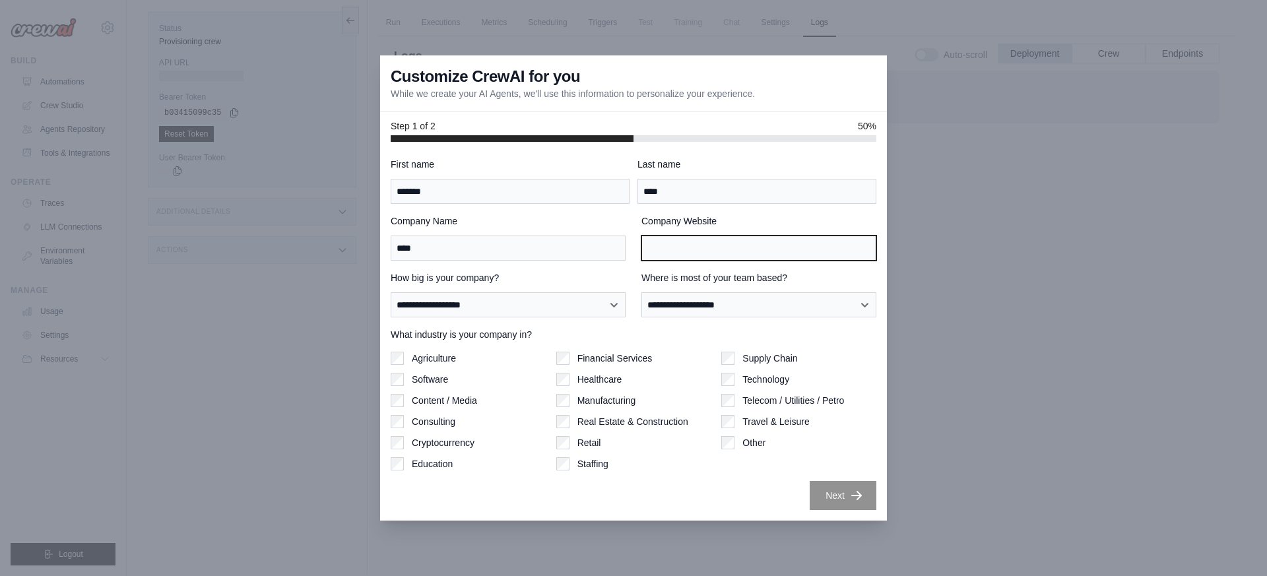
click at [735, 250] on input "Company Website" at bounding box center [758, 248] width 235 height 25
click at [965, 206] on div at bounding box center [633, 288] width 1267 height 576
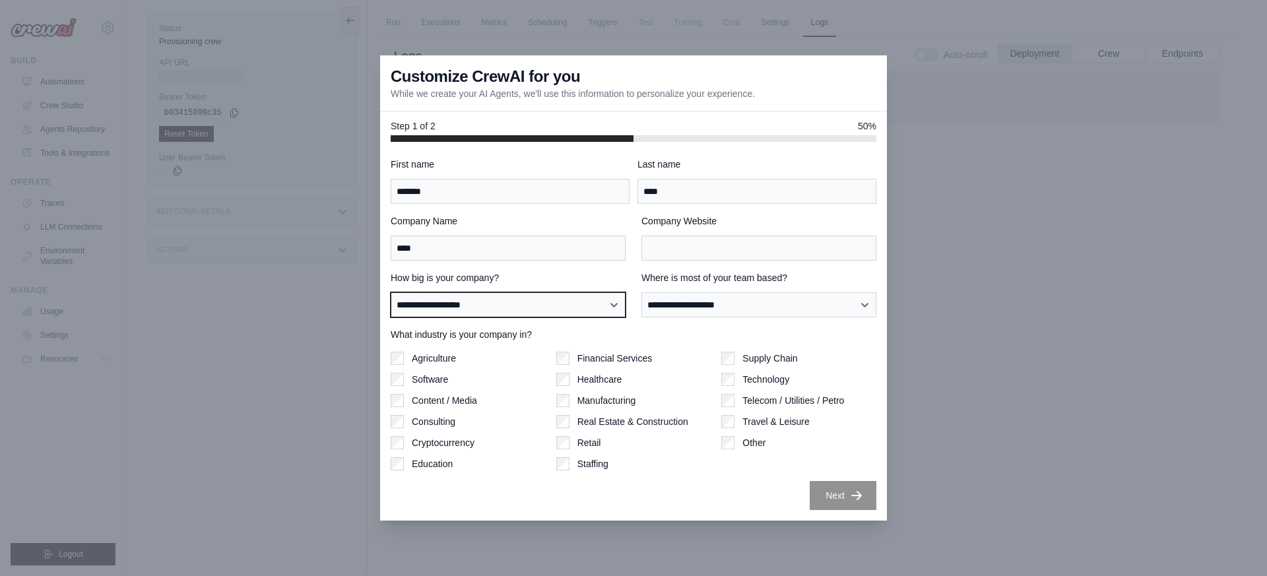
click at [506, 307] on select "**********" at bounding box center [508, 304] width 235 height 25
select select "**********"
click at [391, 292] on select "**********" at bounding box center [508, 304] width 235 height 25
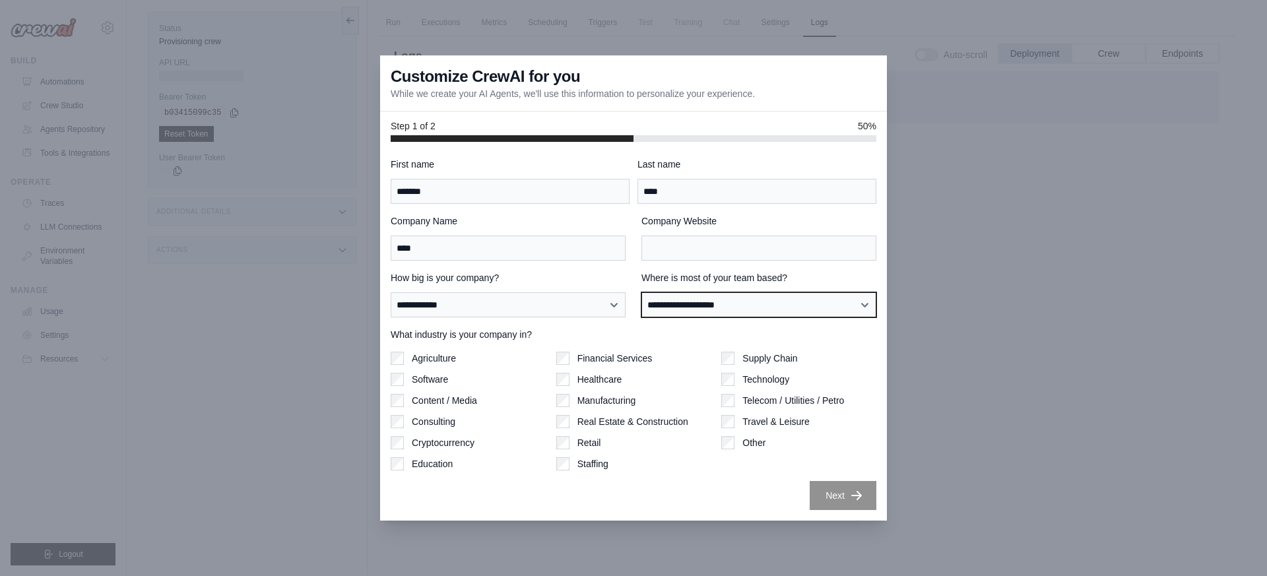
click at [715, 307] on select "**********" at bounding box center [758, 304] width 235 height 25
select select "**********"
click at [641, 292] on select "**********" at bounding box center [758, 304] width 235 height 25
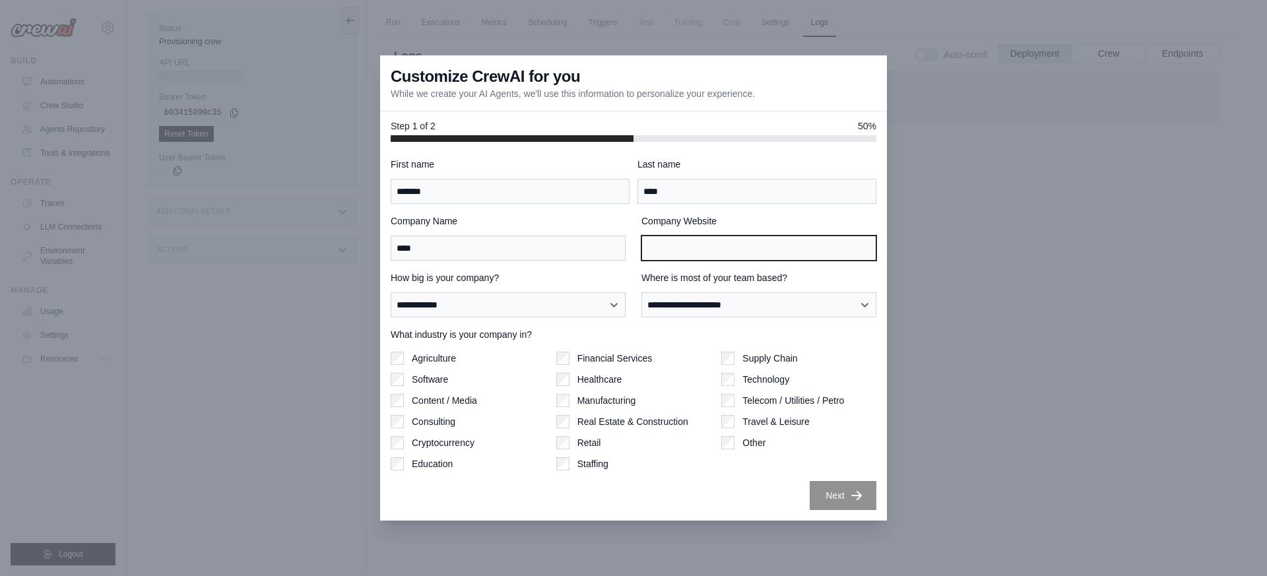
click at [750, 252] on input "Company Website" at bounding box center [758, 248] width 235 height 25
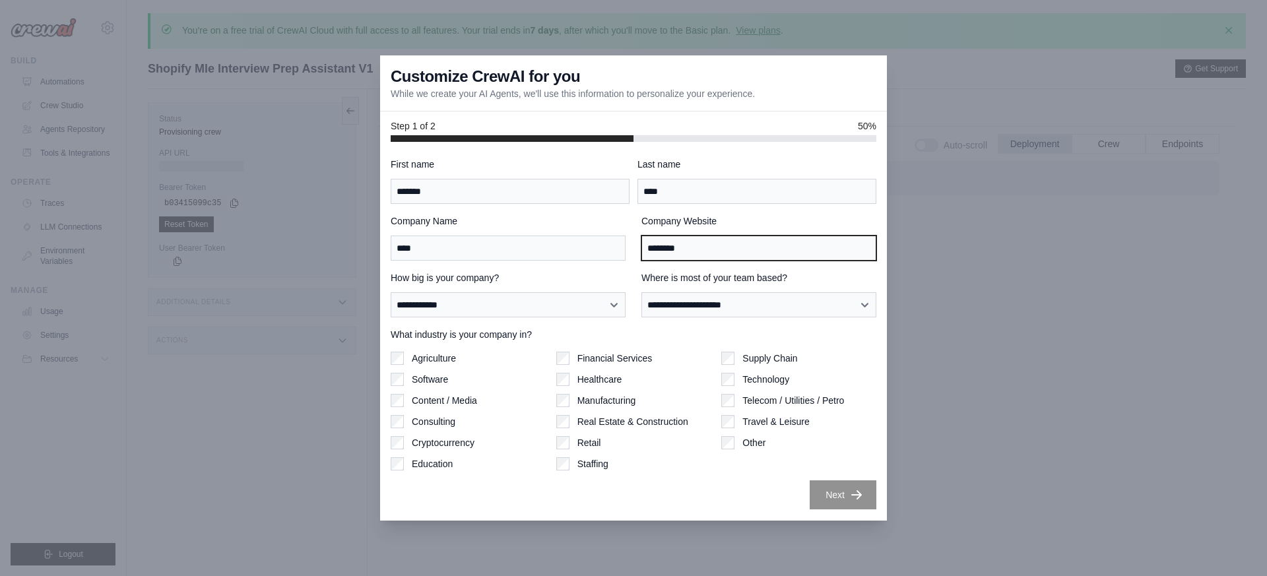
type input "********"
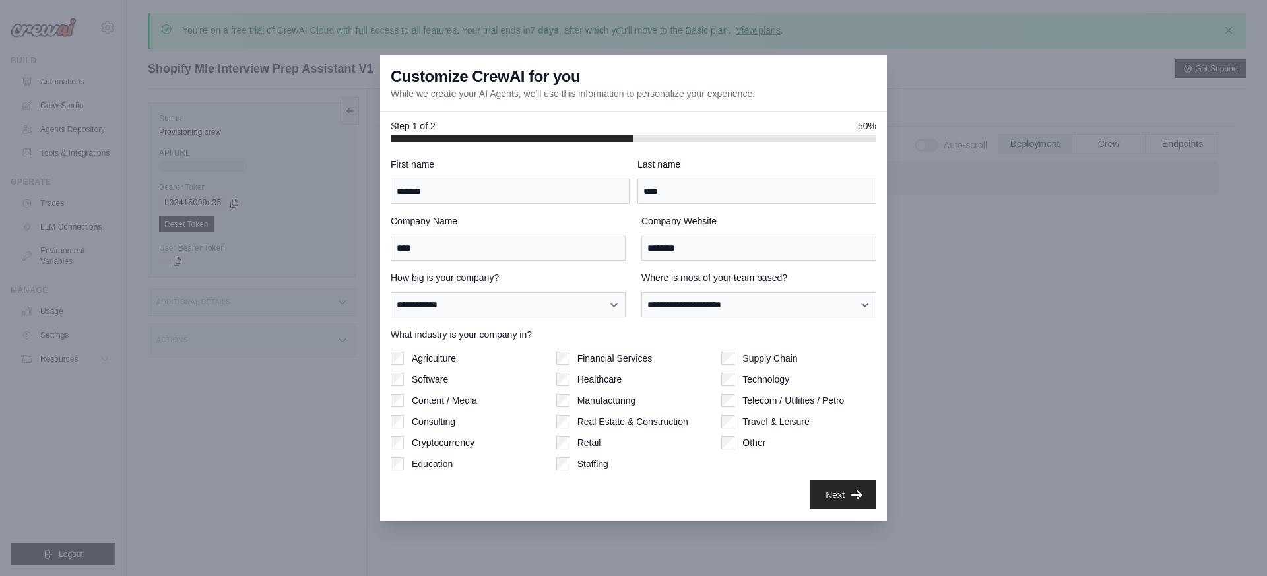
click at [851, 494] on icon "button" at bounding box center [856, 494] width 13 height 13
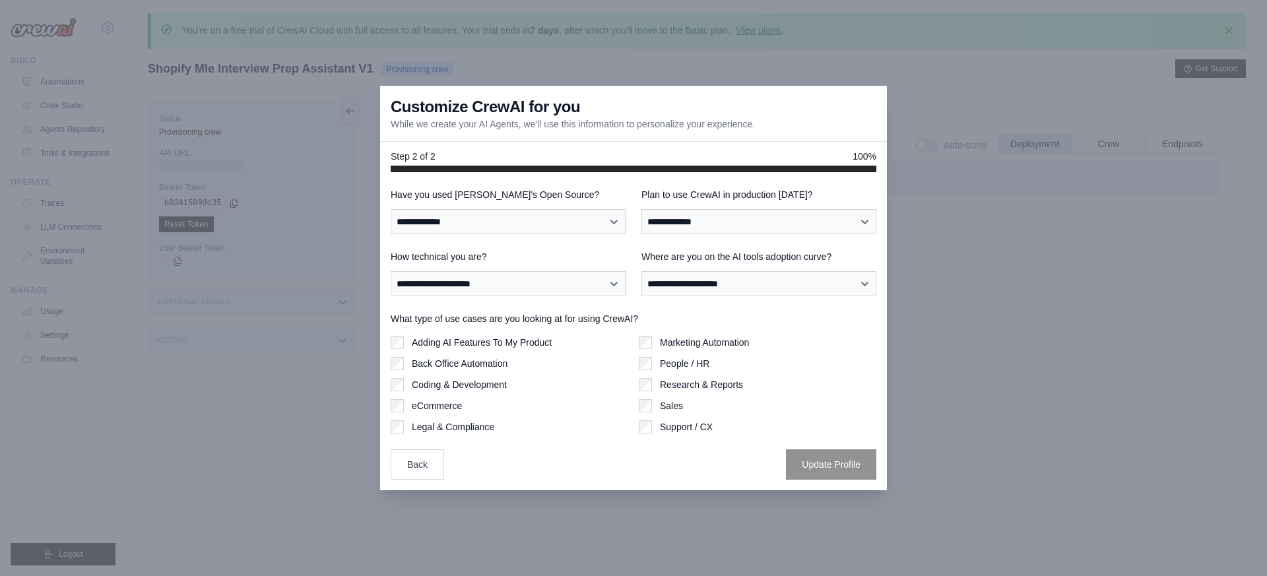
click at [851, 494] on div at bounding box center [633, 288] width 1267 height 576
click at [1010, 339] on div at bounding box center [633, 288] width 1267 height 576
